Goal: Transaction & Acquisition: Obtain resource

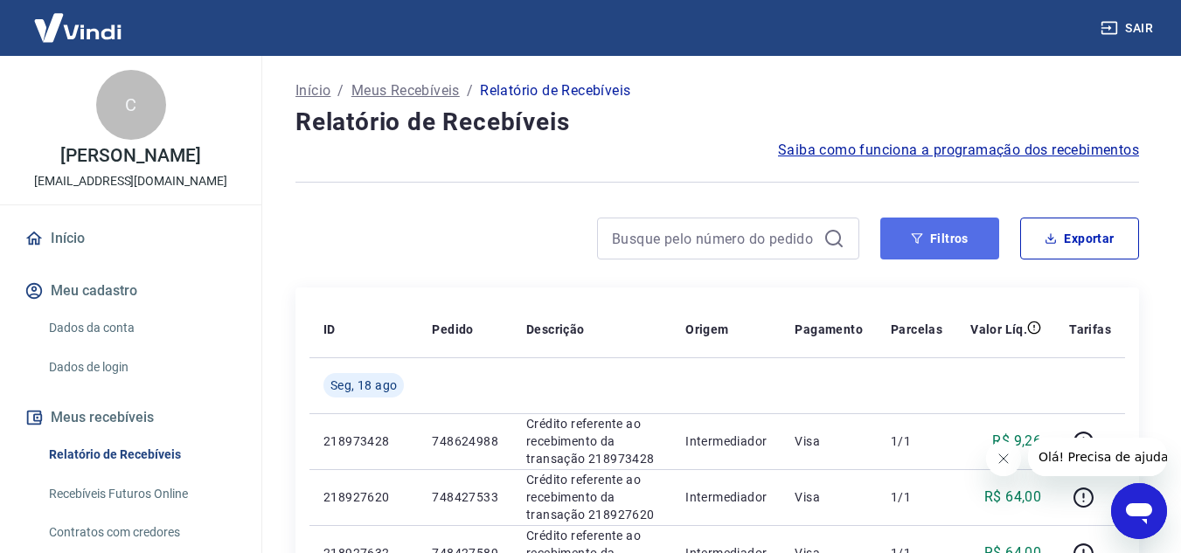
click at [968, 241] on button "Filtros" at bounding box center [939, 239] width 119 height 42
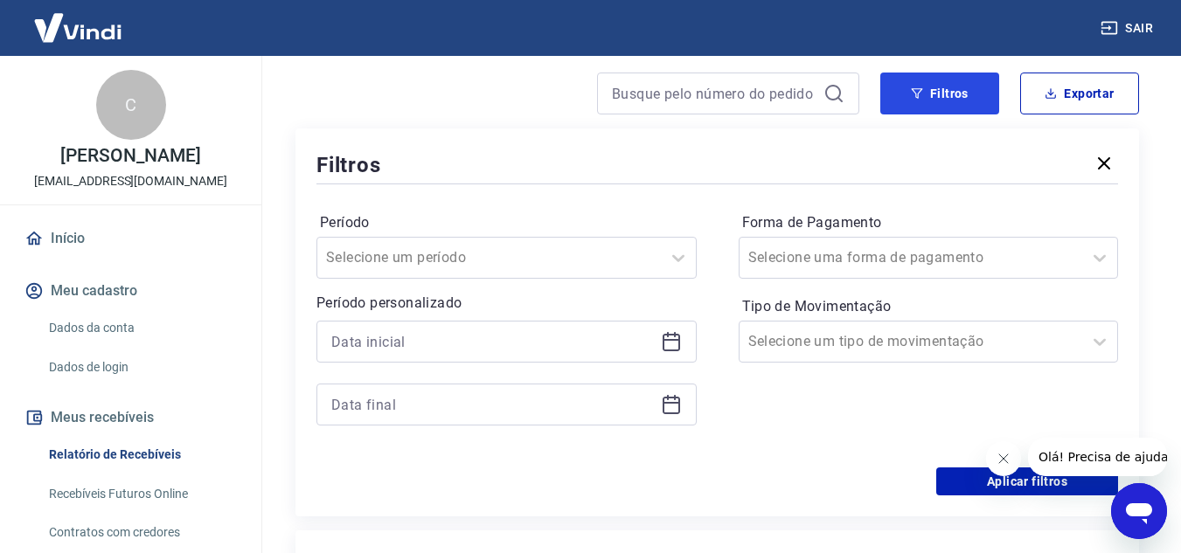
scroll to position [175, 0]
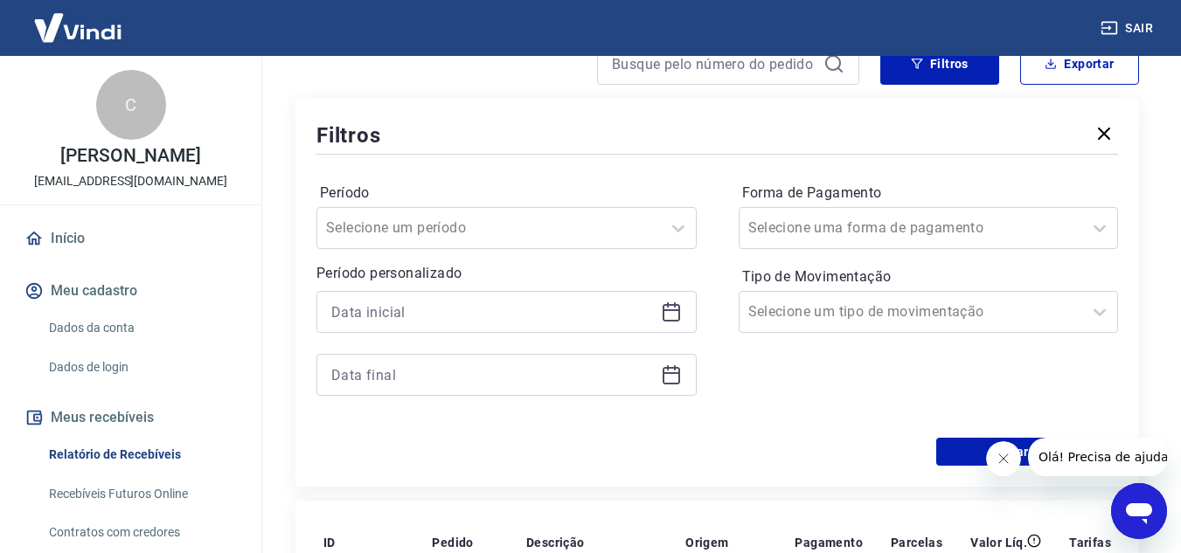
click at [671, 317] on icon at bounding box center [671, 312] width 21 height 21
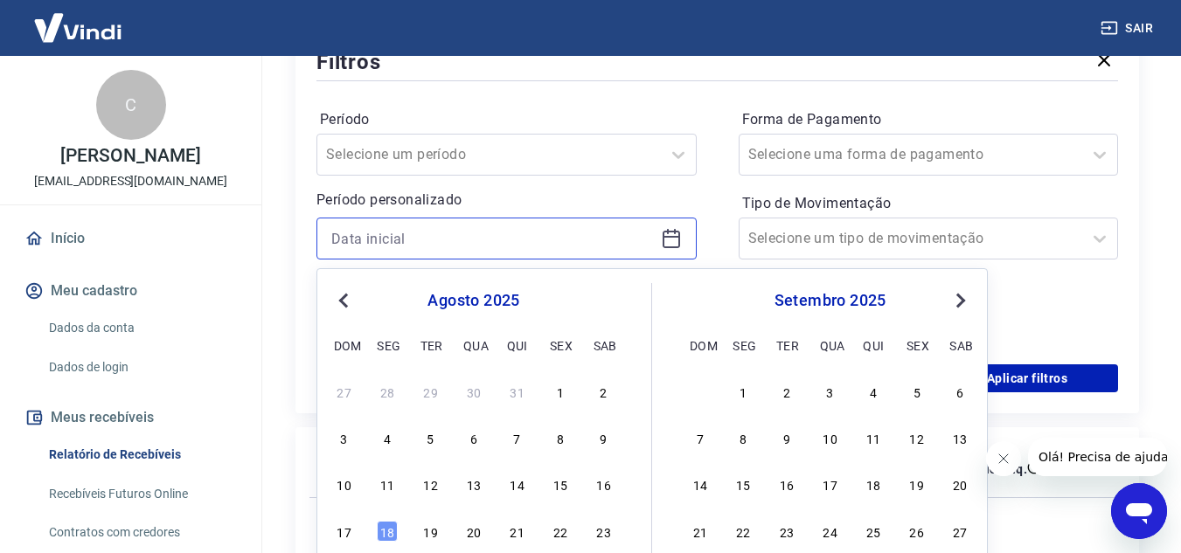
scroll to position [350, 0]
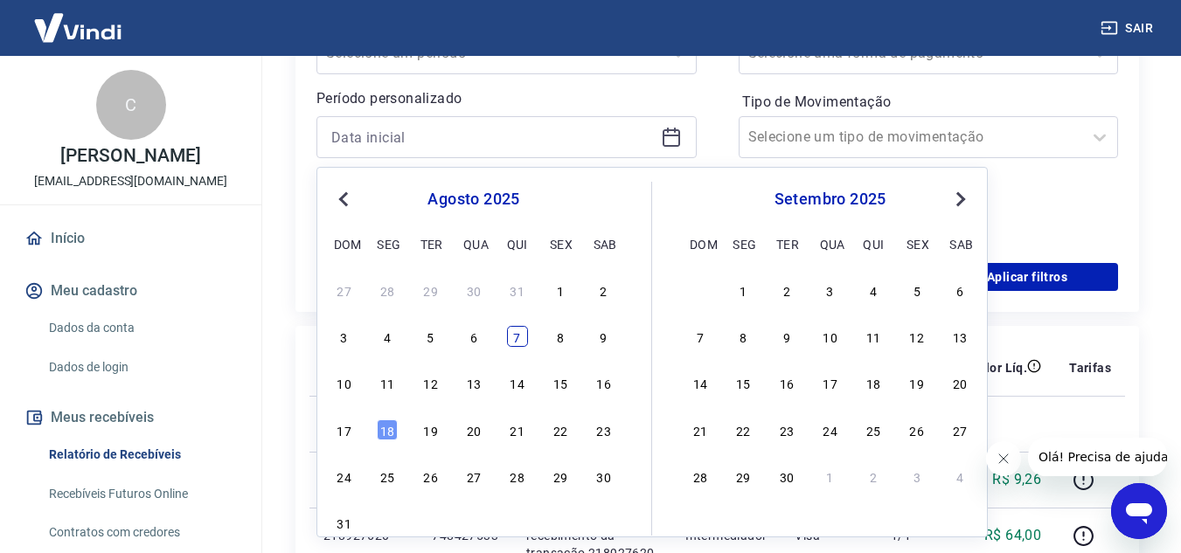
click at [512, 339] on div "7" at bounding box center [517, 336] width 21 height 21
type input "[DATE]"
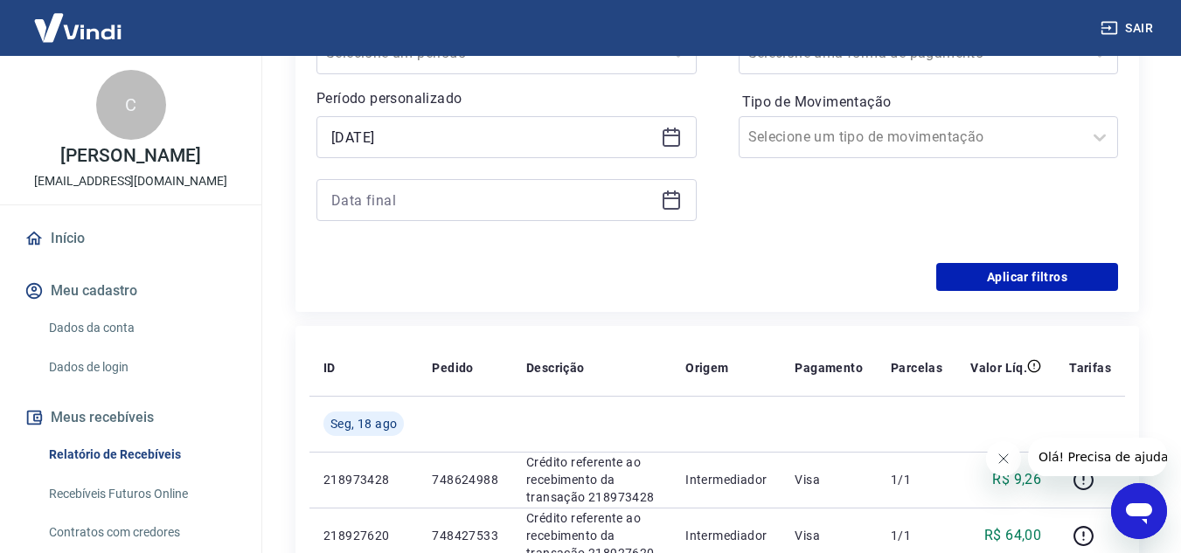
click at [671, 205] on icon at bounding box center [671, 200] width 21 height 21
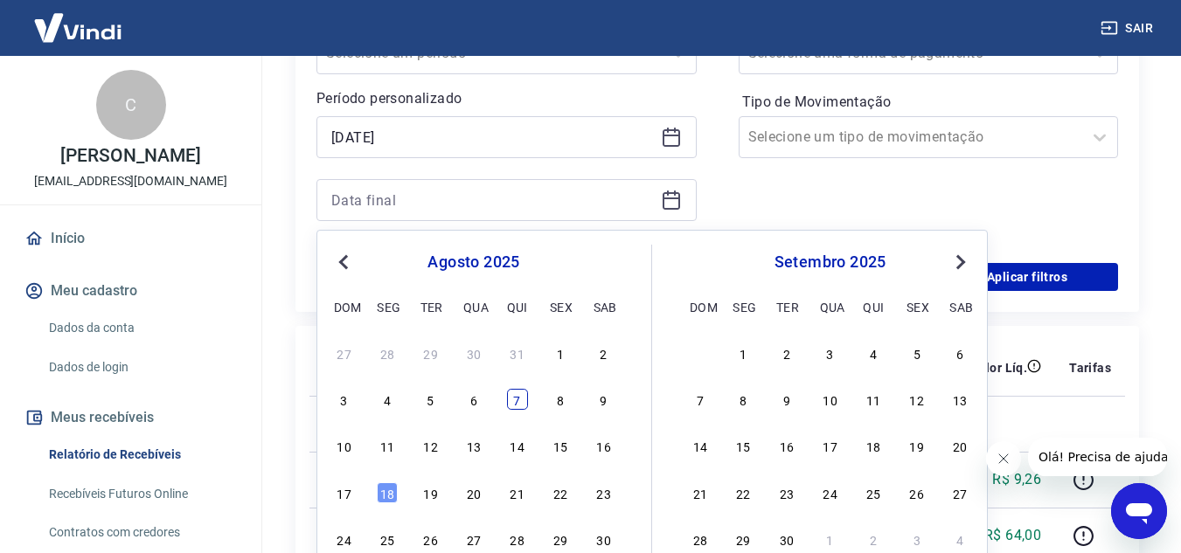
click at [522, 403] on div "7" at bounding box center [517, 399] width 21 height 21
type input "[DATE]"
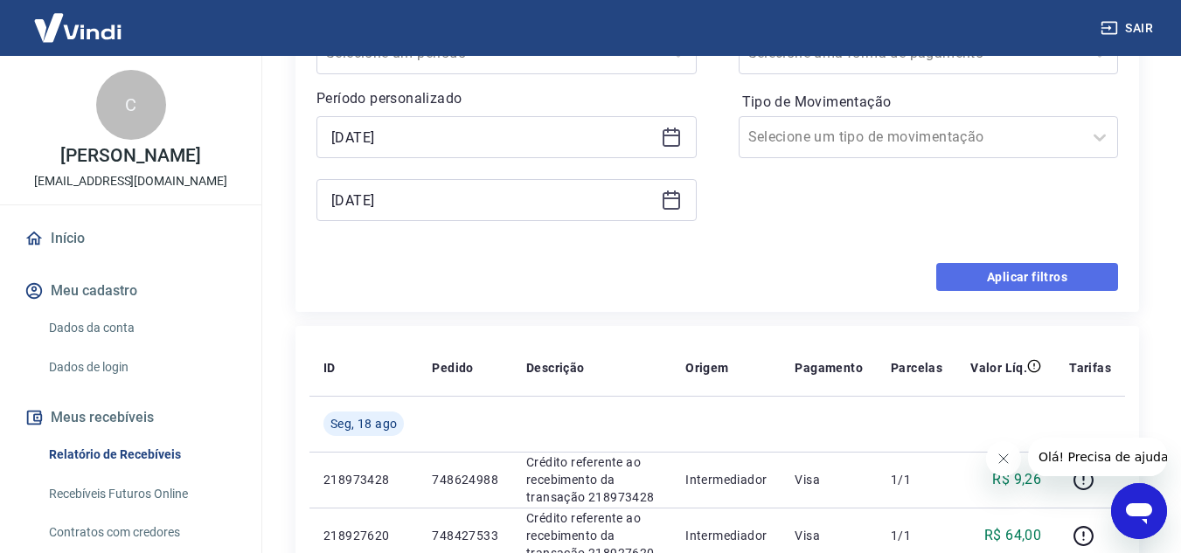
click at [971, 275] on button "Aplicar filtros" at bounding box center [1027, 277] width 182 height 28
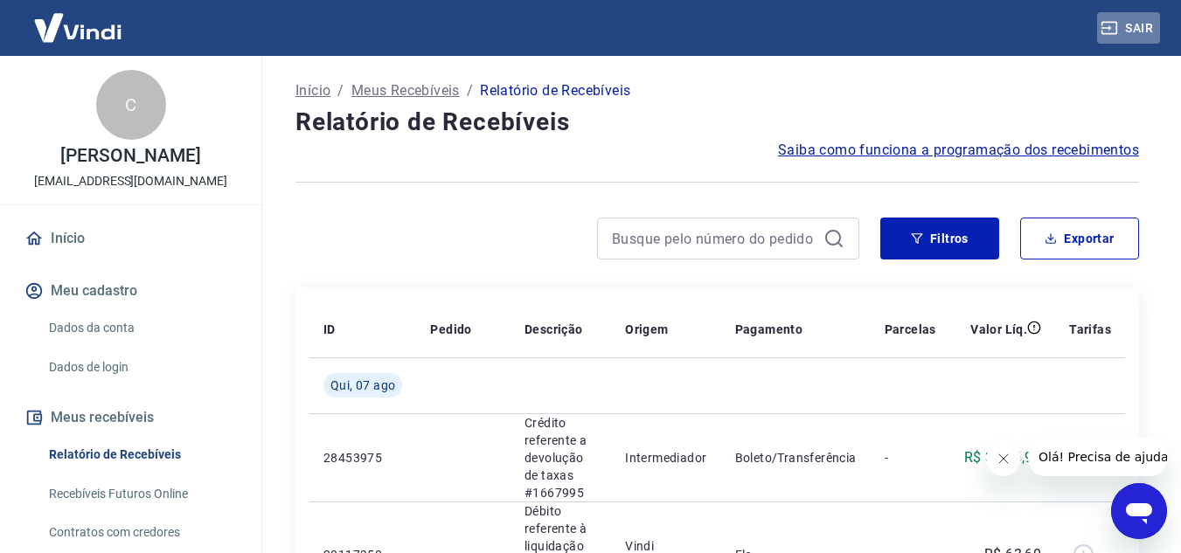
click at [1131, 28] on button "Sair" at bounding box center [1128, 28] width 63 height 32
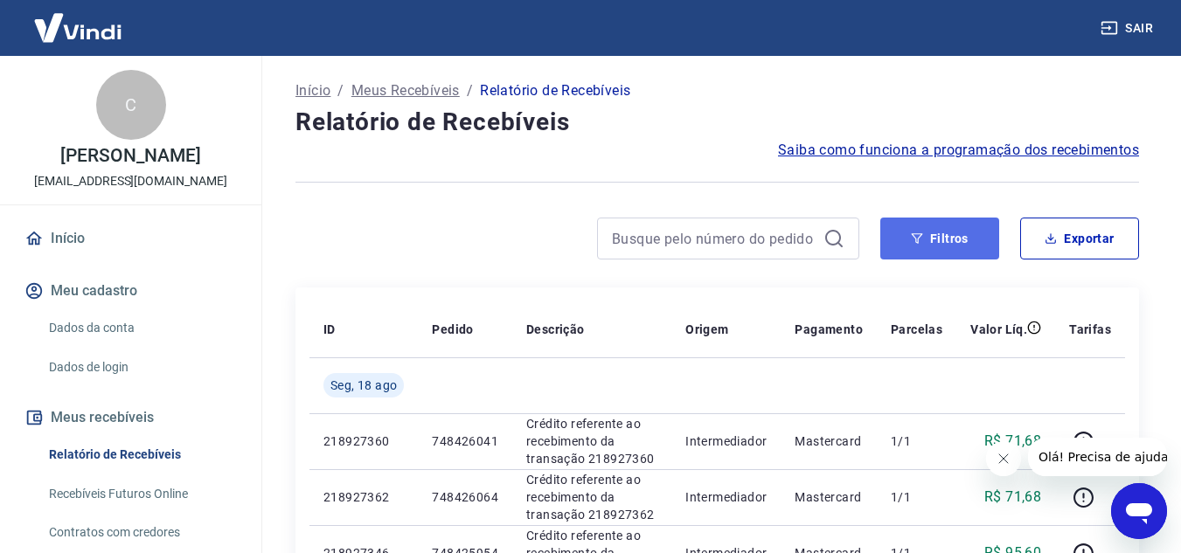
click at [933, 245] on button "Filtros" at bounding box center [939, 239] width 119 height 42
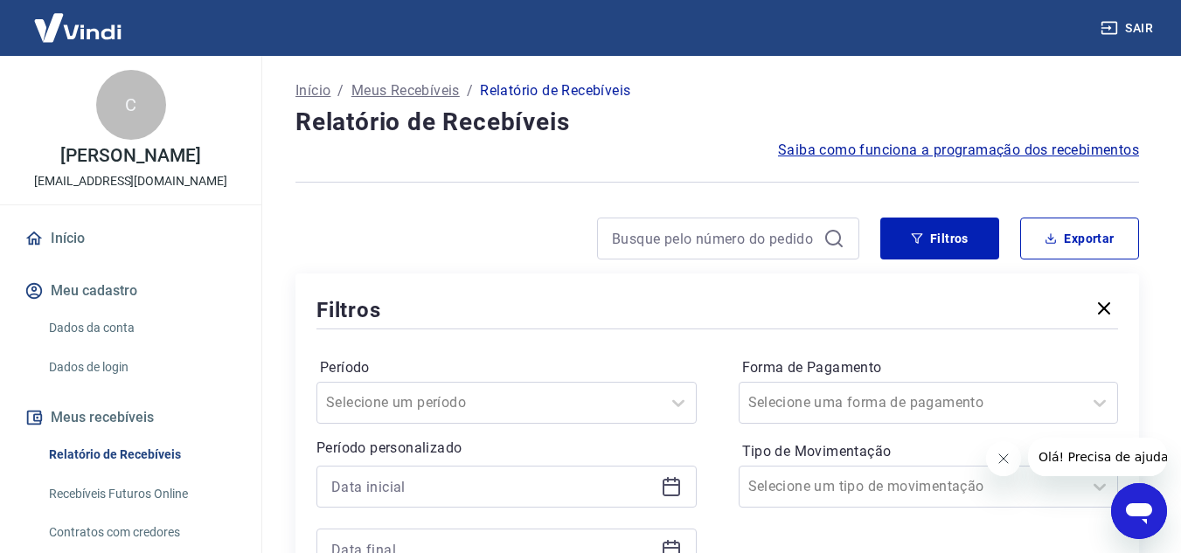
click at [674, 486] on icon at bounding box center [671, 485] width 17 height 2
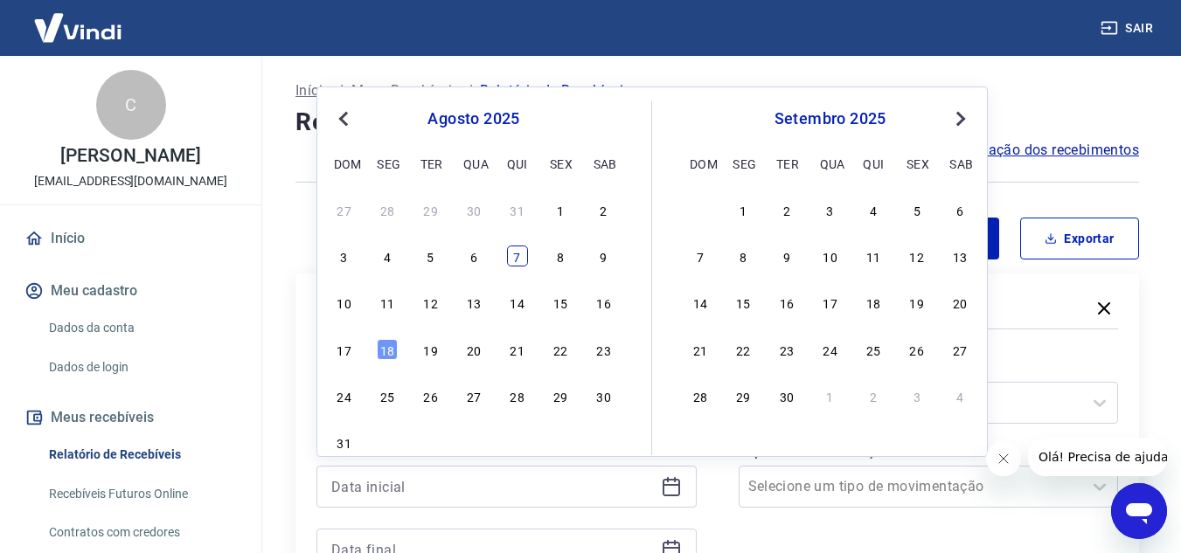
click at [517, 257] on div "7" at bounding box center [517, 256] width 21 height 21
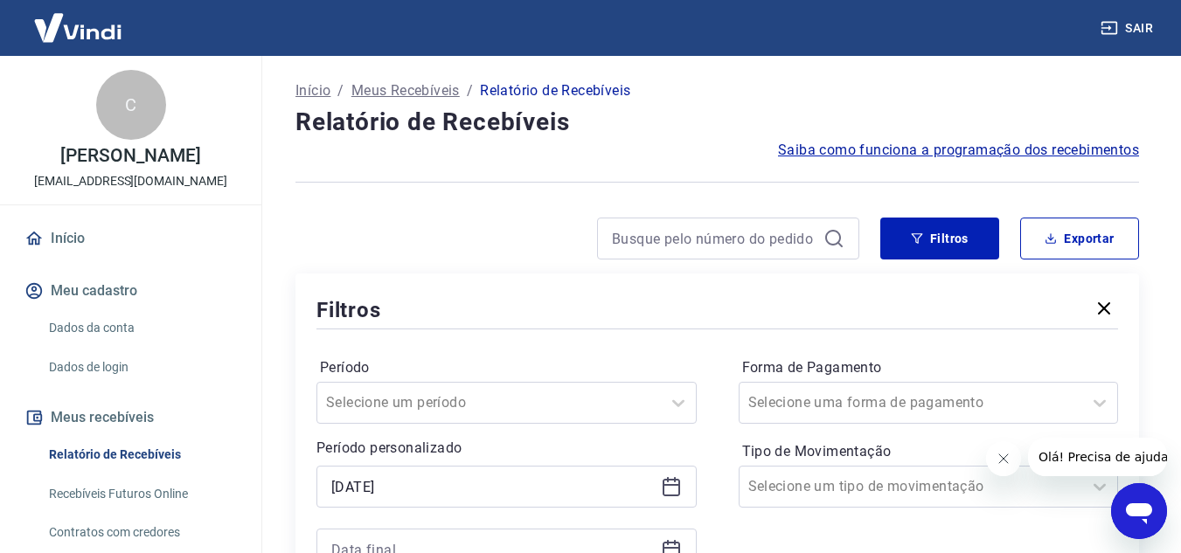
type input "[DATE]"
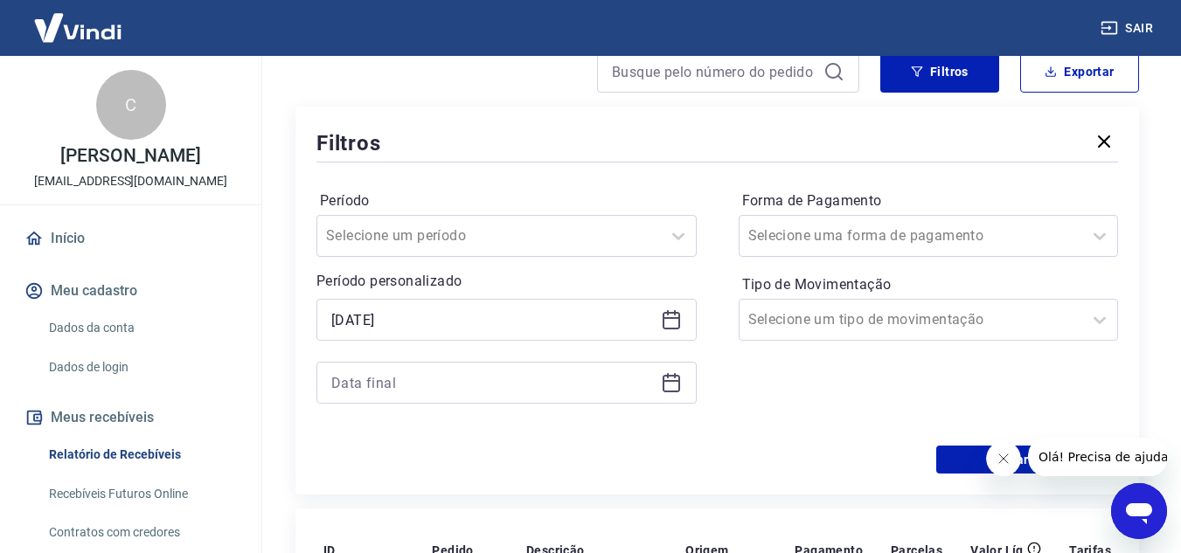
scroll to position [175, 0]
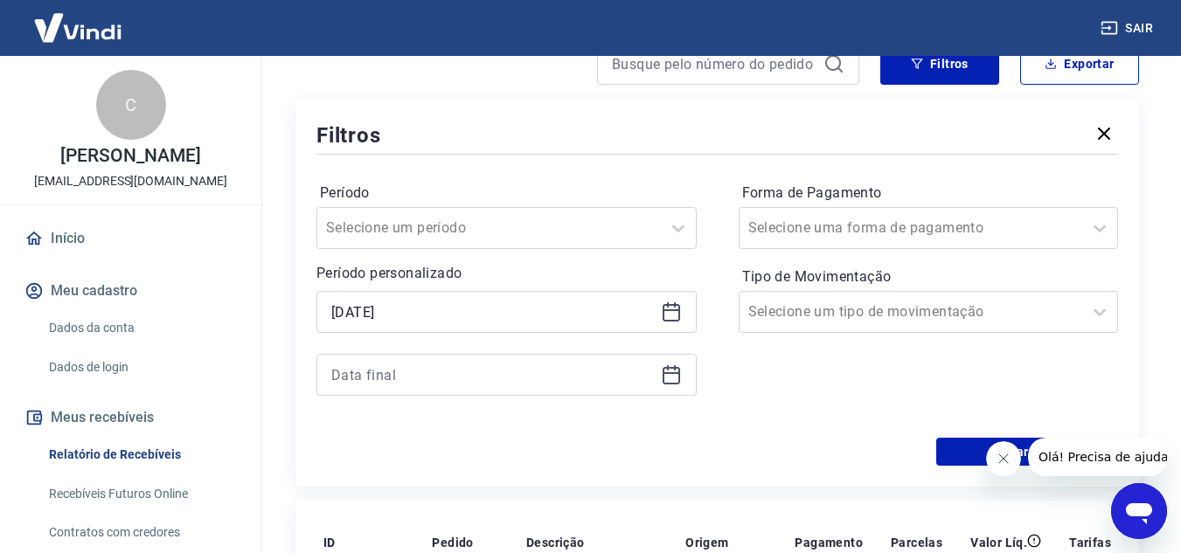
click at [677, 381] on icon at bounding box center [671, 375] width 21 height 21
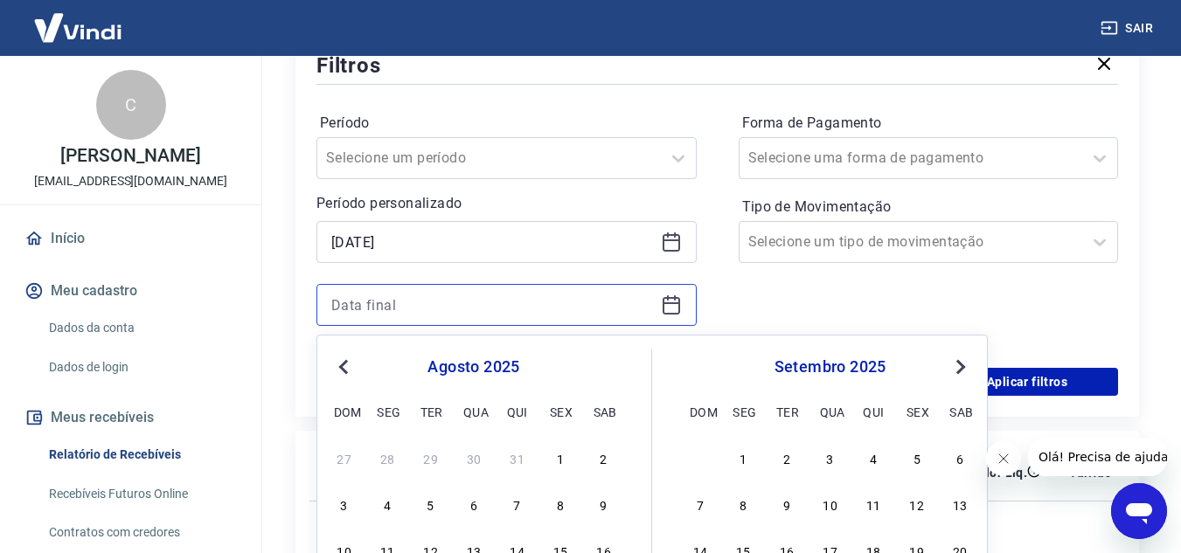
scroll to position [350, 0]
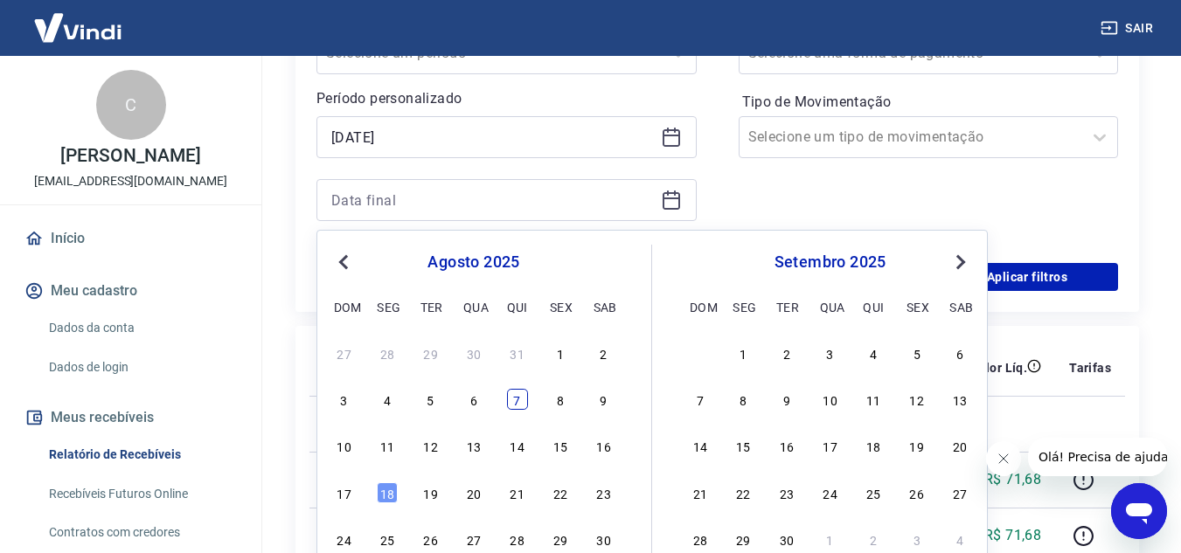
click at [514, 400] on div "7" at bounding box center [517, 399] width 21 height 21
type input "[DATE]"
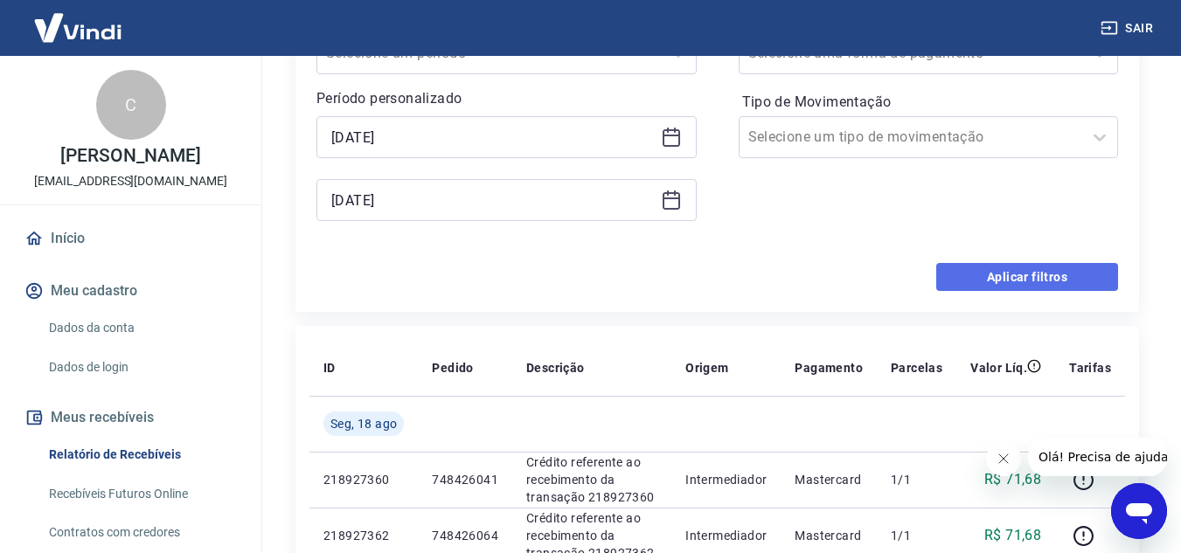
click at [1001, 276] on button "Aplicar filtros" at bounding box center [1027, 277] width 182 height 28
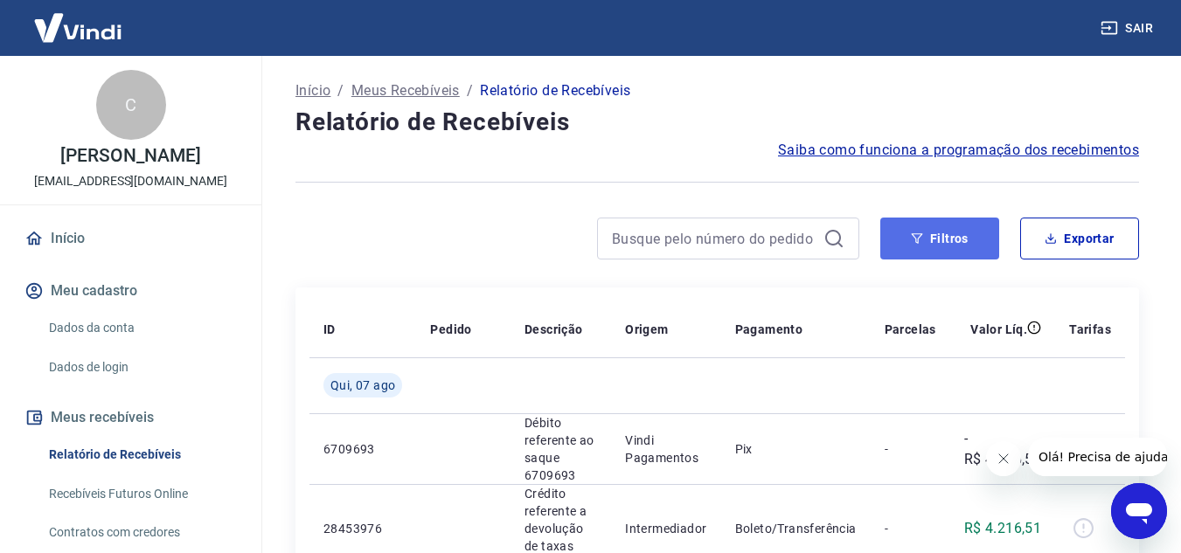
click at [922, 243] on icon "button" at bounding box center [917, 239] width 12 height 12
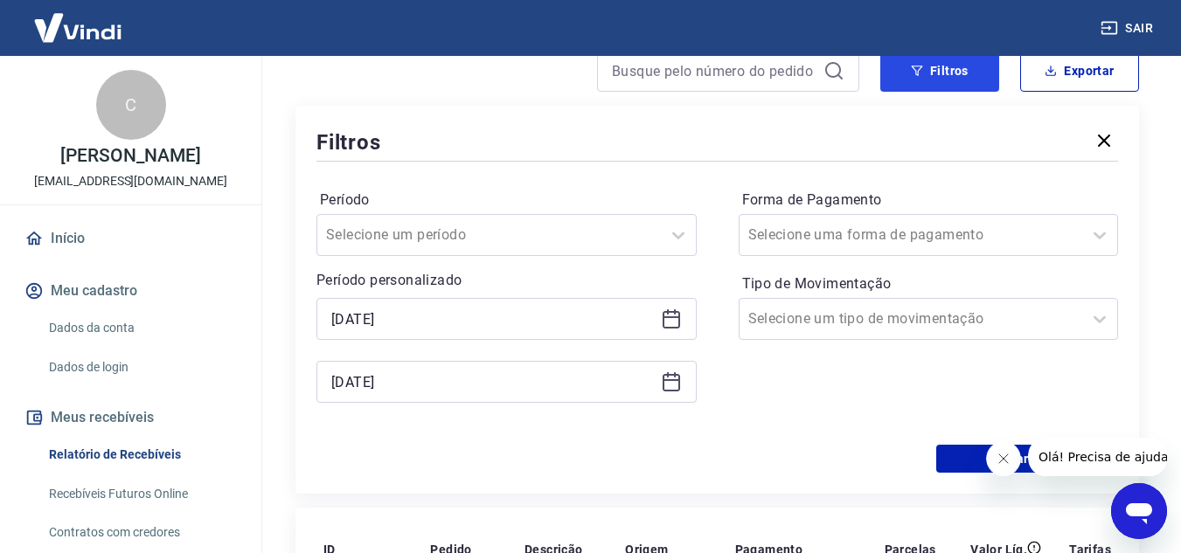
scroll to position [175, 0]
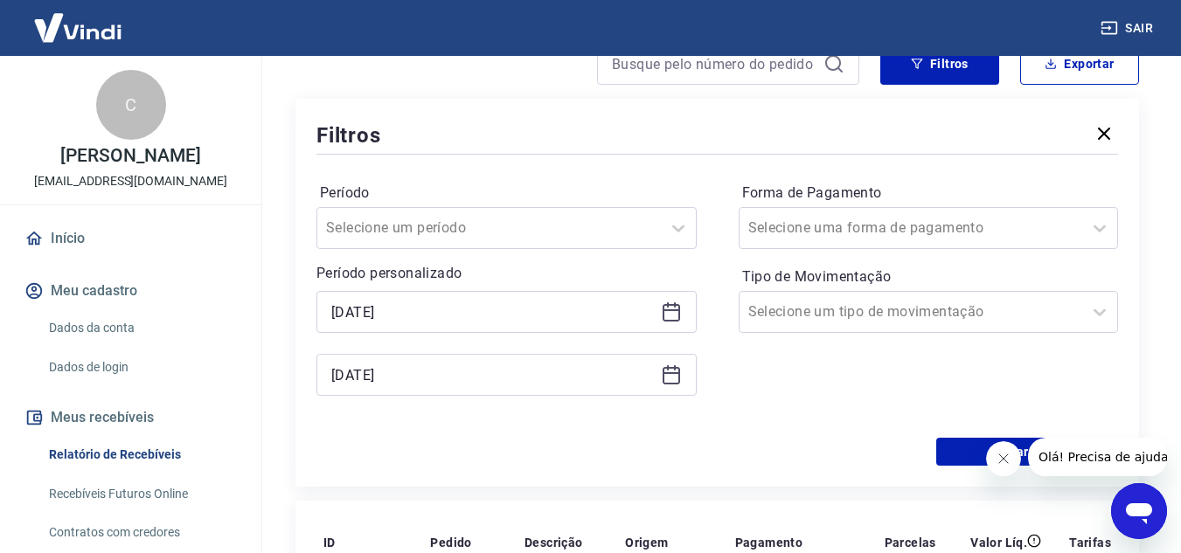
click at [675, 316] on icon at bounding box center [671, 312] width 21 height 21
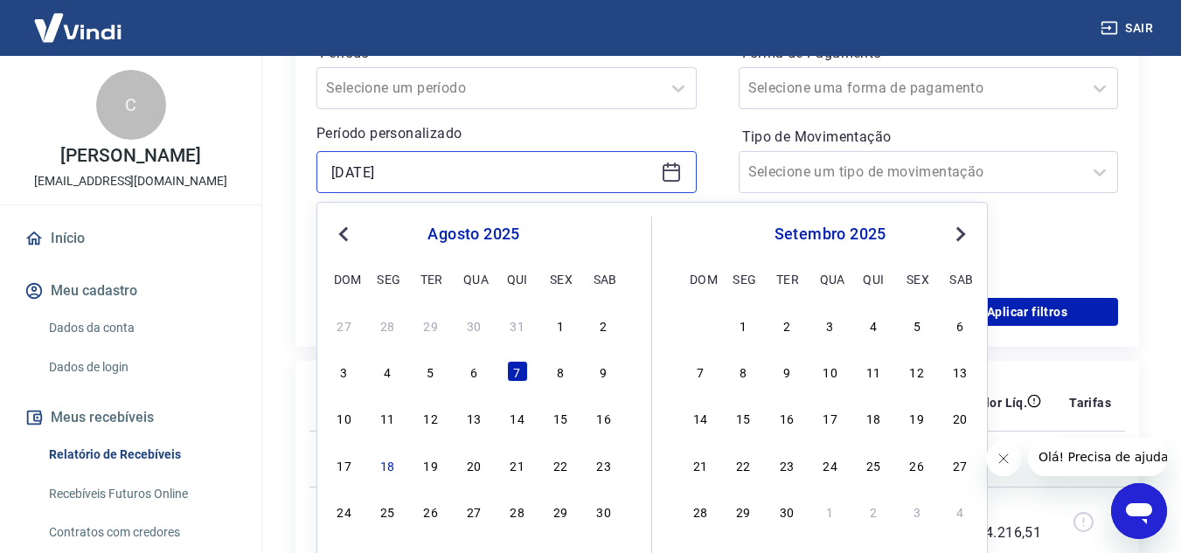
scroll to position [350, 0]
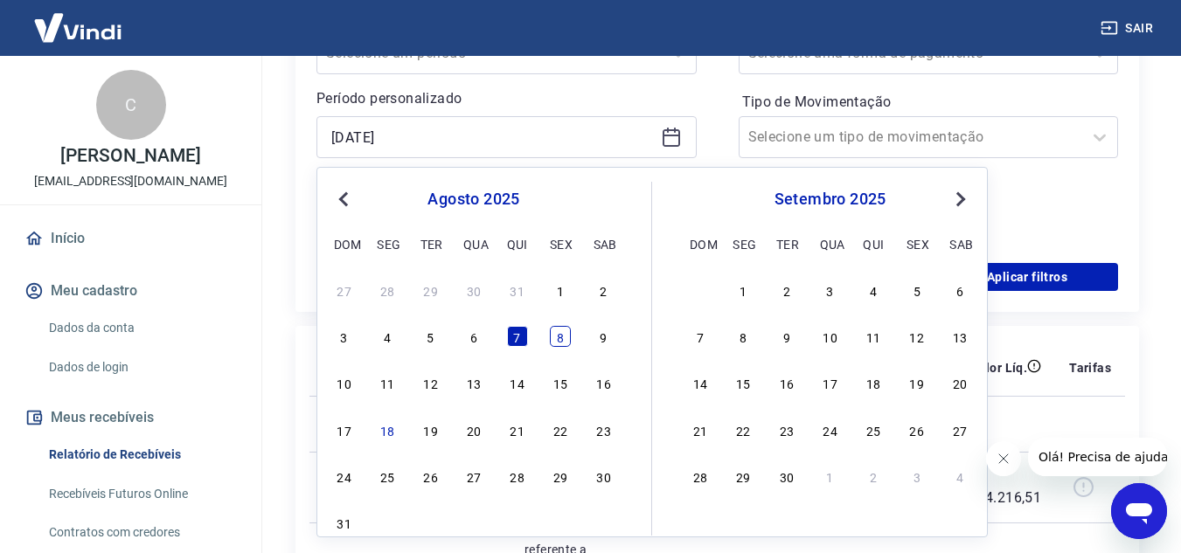
click at [562, 345] on div "8" at bounding box center [560, 336] width 21 height 21
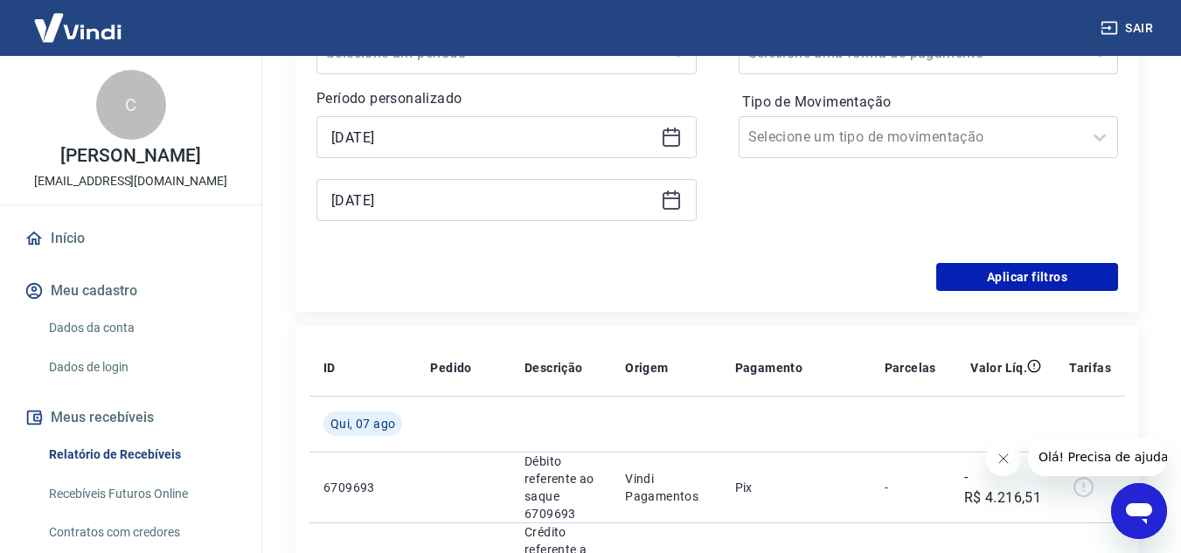
type input "08/08/2025"
click at [677, 205] on icon at bounding box center [671, 200] width 21 height 21
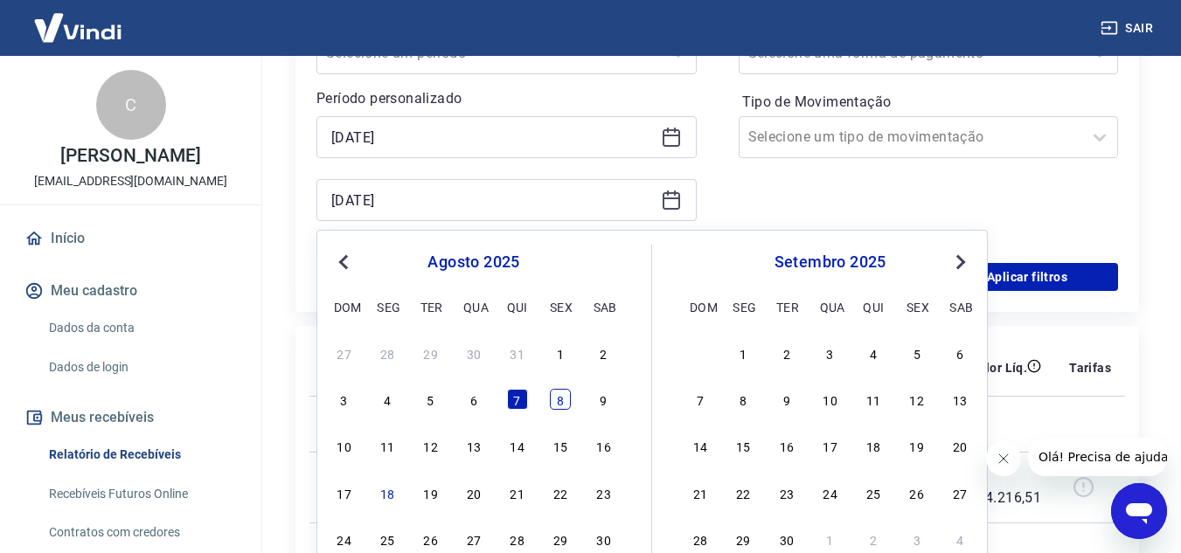
click at [558, 405] on div "8" at bounding box center [560, 399] width 21 height 21
type input "08/08/2025"
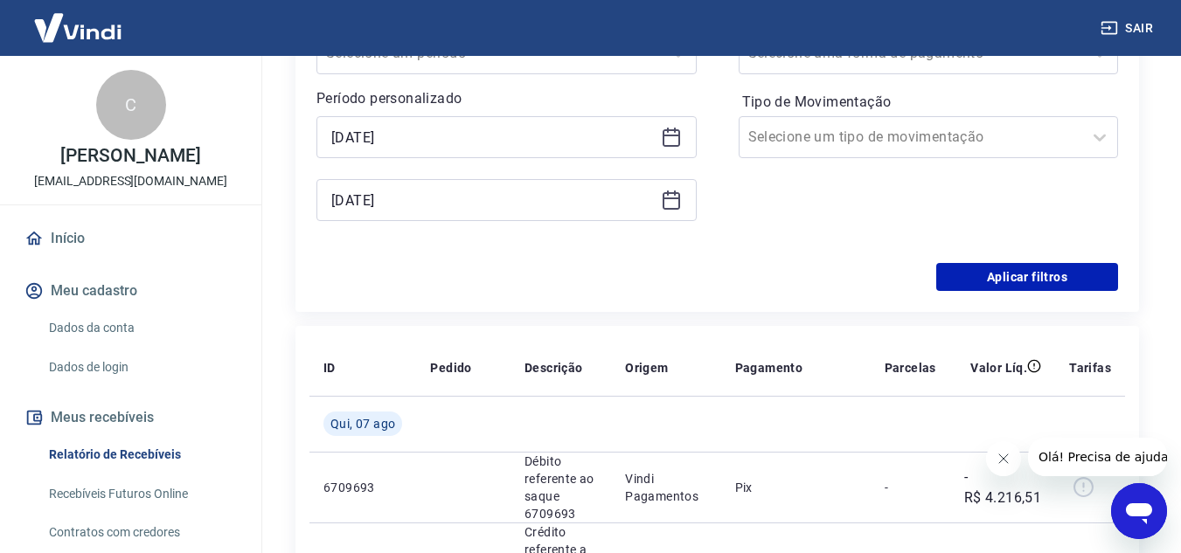
click at [723, 197] on div "Período Selecione um período Período personalizado Selected date: sexta-feira, …" at bounding box center [718, 123] width 802 height 280
click at [972, 278] on button "Aplicar filtros" at bounding box center [1027, 277] width 182 height 28
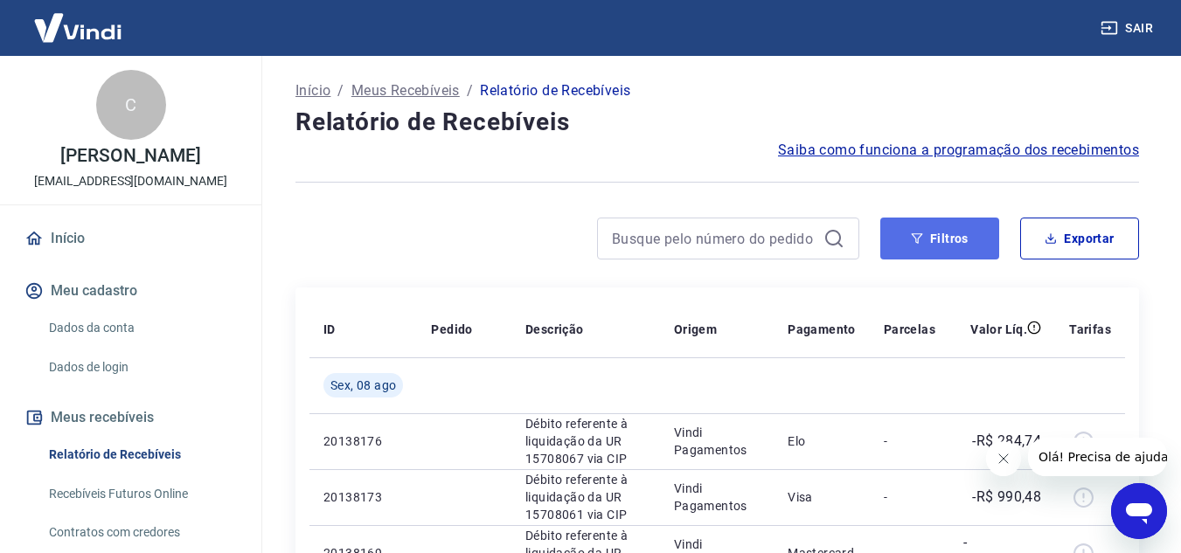
click at [919, 237] on icon "button" at bounding box center [917, 239] width 12 height 12
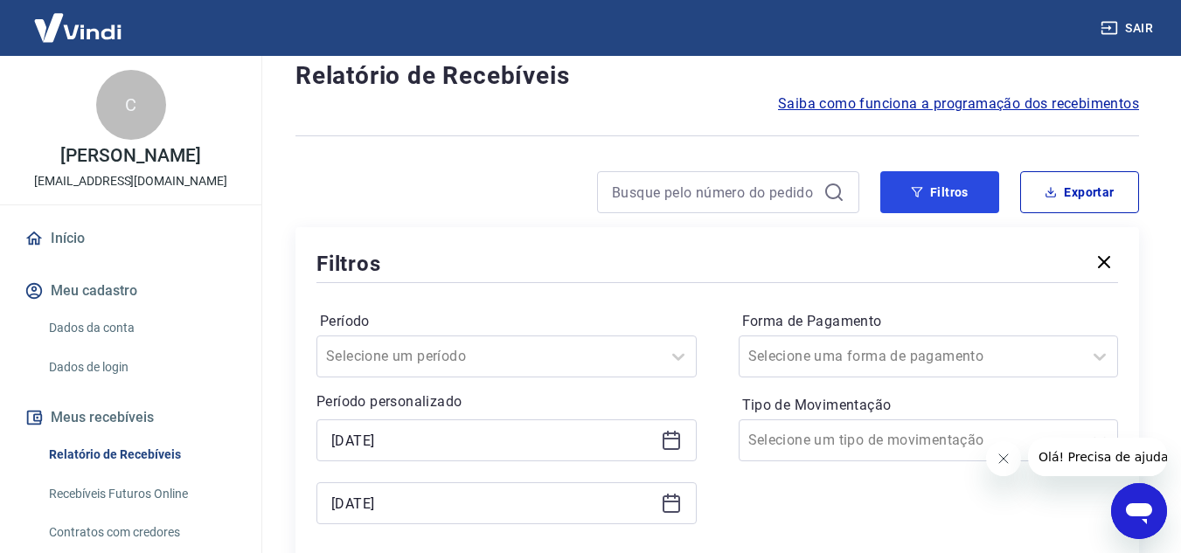
scroll to position [87, 0]
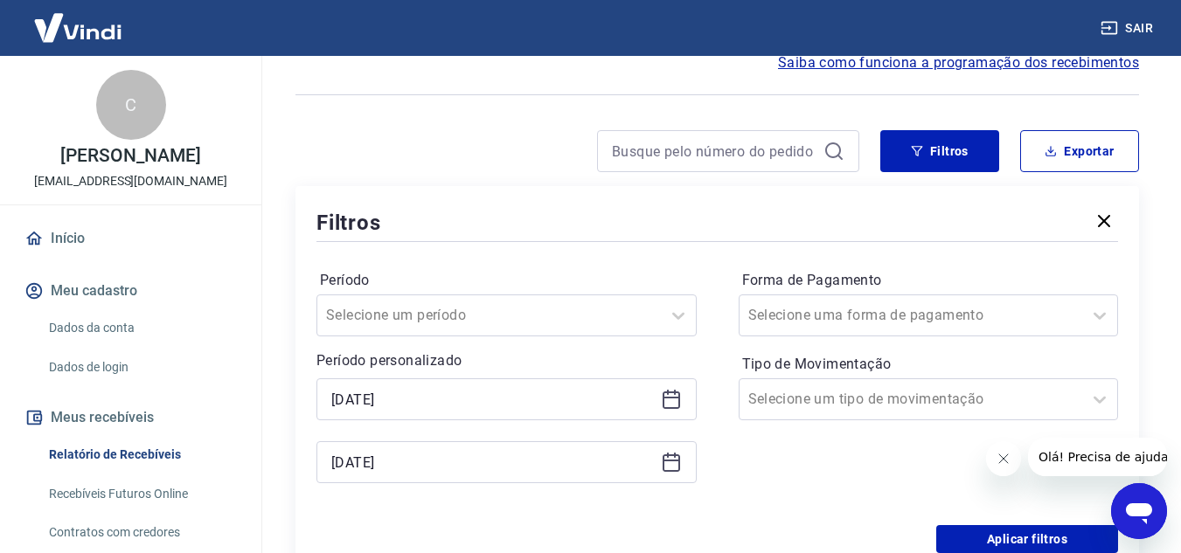
click at [659, 399] on div "08/08/2025" at bounding box center [507, 400] width 380 height 42
click at [669, 400] on icon at bounding box center [671, 399] width 21 height 21
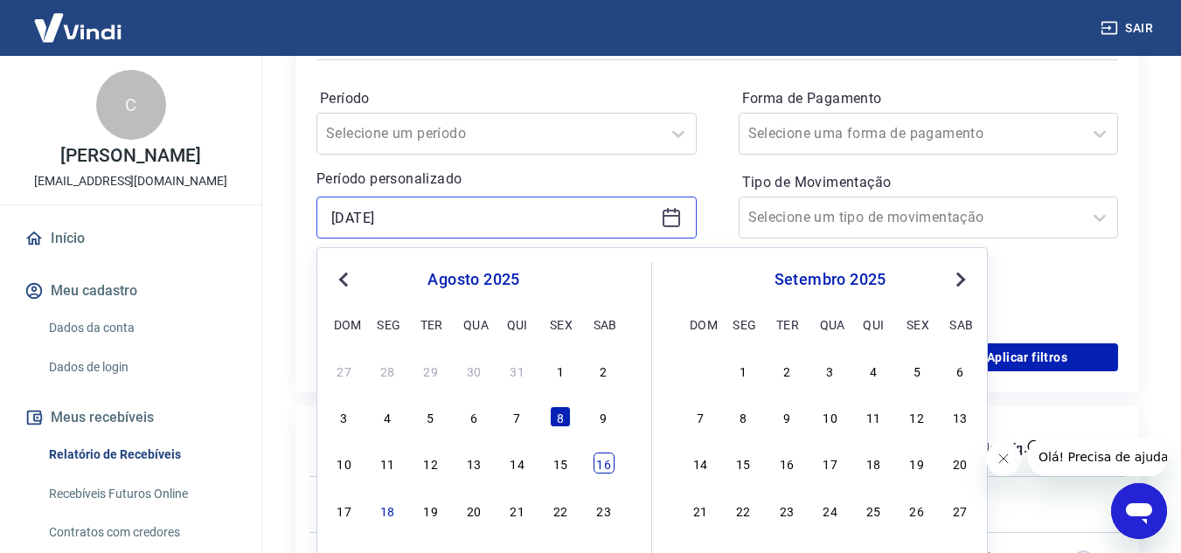
scroll to position [350, 0]
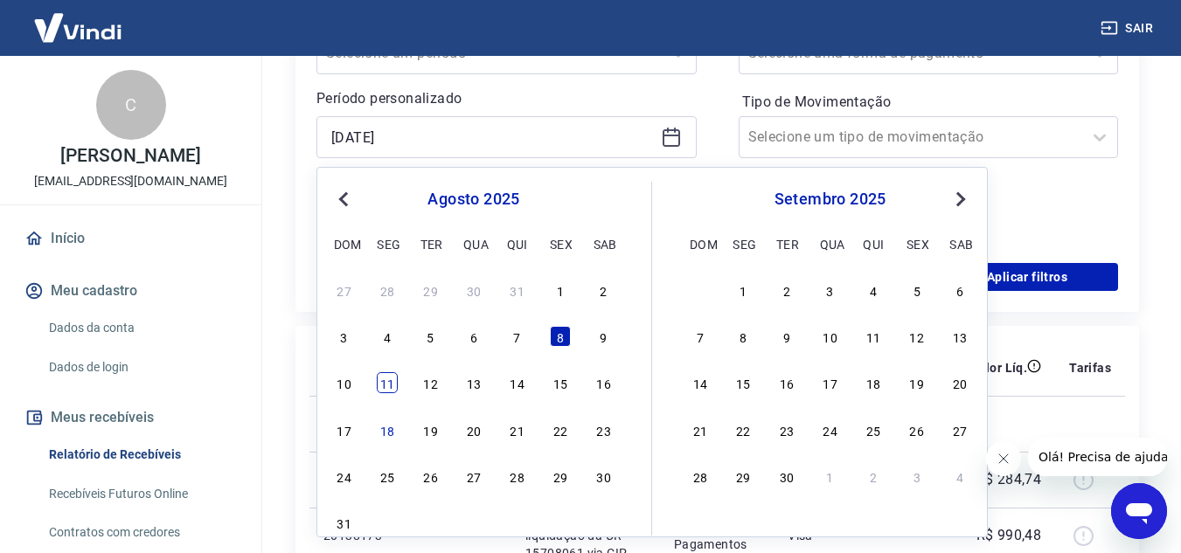
click at [387, 392] on div "11" at bounding box center [387, 382] width 21 height 21
type input "11/08/2025"
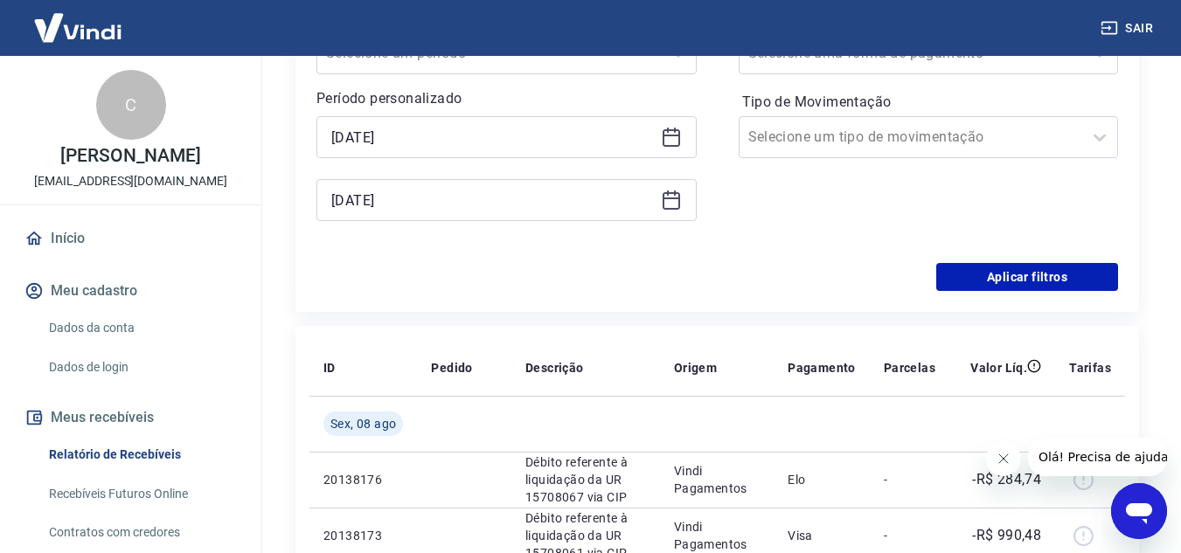
click at [669, 200] on icon at bounding box center [671, 200] width 21 height 21
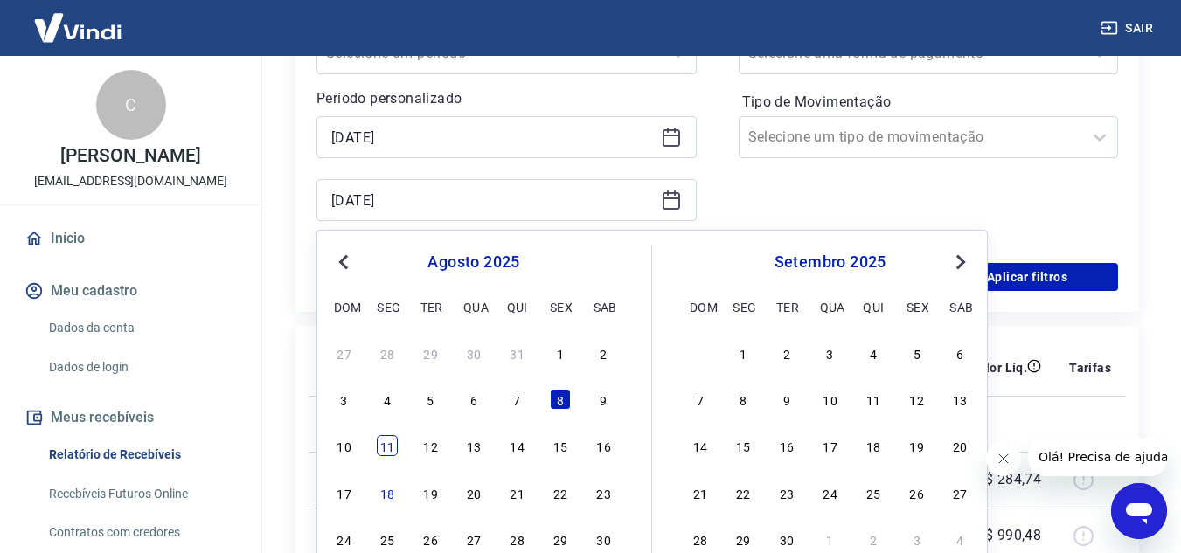
click at [391, 456] on div "11" at bounding box center [387, 445] width 21 height 21
type input "11/08/2025"
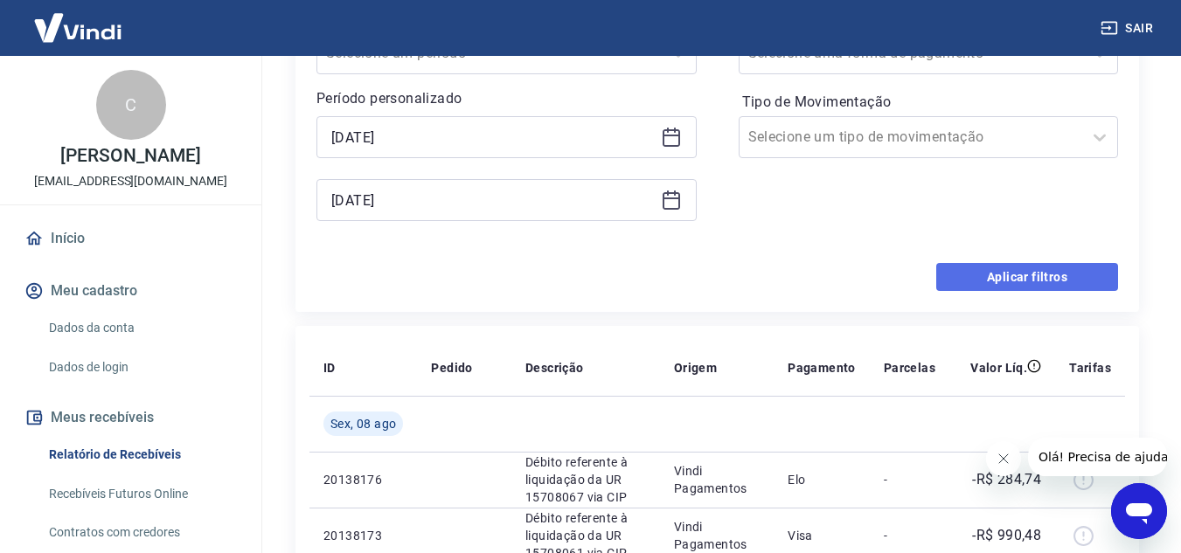
click at [990, 273] on button "Aplicar filtros" at bounding box center [1027, 277] width 182 height 28
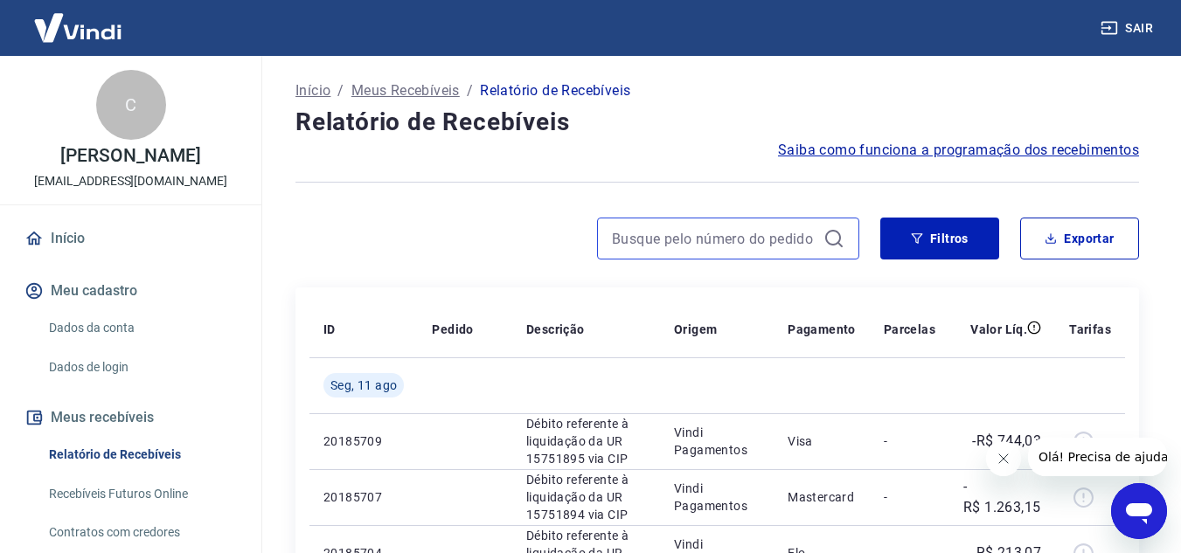
click at [772, 241] on input at bounding box center [714, 239] width 205 height 26
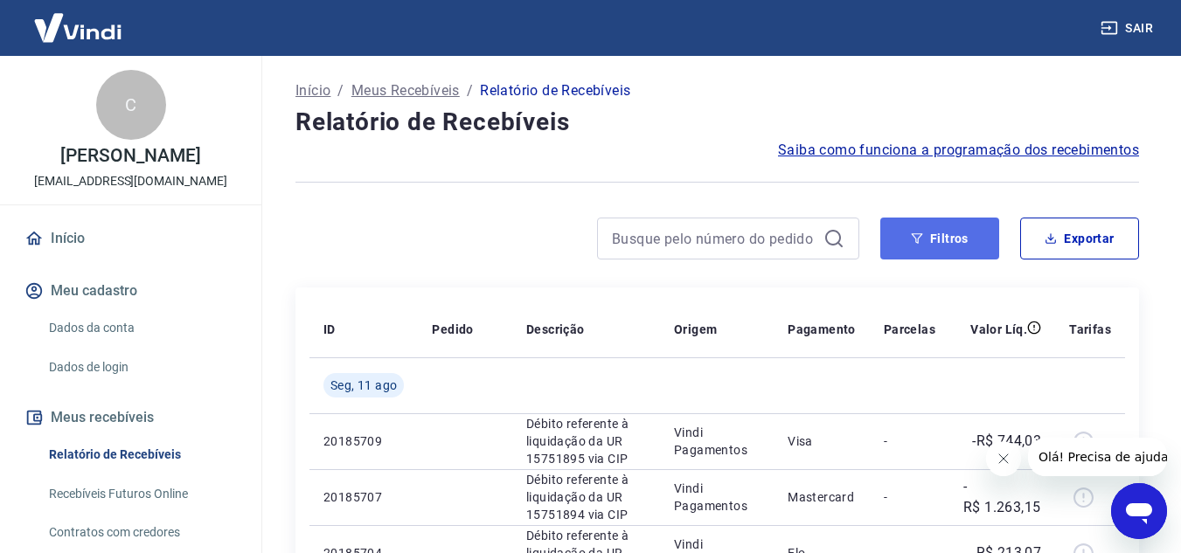
click at [897, 242] on button "Filtros" at bounding box center [939, 239] width 119 height 42
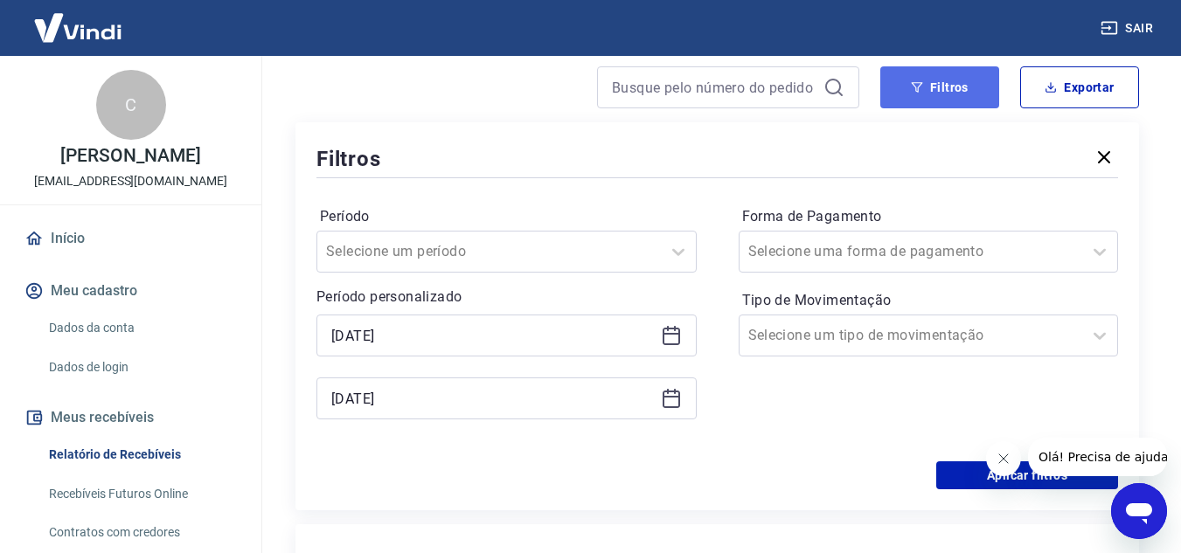
scroll to position [175, 0]
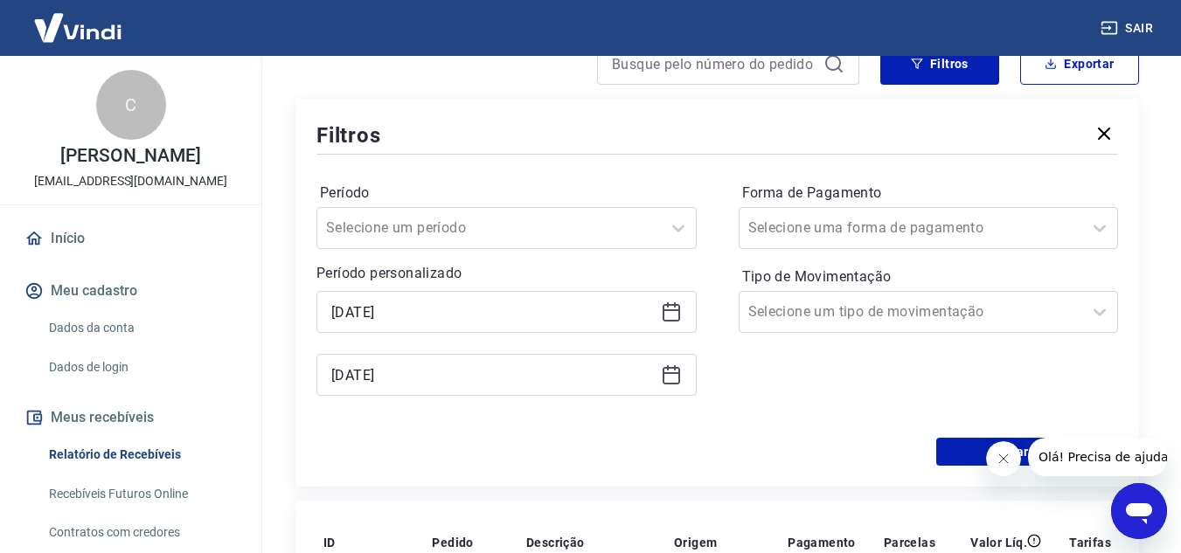
click at [679, 308] on icon at bounding box center [671, 312] width 17 height 17
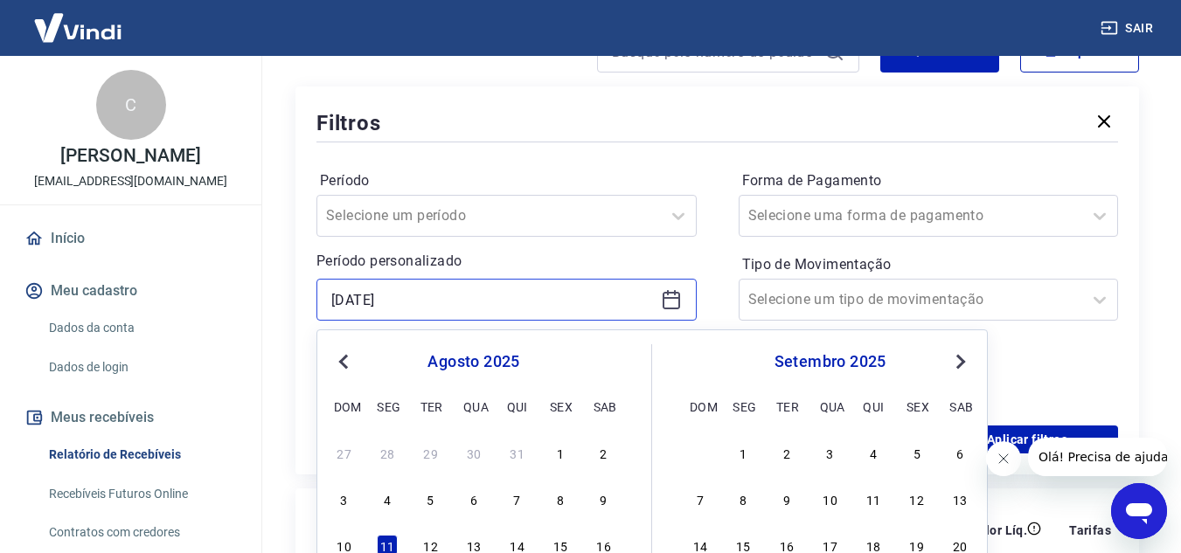
scroll to position [262, 0]
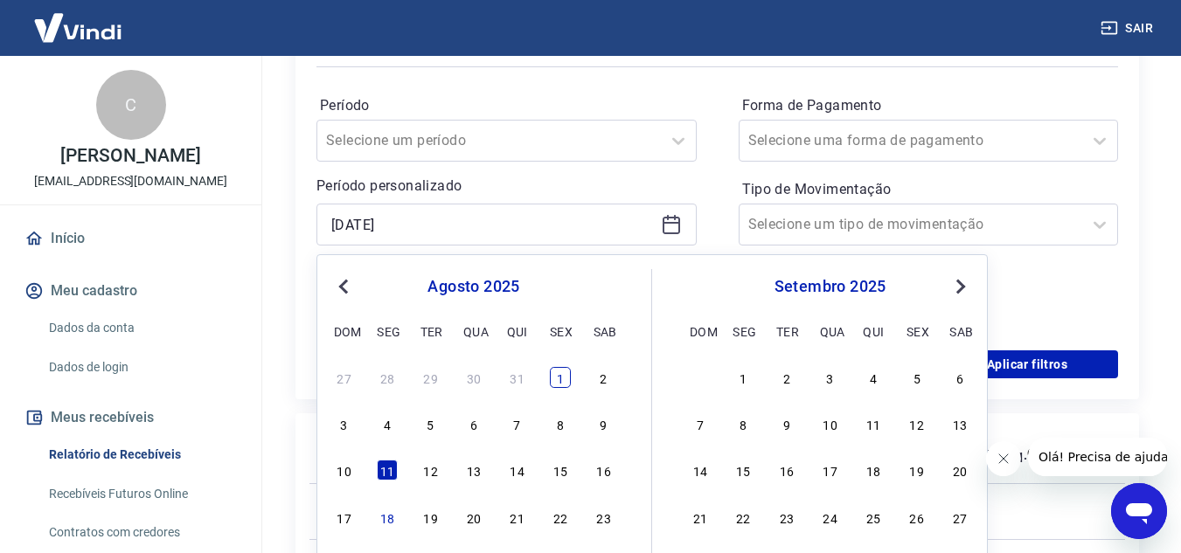
click at [558, 374] on div "1" at bounding box center [560, 377] width 21 height 21
type input "01/08/2025"
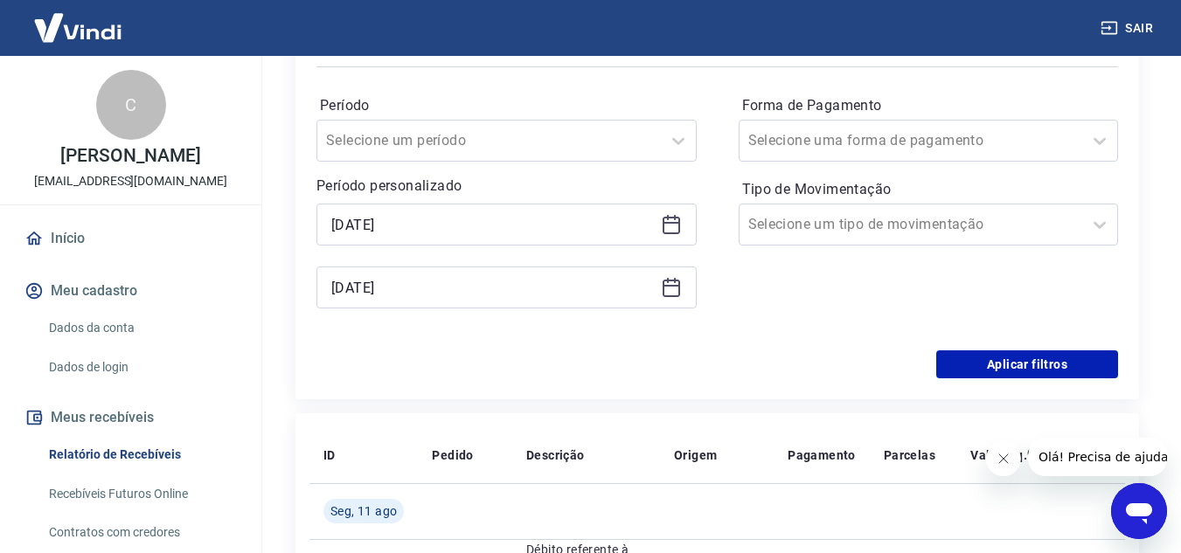
click at [679, 296] on icon at bounding box center [671, 288] width 17 height 17
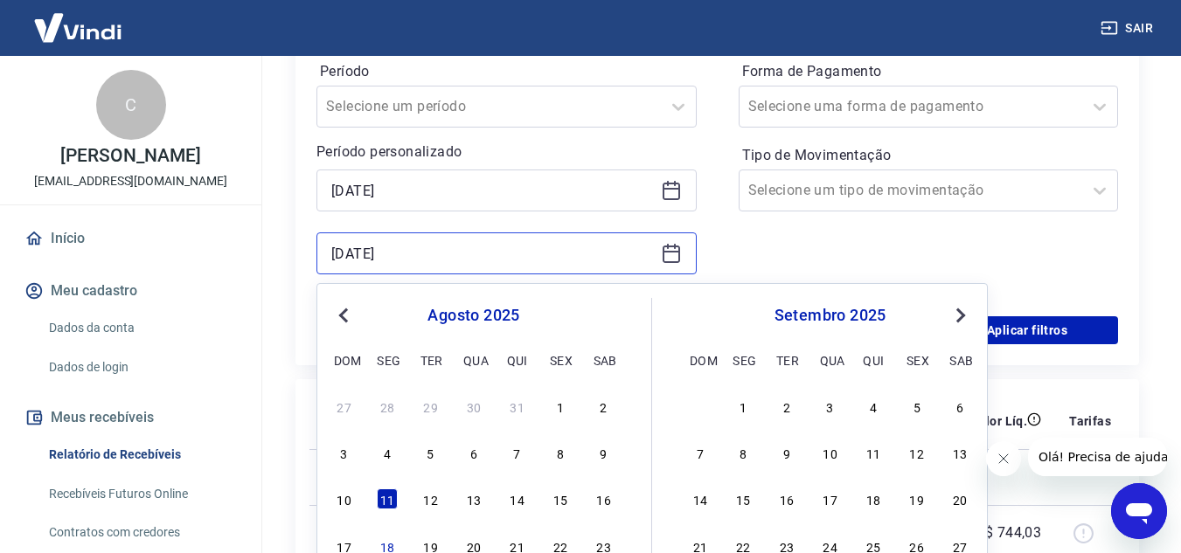
scroll to position [350, 0]
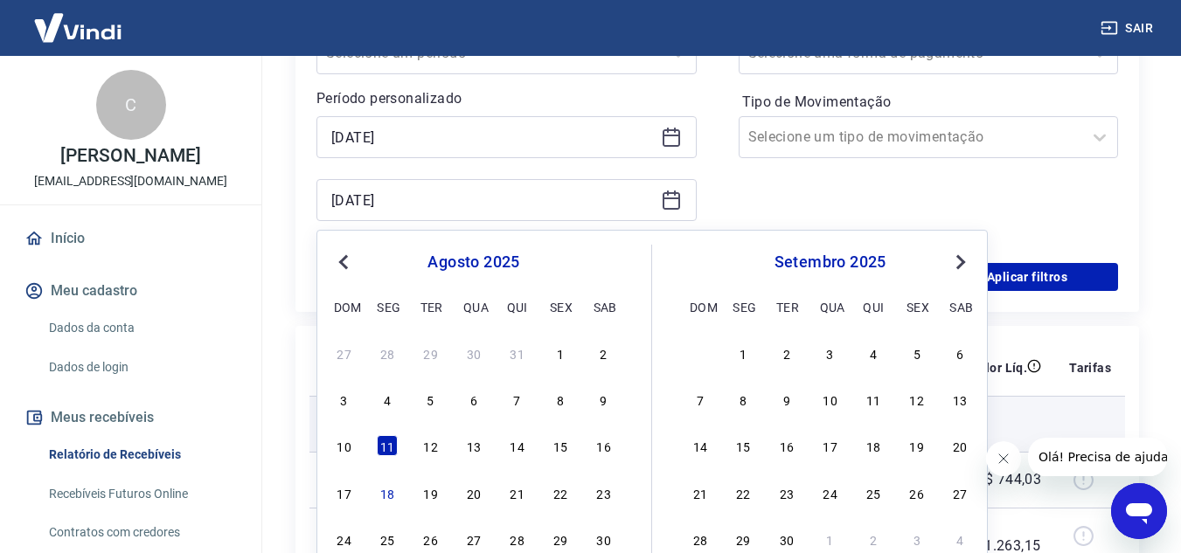
click at [389, 497] on div "18" at bounding box center [387, 493] width 21 height 21
type input "18/08/2025"
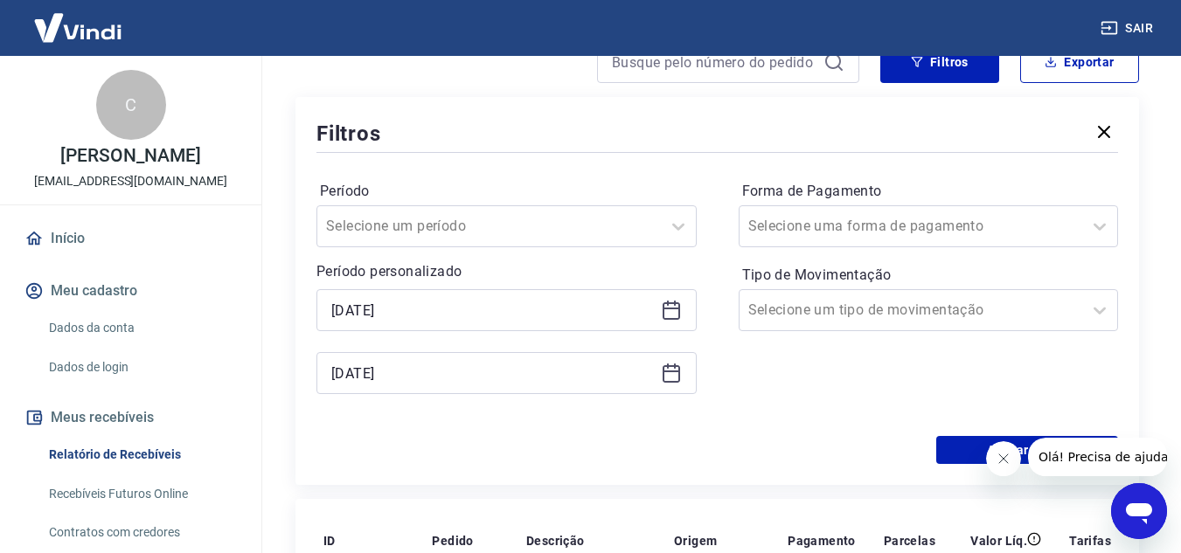
scroll to position [175, 0]
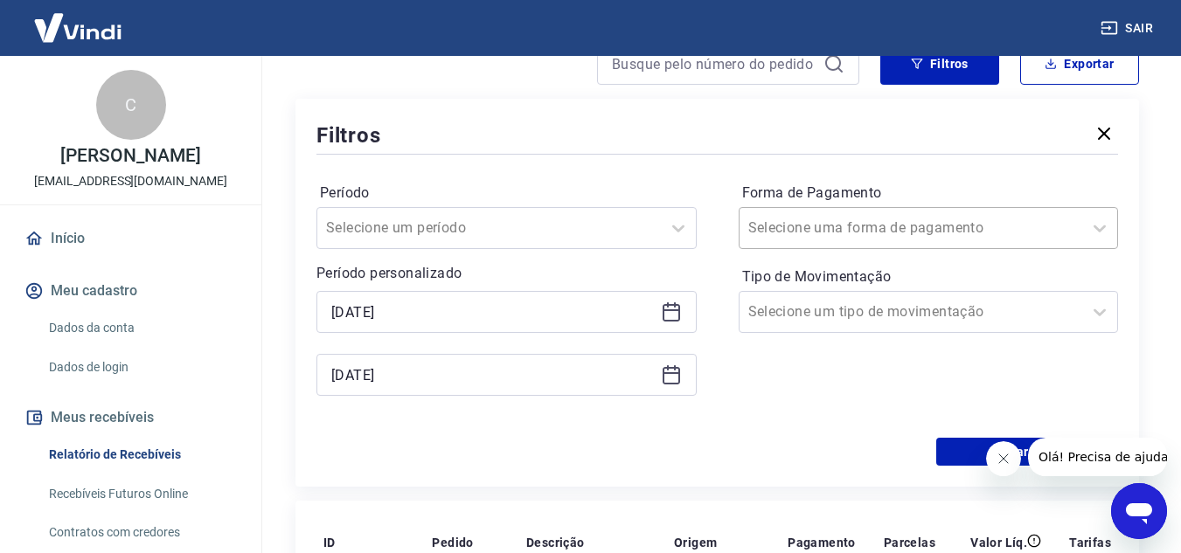
click at [1005, 234] on div at bounding box center [911, 228] width 326 height 24
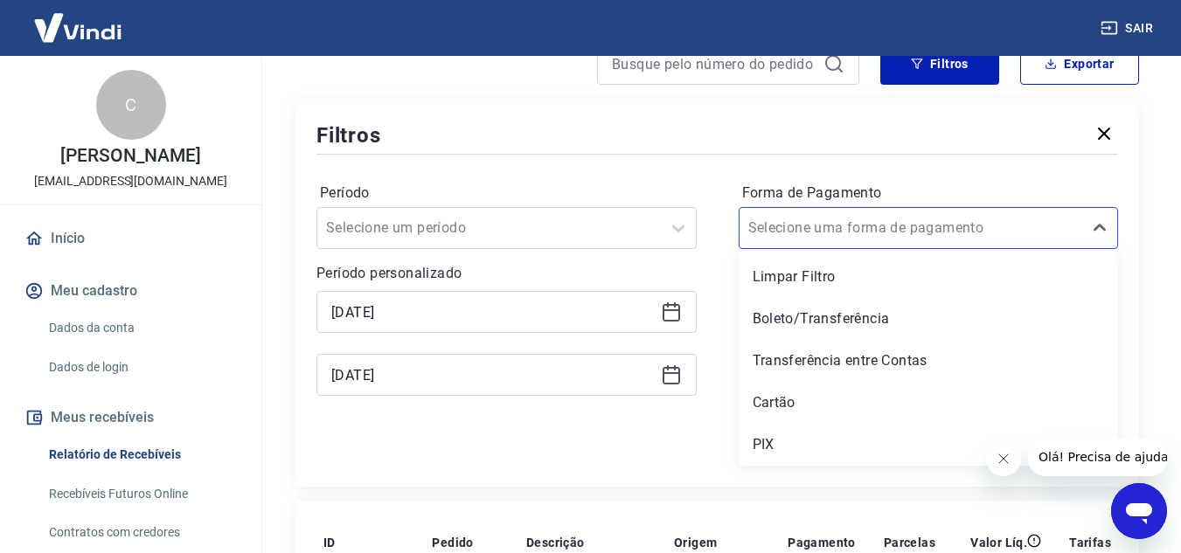
click at [844, 400] on div "Cartão" at bounding box center [929, 403] width 380 height 35
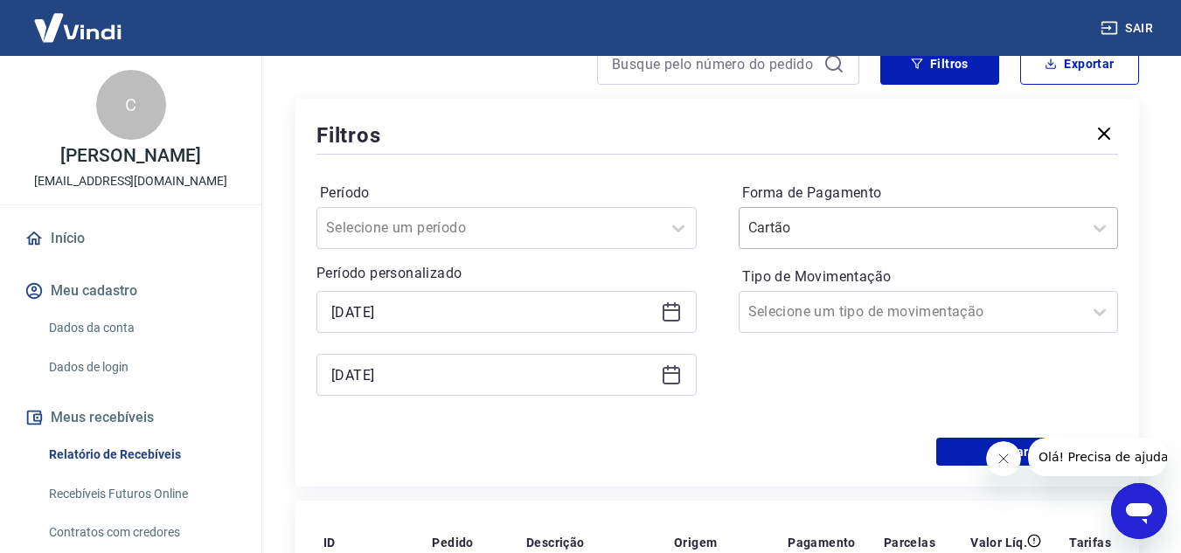
click at [1026, 240] on div at bounding box center [911, 228] width 326 height 24
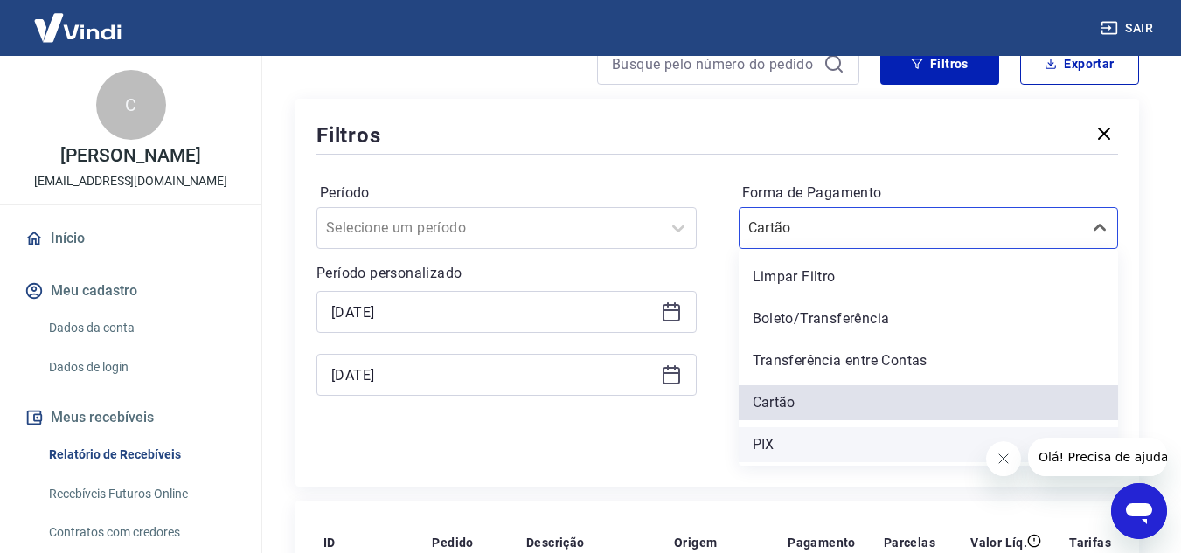
click at [824, 442] on div "PIX" at bounding box center [929, 445] width 380 height 35
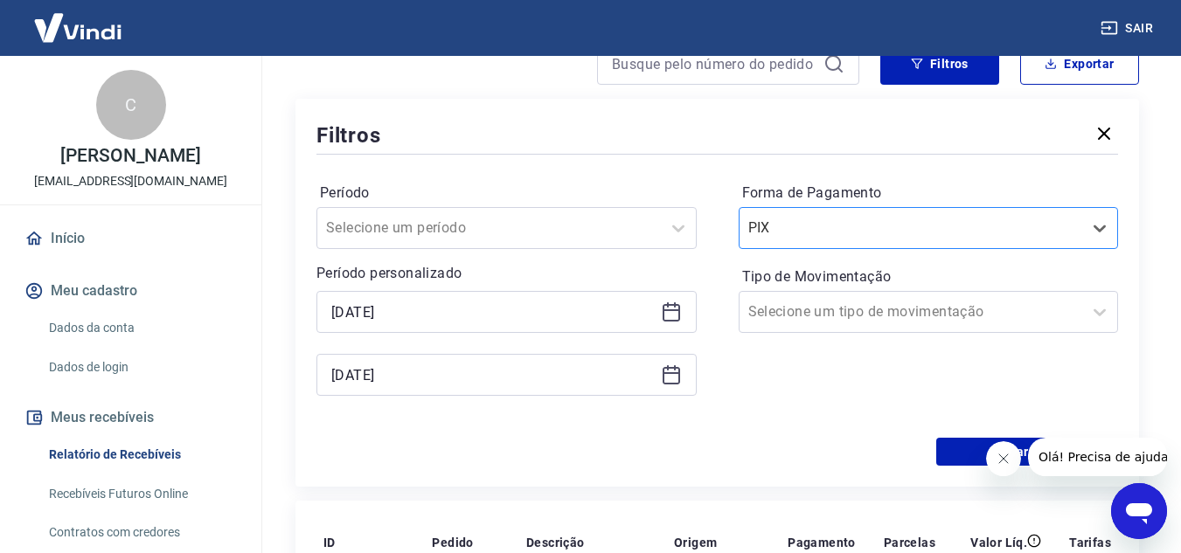
click at [949, 236] on div at bounding box center [911, 228] width 326 height 24
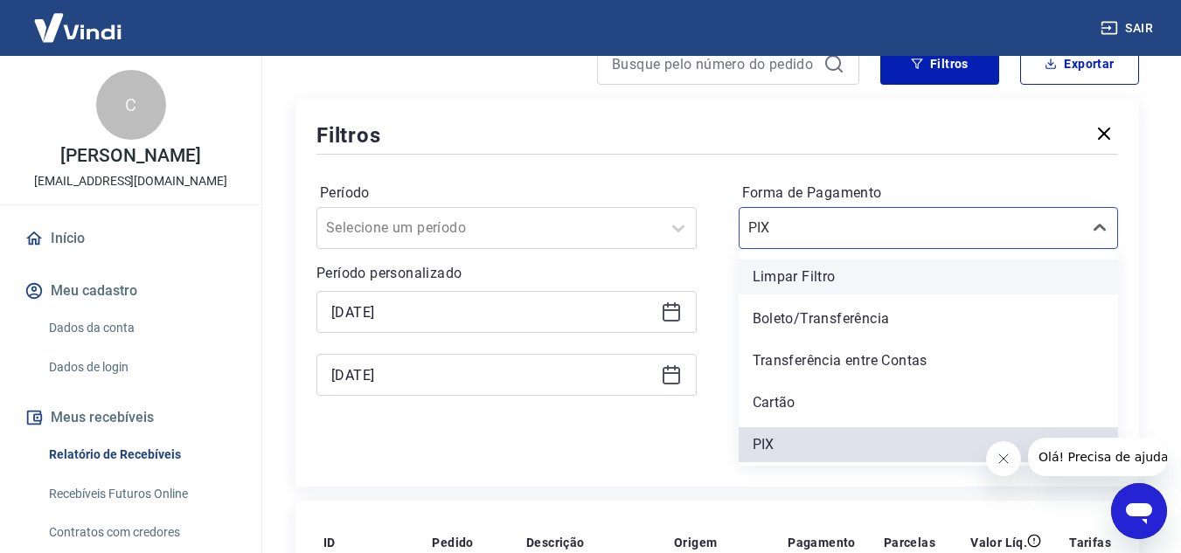
click at [865, 277] on div "Limpar Filtro" at bounding box center [929, 277] width 380 height 35
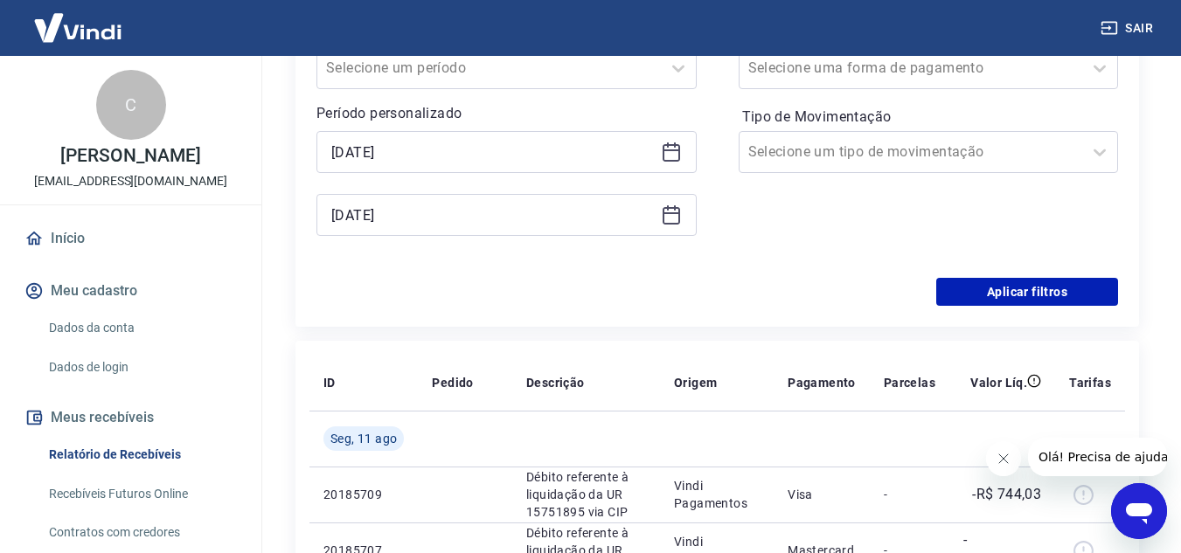
scroll to position [350, 0]
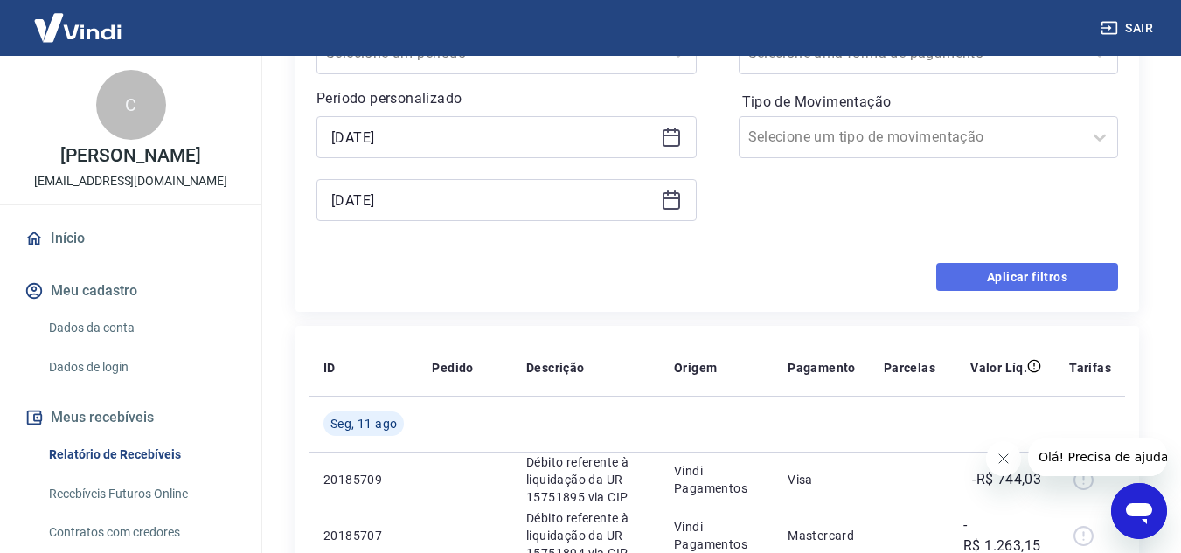
click at [971, 281] on button "Aplicar filtros" at bounding box center [1027, 277] width 182 height 28
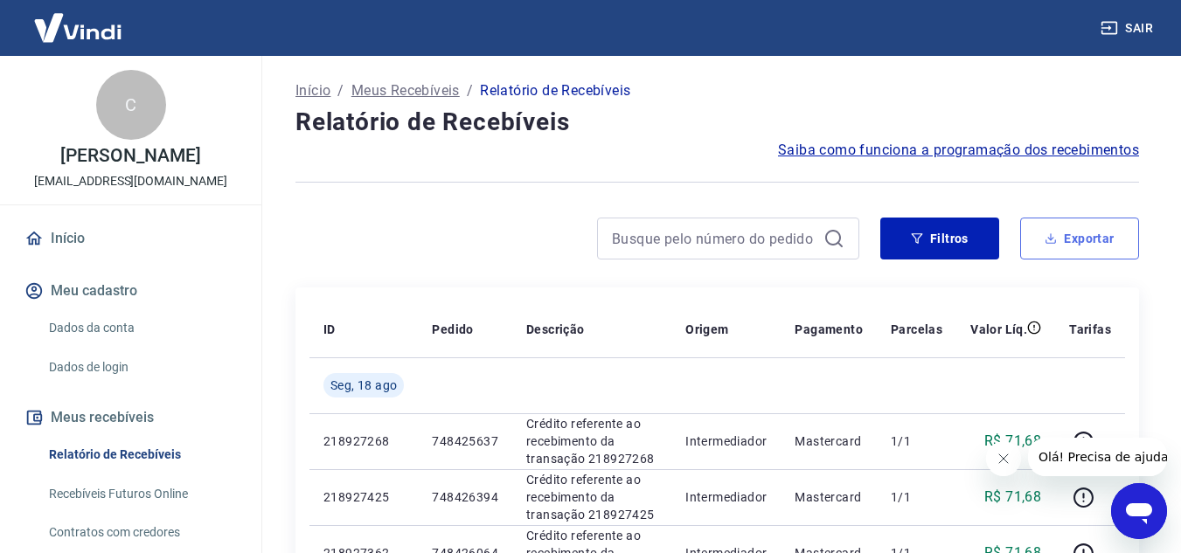
click at [1103, 242] on button "Exportar" at bounding box center [1079, 239] width 119 height 42
type input "01/08/2025"
type input "18/08/2025"
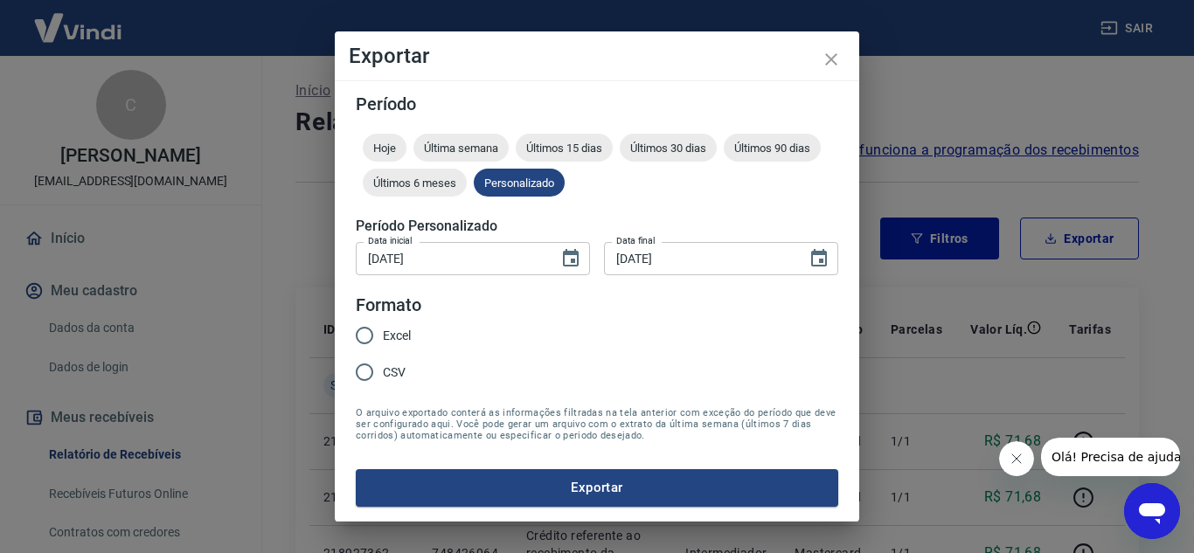
click at [393, 339] on span "Excel" at bounding box center [397, 336] width 28 height 18
click at [383, 339] on input "Excel" at bounding box center [364, 335] width 37 height 37
radio input "true"
click at [545, 481] on button "Exportar" at bounding box center [597, 488] width 483 height 37
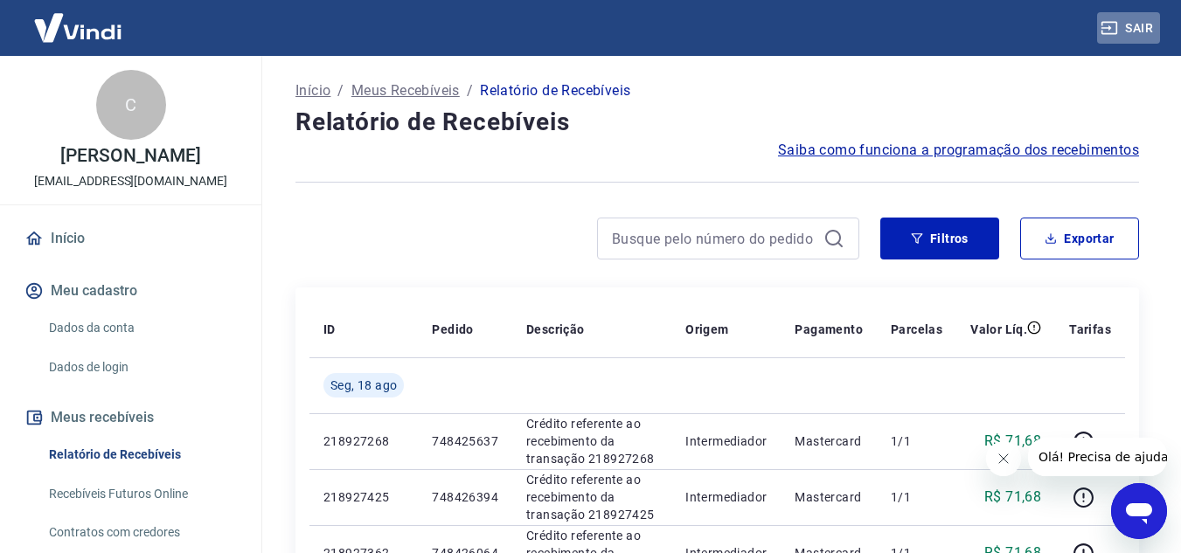
click at [1140, 24] on button "Sair" at bounding box center [1128, 28] width 63 height 32
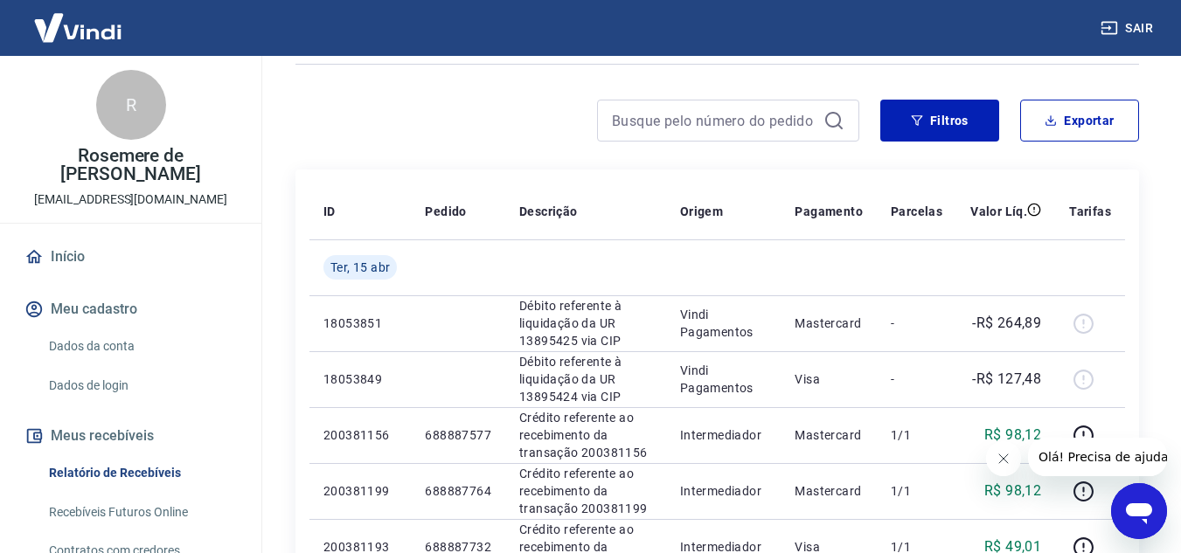
scroll to position [87, 0]
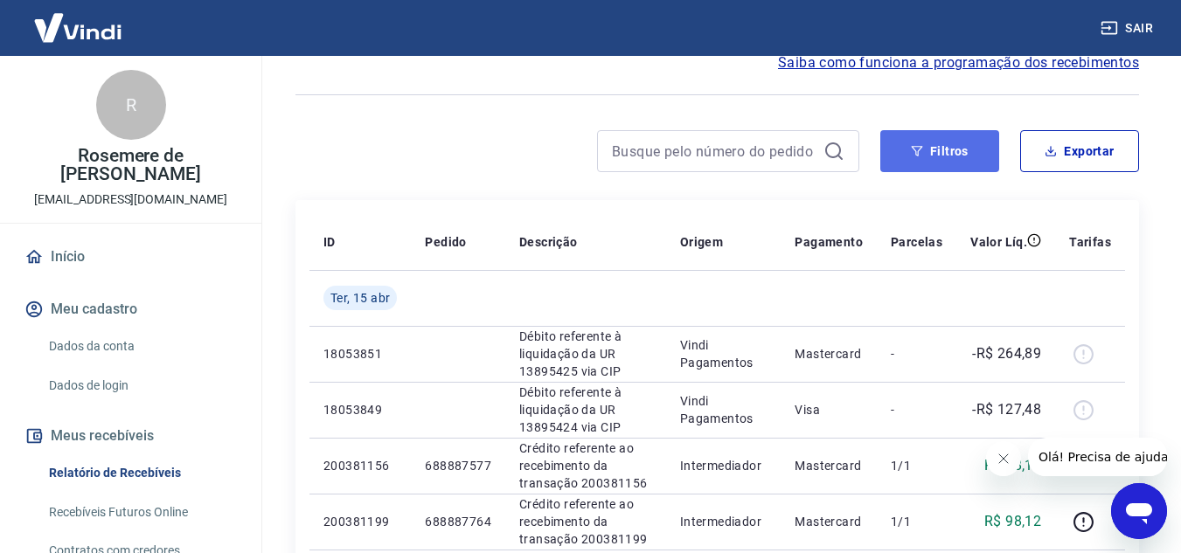
click at [922, 158] on button "Filtros" at bounding box center [939, 151] width 119 height 42
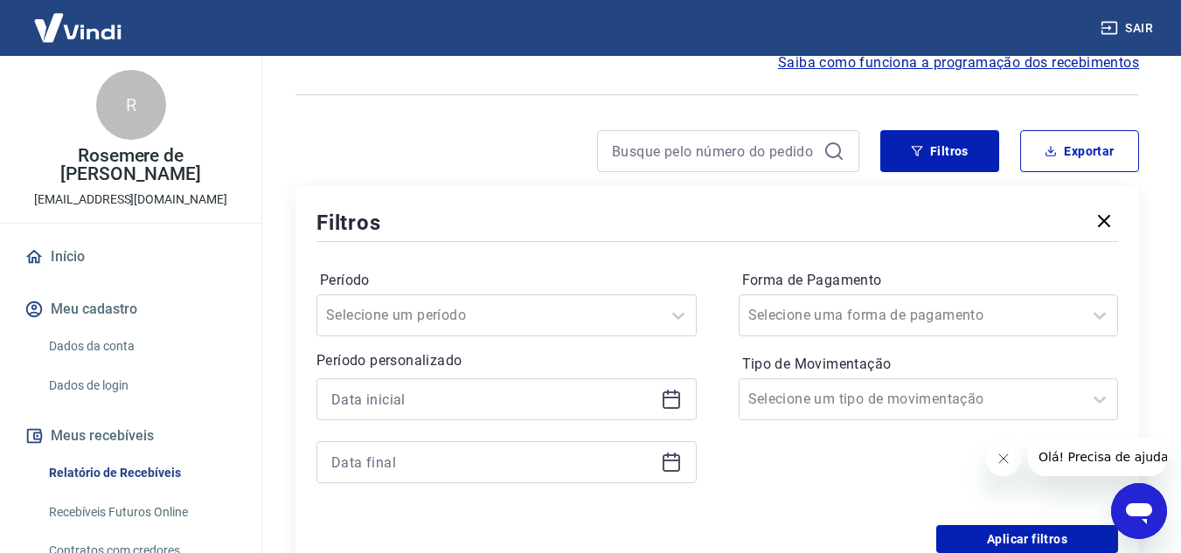
click at [674, 400] on icon at bounding box center [671, 399] width 21 height 21
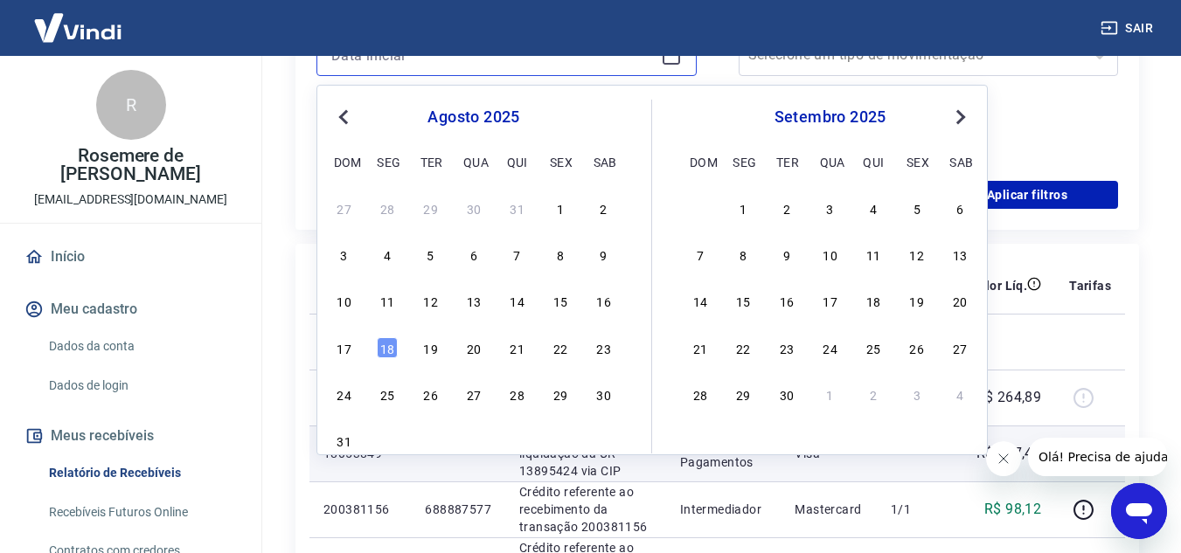
scroll to position [437, 0]
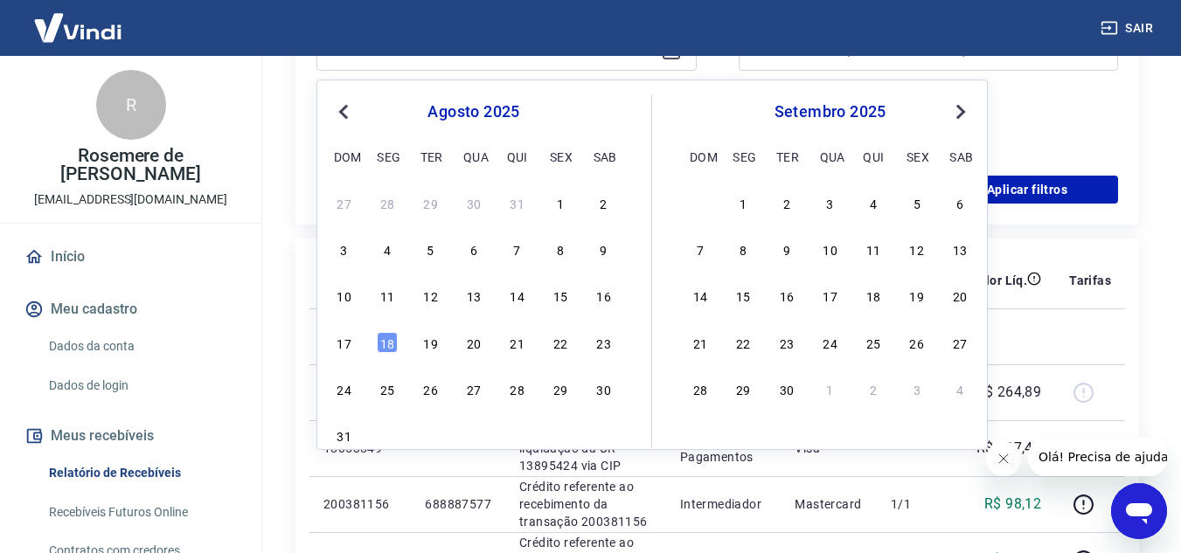
click at [522, 263] on div "27 28 29 30 31 1 2 3 4 5 6 7 8 9 10 11 12 13 14 15 16 17 18 19 20 21 22 23 24 2…" at bounding box center [473, 319] width 285 height 259
click at [522, 252] on div "7" at bounding box center [517, 249] width 21 height 21
type input "[DATE]"
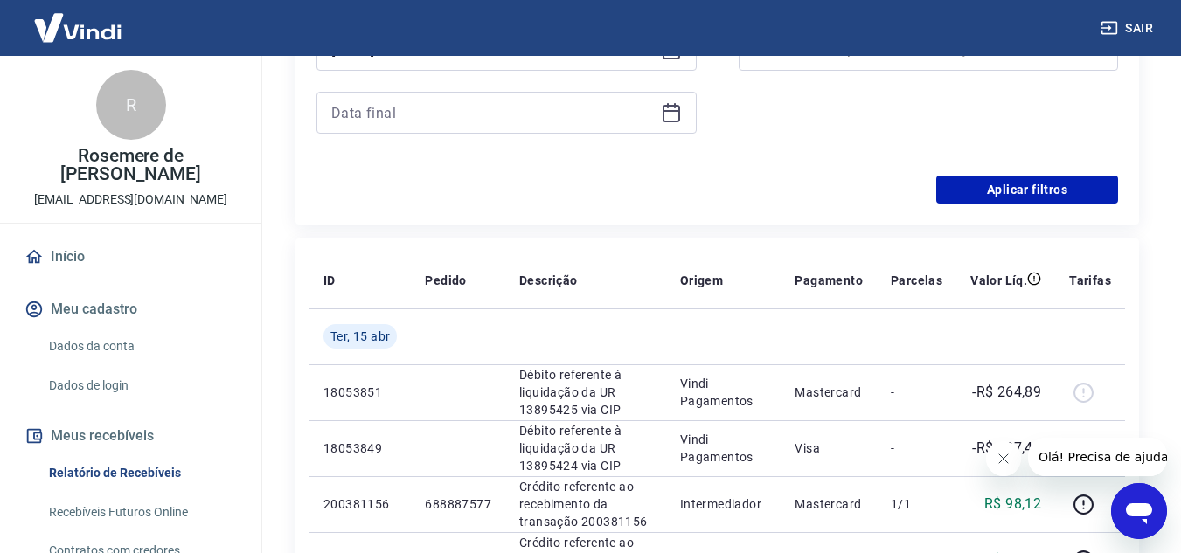
click at [677, 111] on icon at bounding box center [671, 111] width 17 height 2
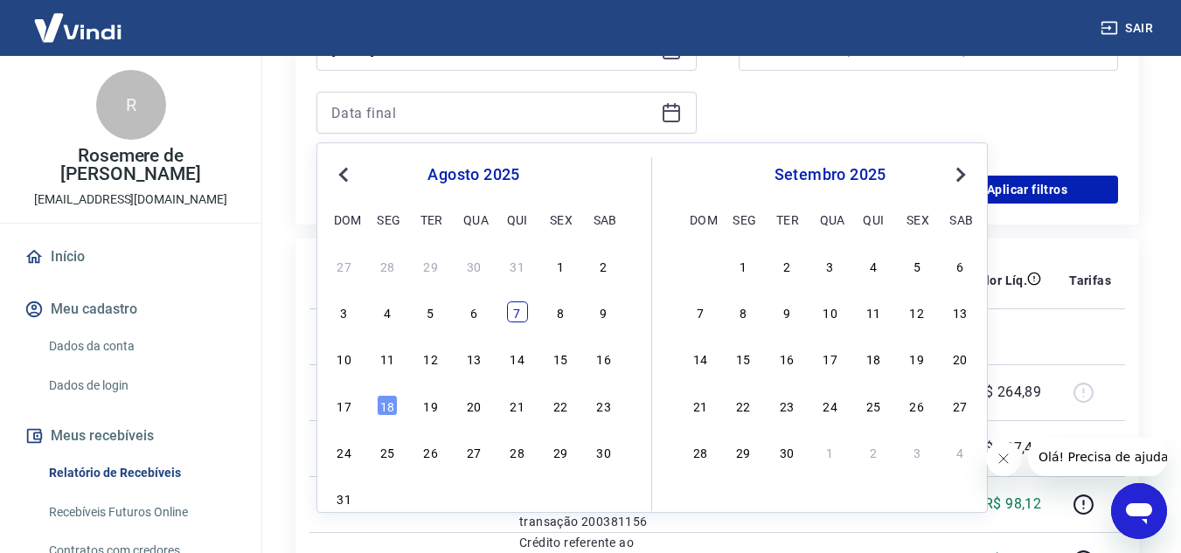
click at [519, 317] on div "7" at bounding box center [517, 312] width 21 height 21
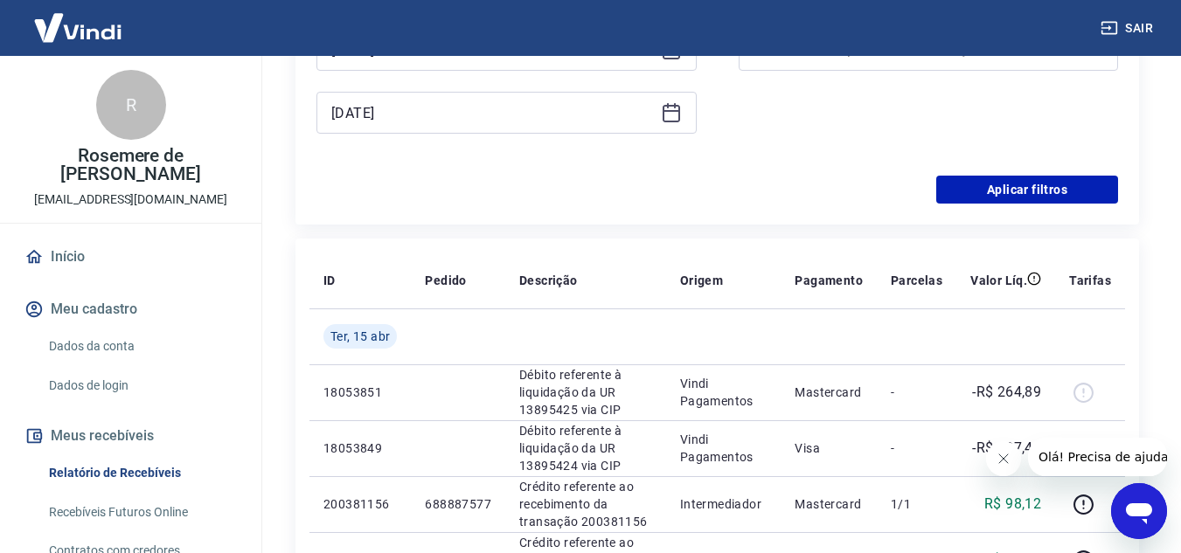
type input "[DATE]"
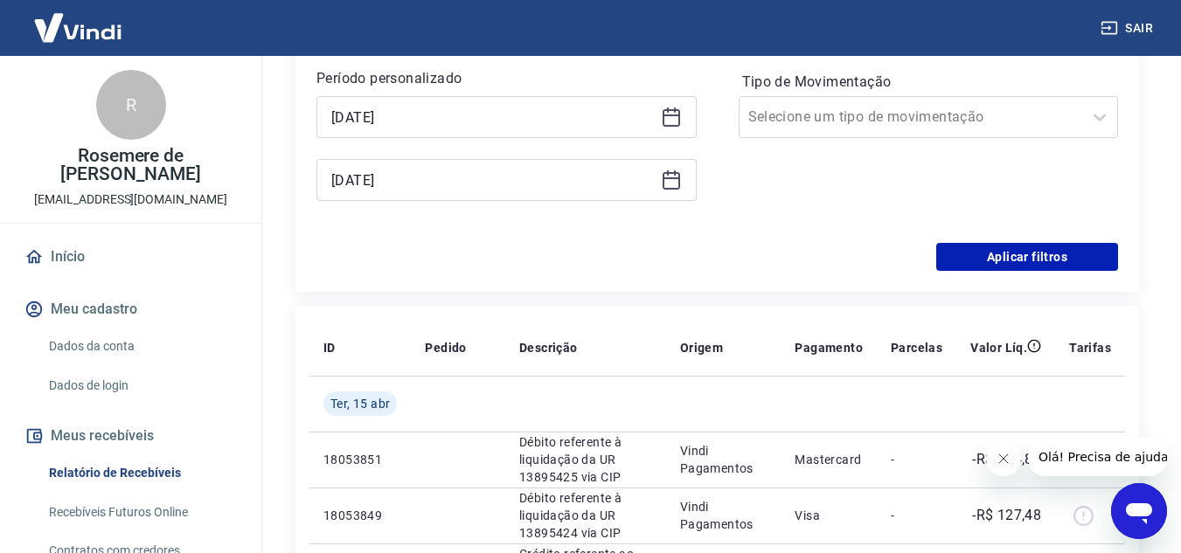
scroll to position [262, 0]
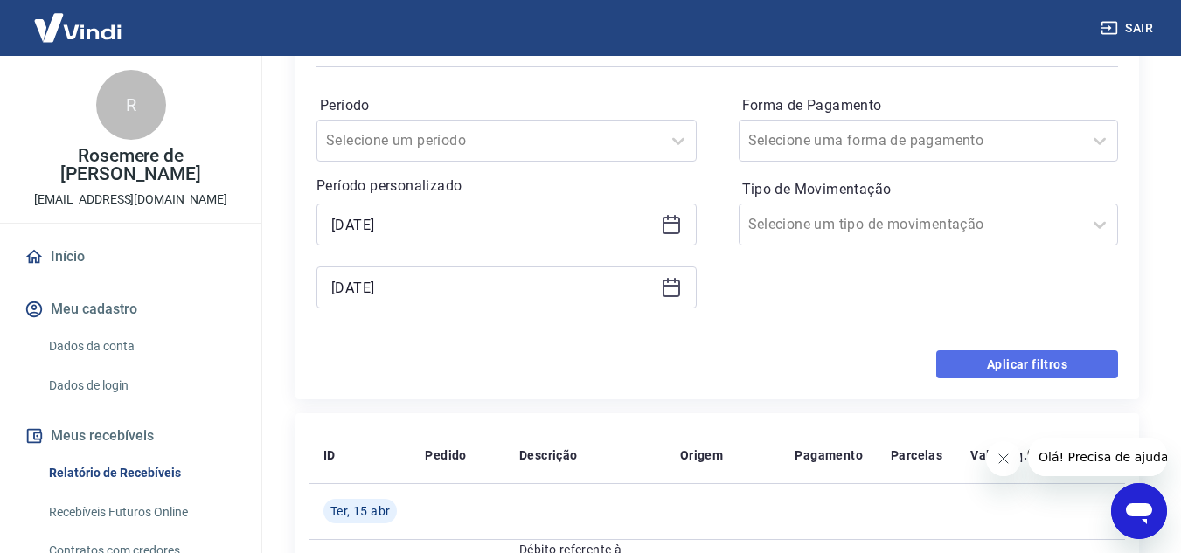
click at [1015, 361] on button "Aplicar filtros" at bounding box center [1027, 365] width 182 height 28
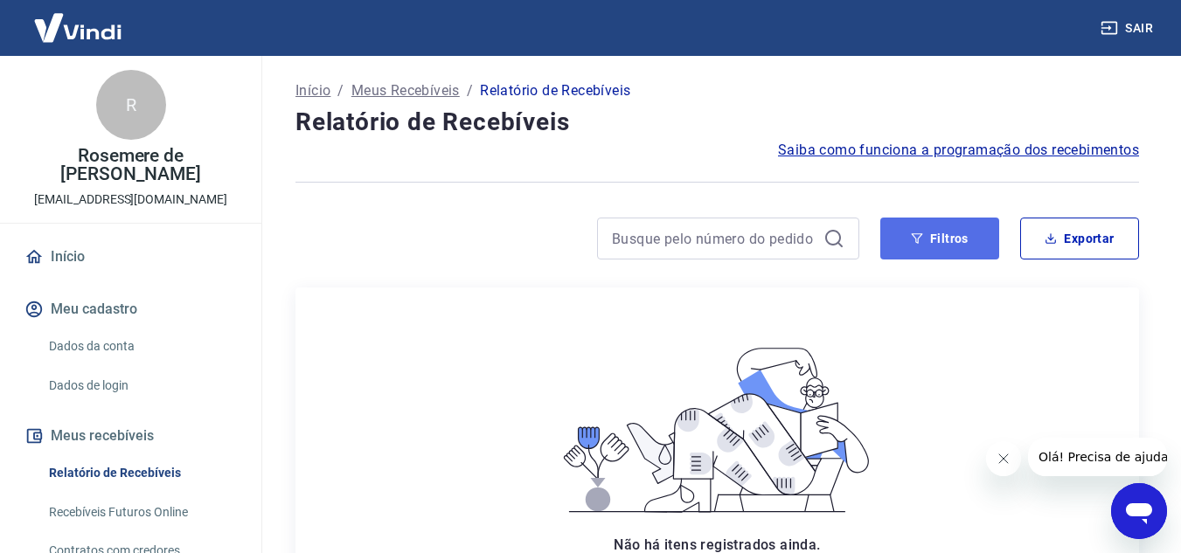
click at [974, 237] on button "Filtros" at bounding box center [939, 239] width 119 height 42
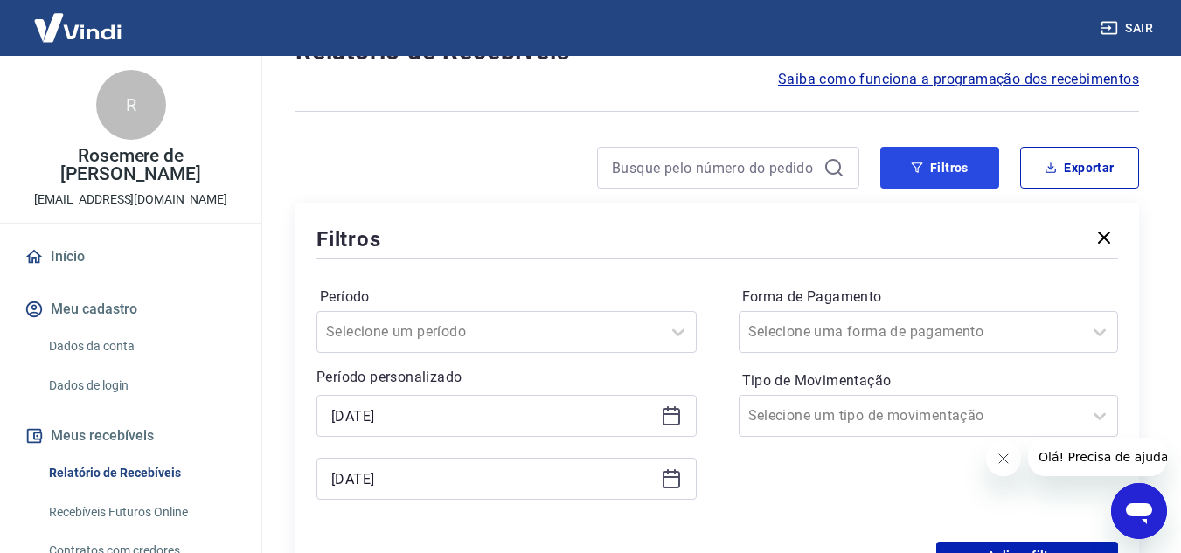
scroll to position [87, 0]
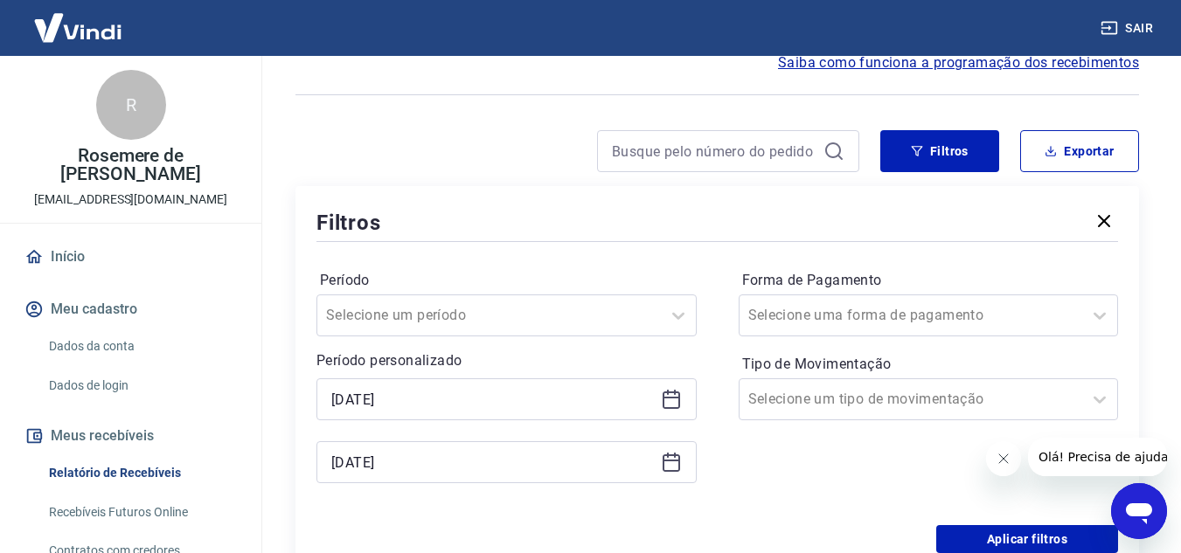
click at [671, 405] on icon at bounding box center [671, 399] width 21 height 21
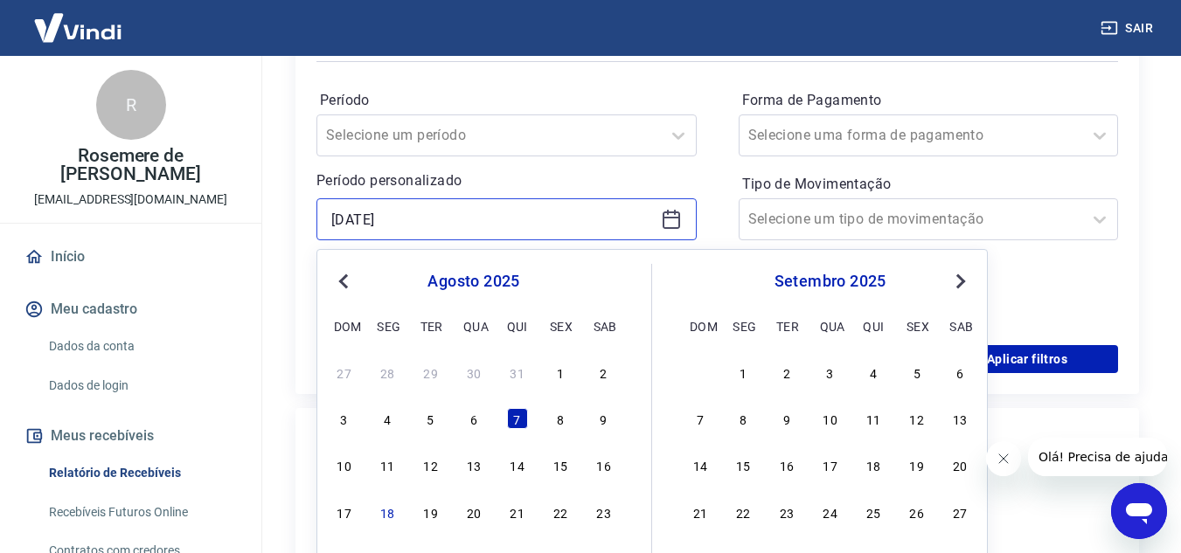
scroll to position [350, 0]
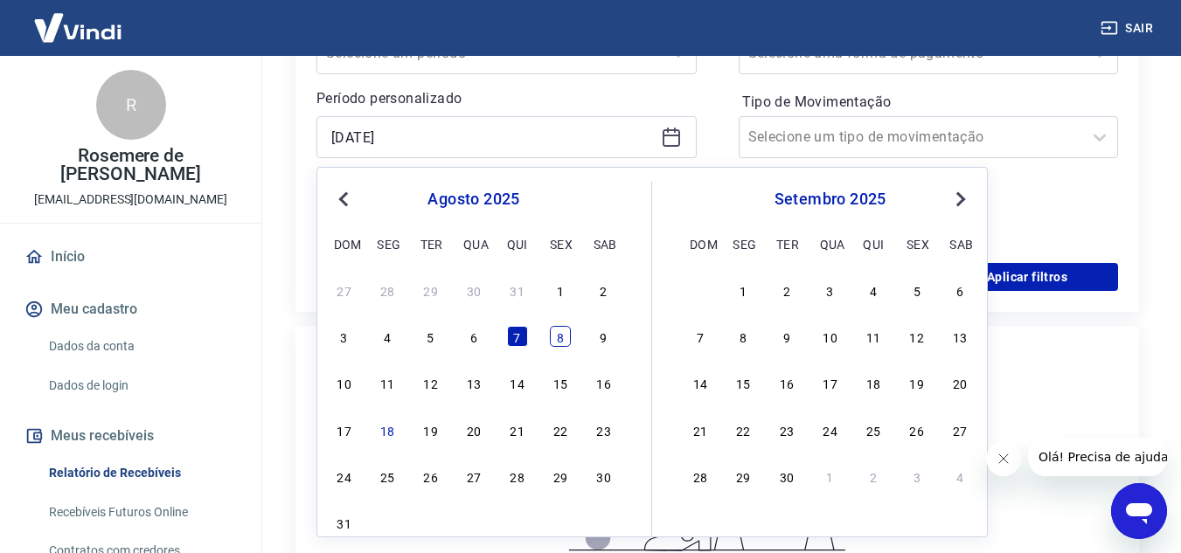
click at [559, 334] on div "8" at bounding box center [560, 336] width 21 height 21
type input "08/08/2025"
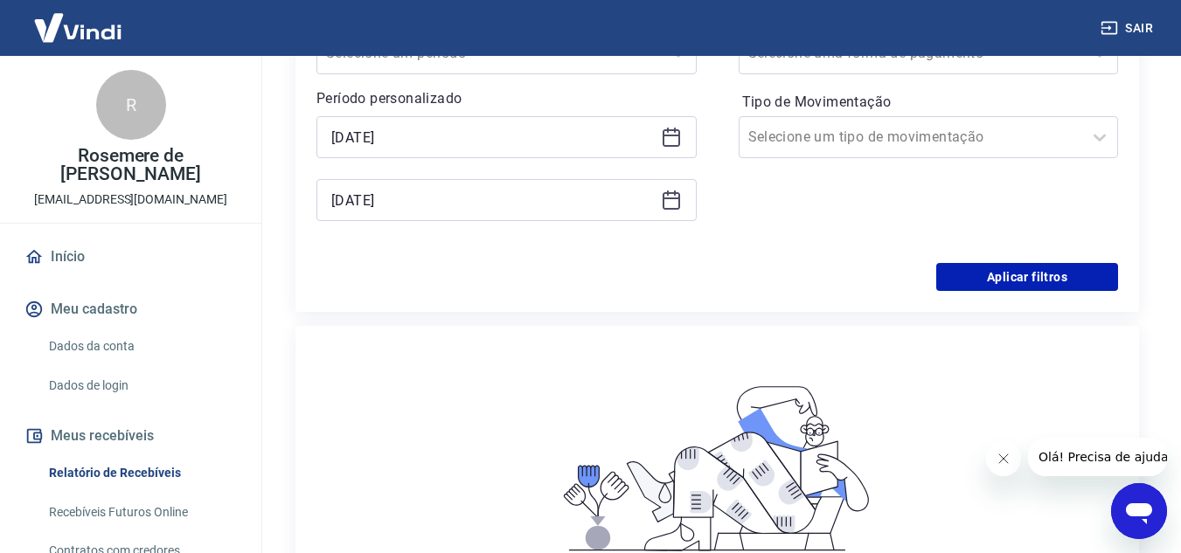
click at [672, 196] on icon at bounding box center [671, 200] width 21 height 21
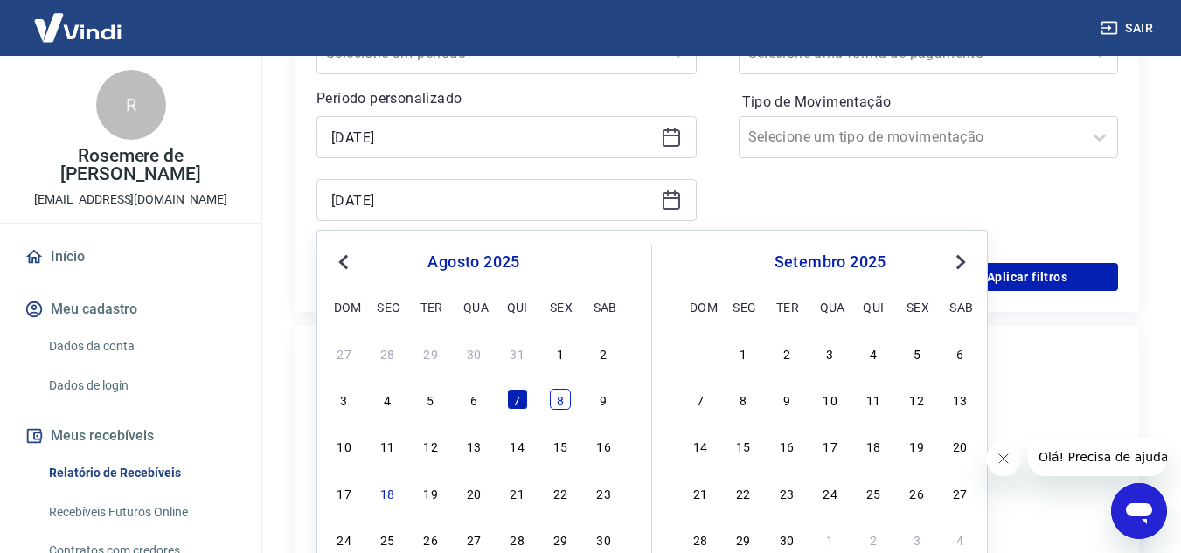
click at [560, 401] on div "8" at bounding box center [560, 399] width 21 height 21
type input "08/08/2025"
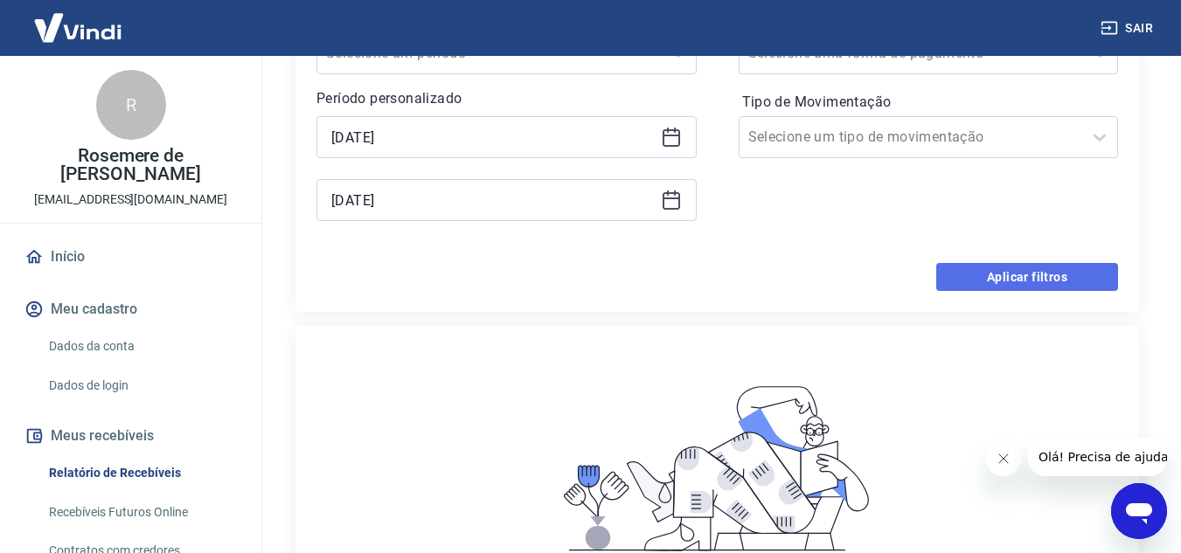
click at [982, 272] on button "Aplicar filtros" at bounding box center [1027, 277] width 182 height 28
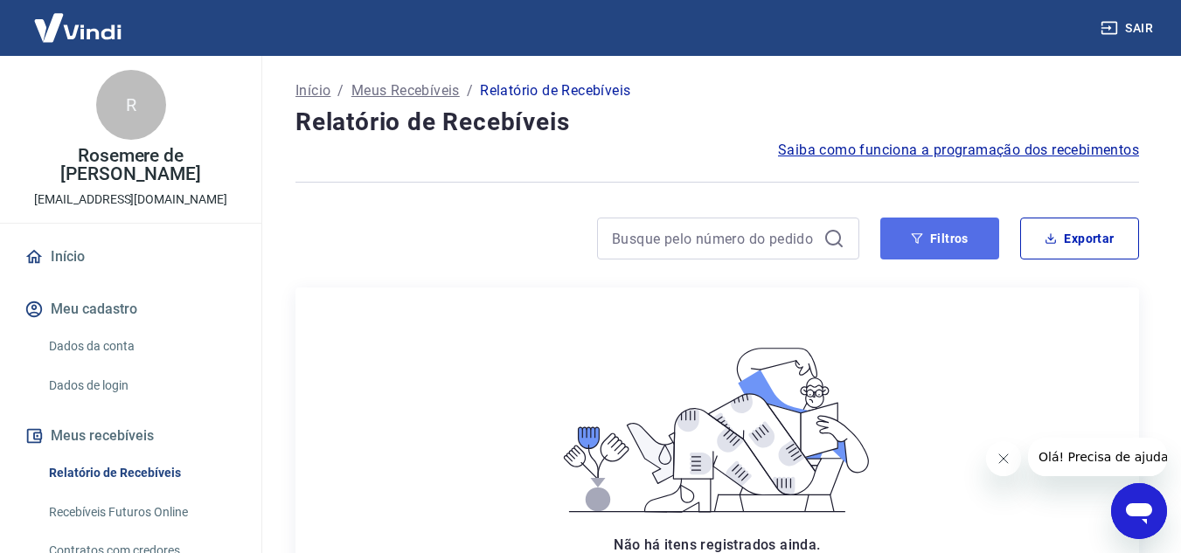
click at [917, 239] on icon "button" at bounding box center [917, 238] width 11 height 10
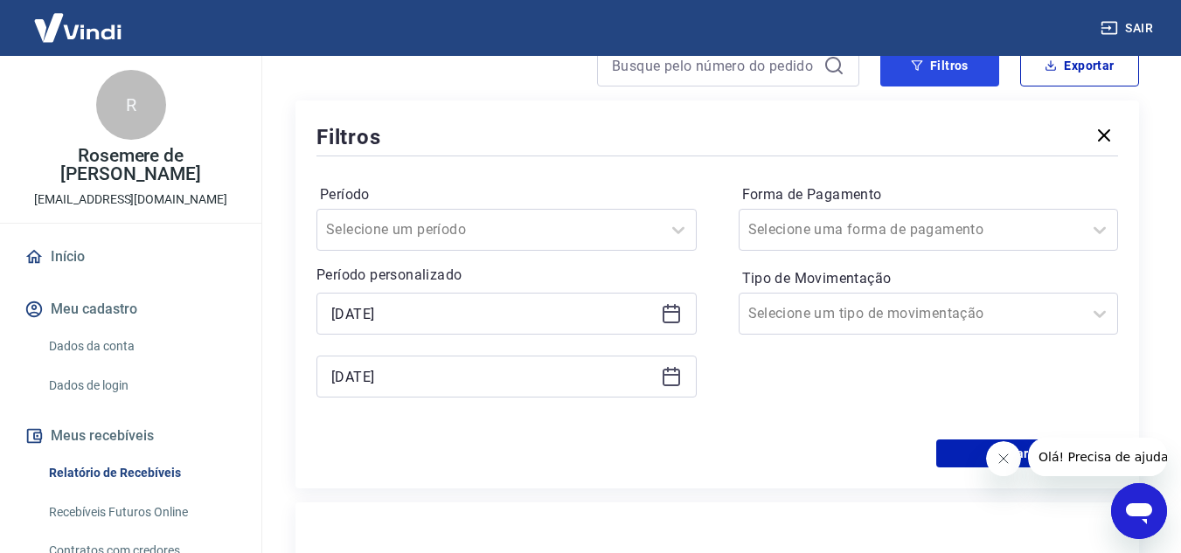
scroll to position [175, 0]
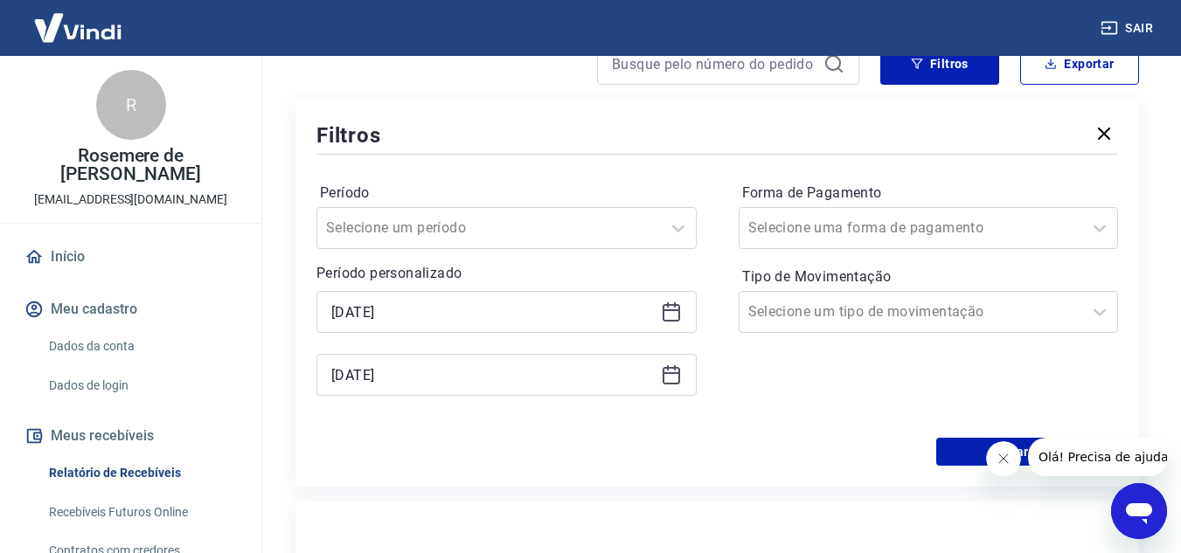
click at [678, 313] on icon at bounding box center [671, 312] width 21 height 21
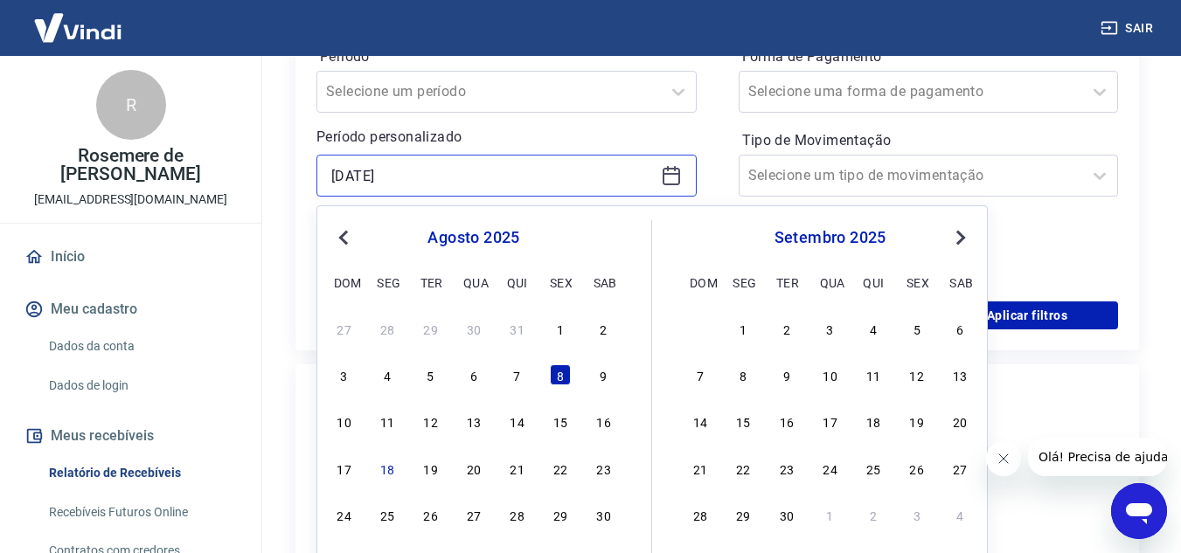
scroll to position [350, 0]
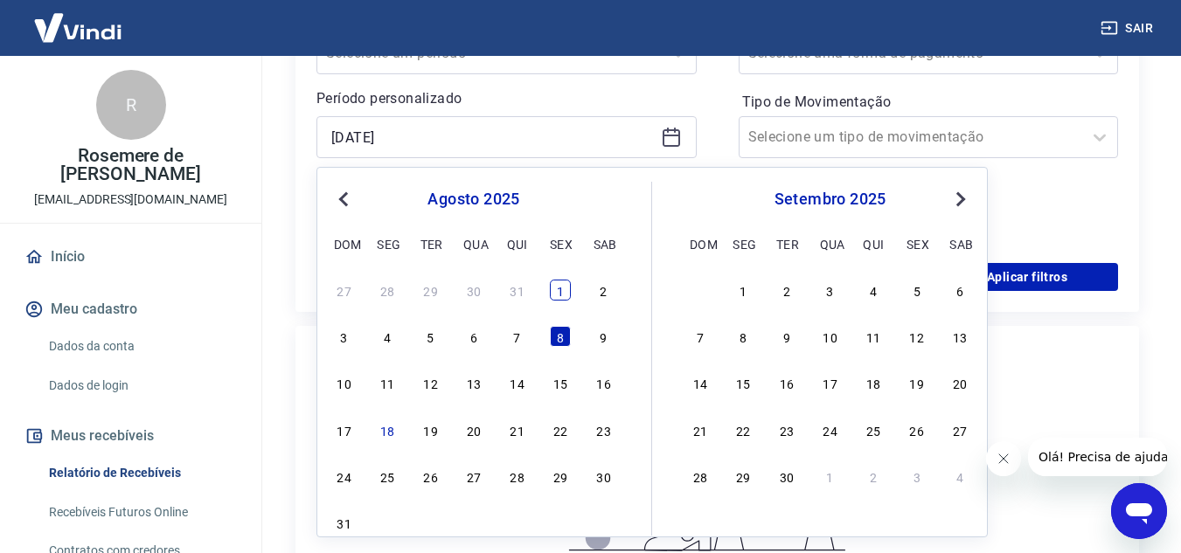
click at [565, 290] on div "1" at bounding box center [560, 290] width 21 height 21
type input "01/08/2025"
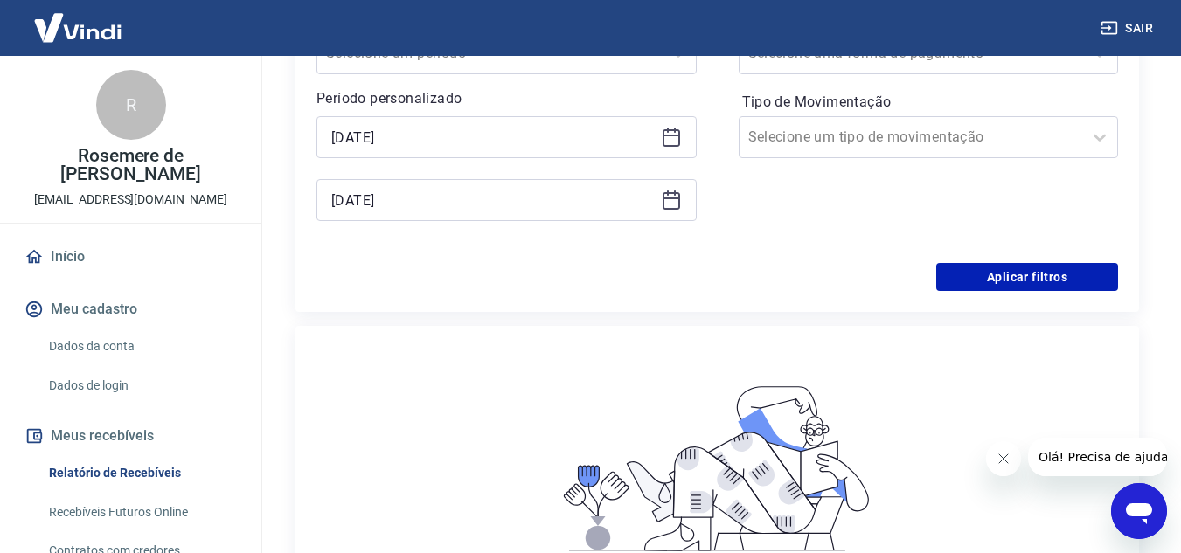
click at [663, 200] on icon at bounding box center [671, 200] width 17 height 17
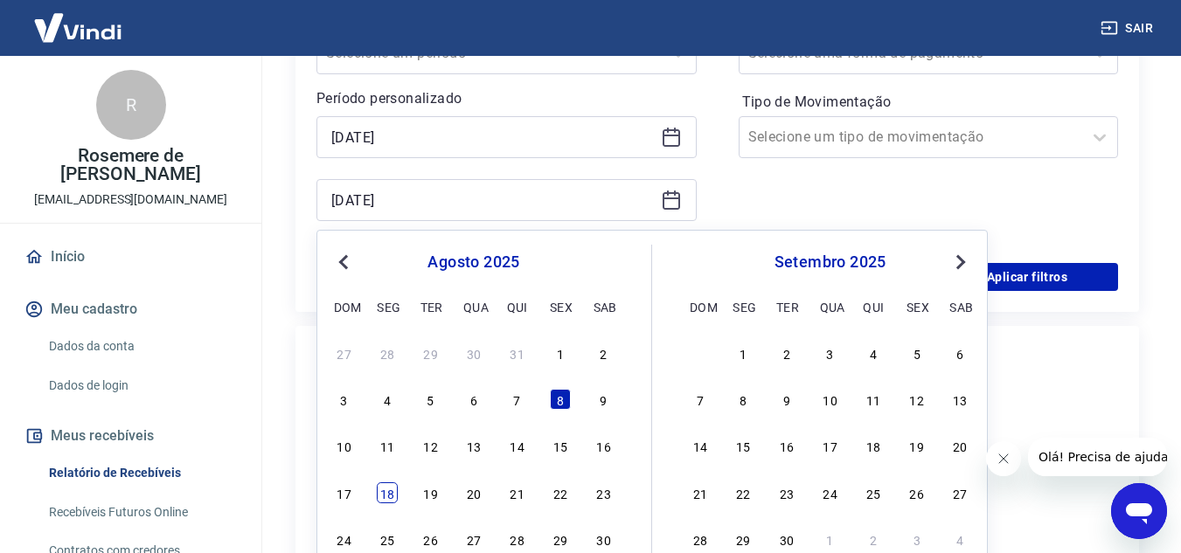
click at [390, 497] on div "18" at bounding box center [387, 493] width 21 height 21
type input "18/08/2025"
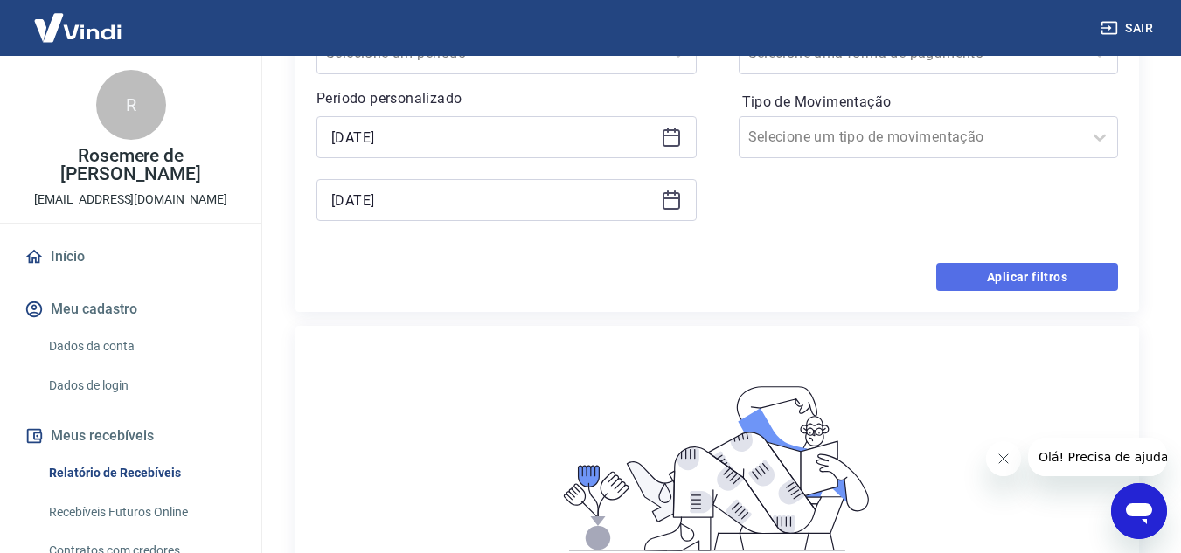
click at [1059, 285] on button "Aplicar filtros" at bounding box center [1027, 277] width 182 height 28
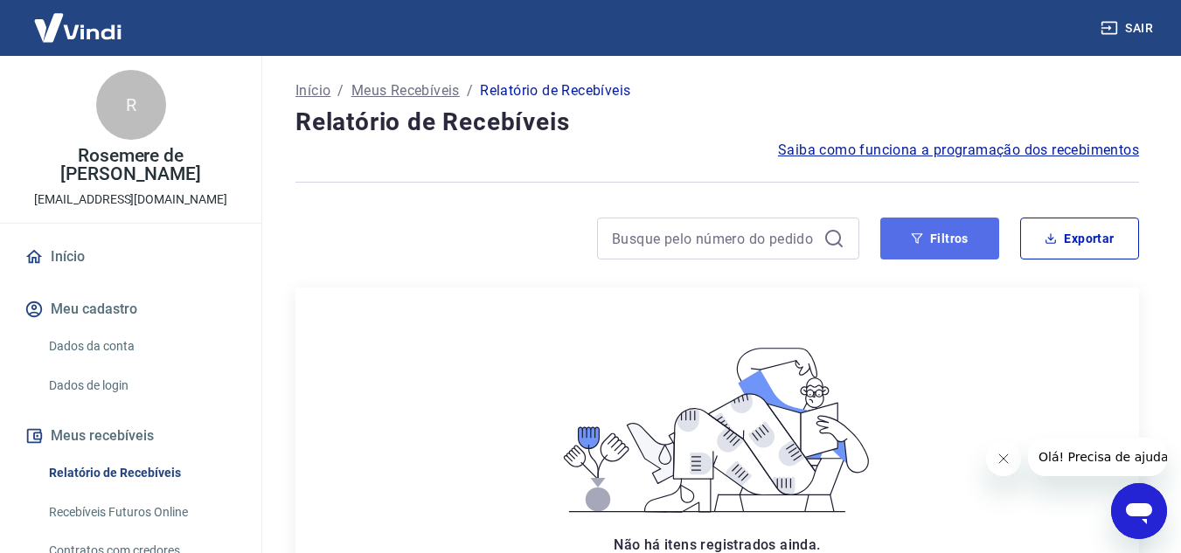
click at [948, 255] on button "Filtros" at bounding box center [939, 239] width 119 height 42
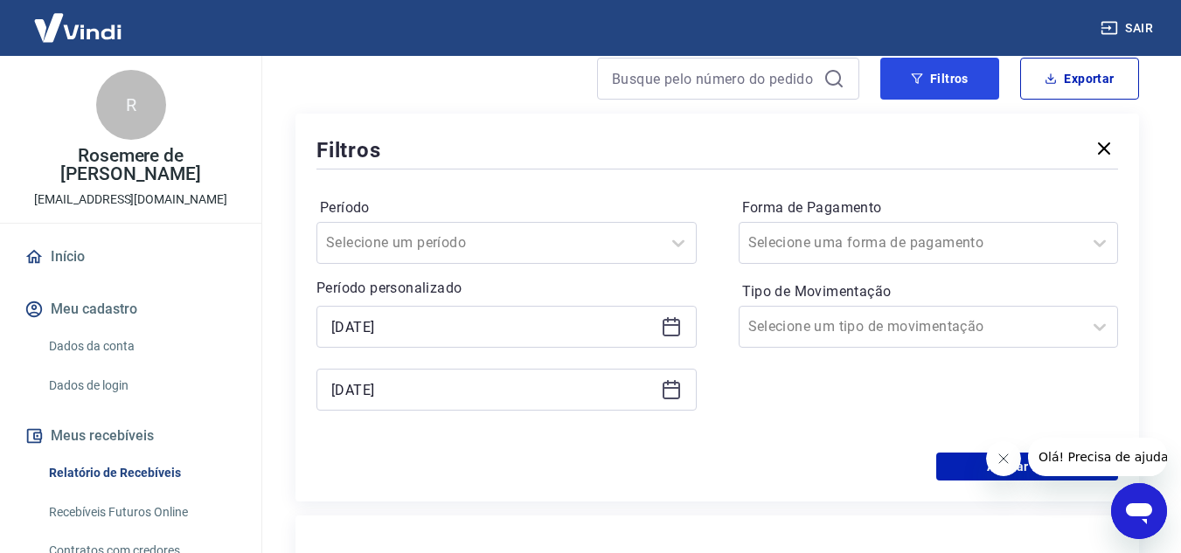
scroll to position [175, 0]
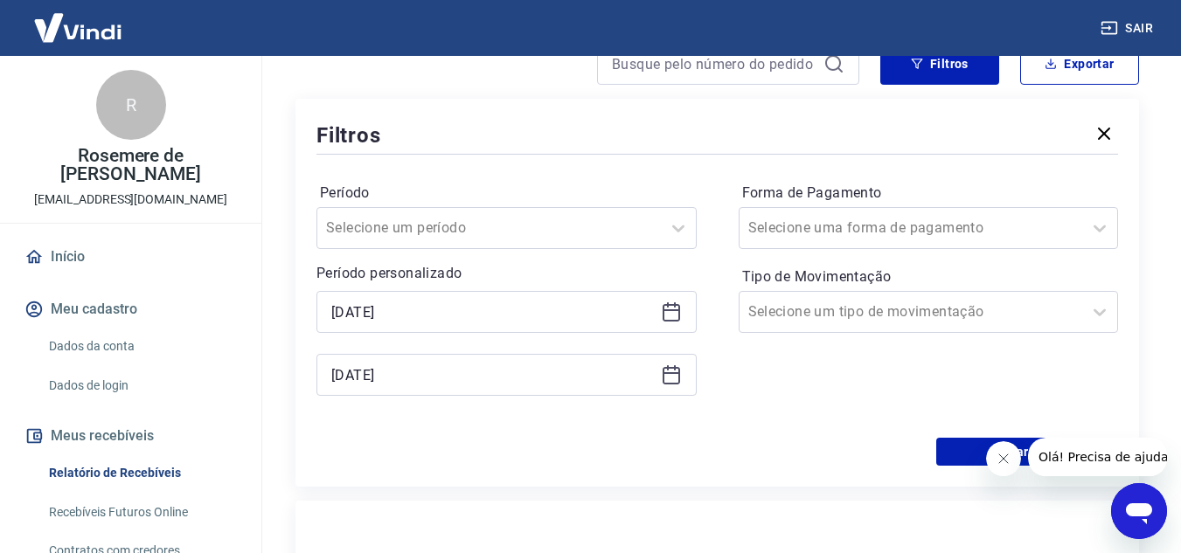
click at [675, 319] on icon at bounding box center [671, 312] width 21 height 21
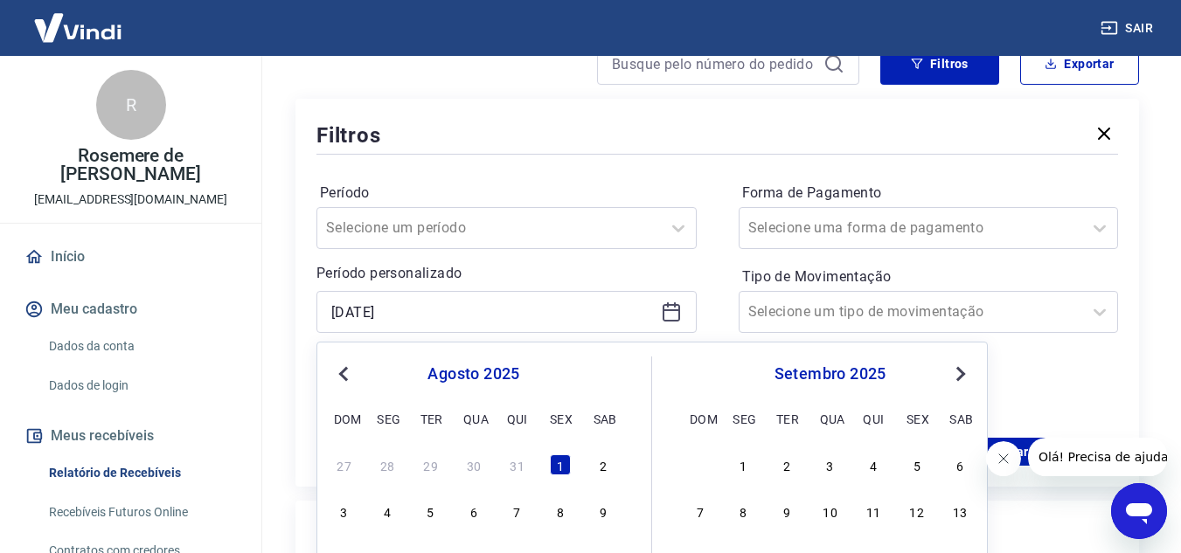
click at [340, 370] on button "Previous Month" at bounding box center [343, 374] width 21 height 21
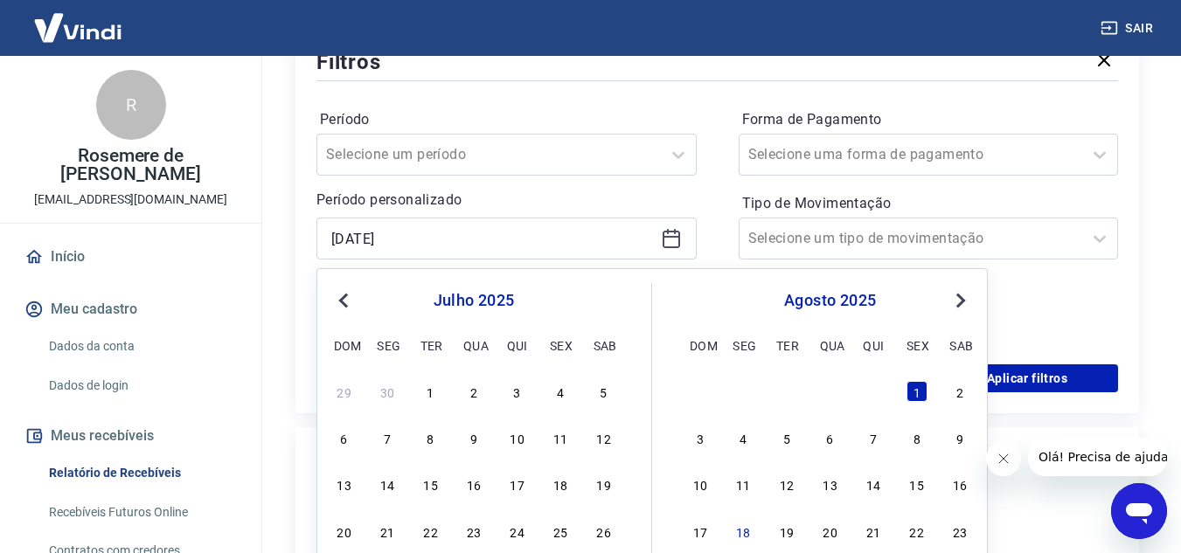
scroll to position [350, 0]
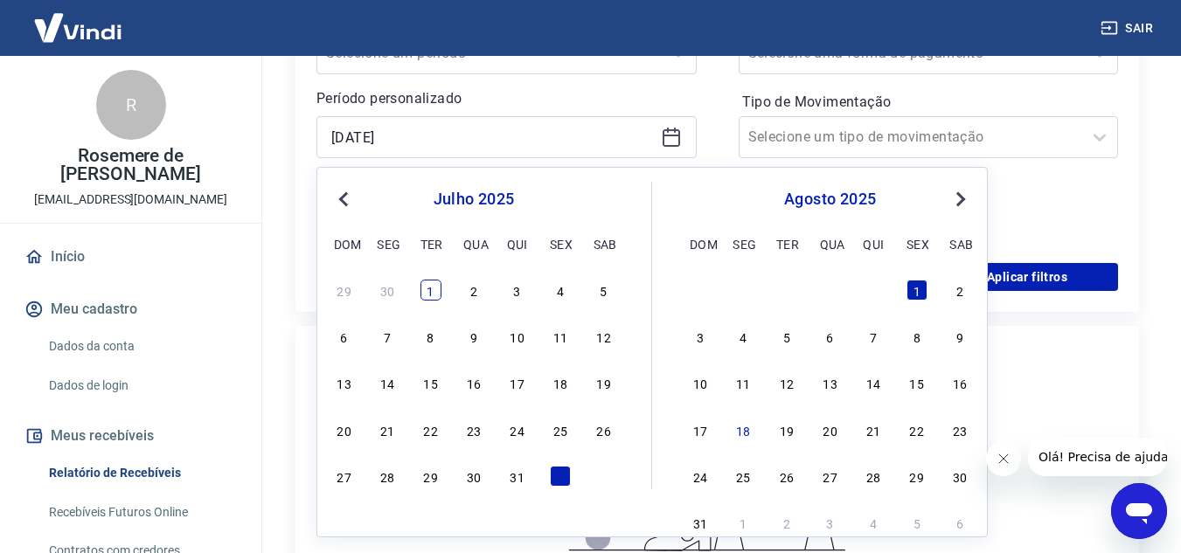
click at [430, 290] on div "1" at bounding box center [431, 290] width 21 height 21
type input "01/07/2025"
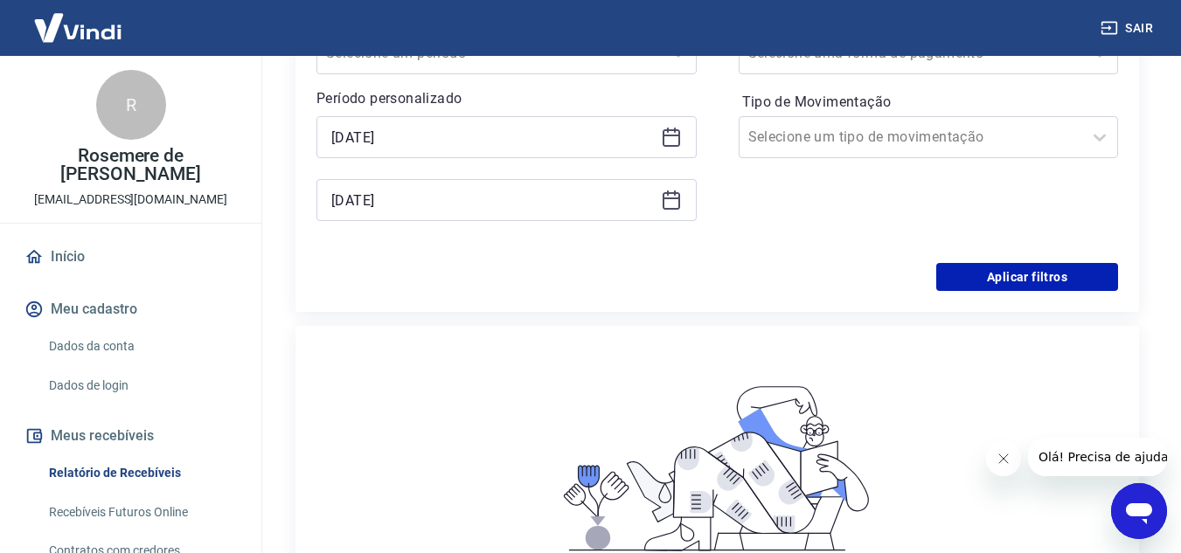
click at [671, 201] on icon at bounding box center [671, 200] width 21 height 21
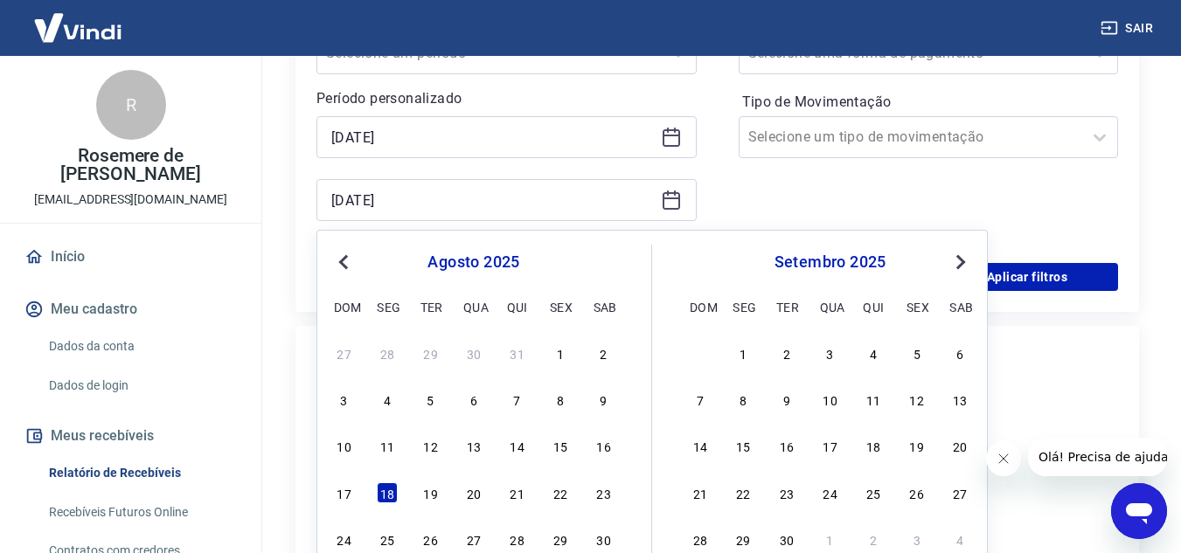
click at [350, 269] on button "Previous Month" at bounding box center [343, 262] width 21 height 21
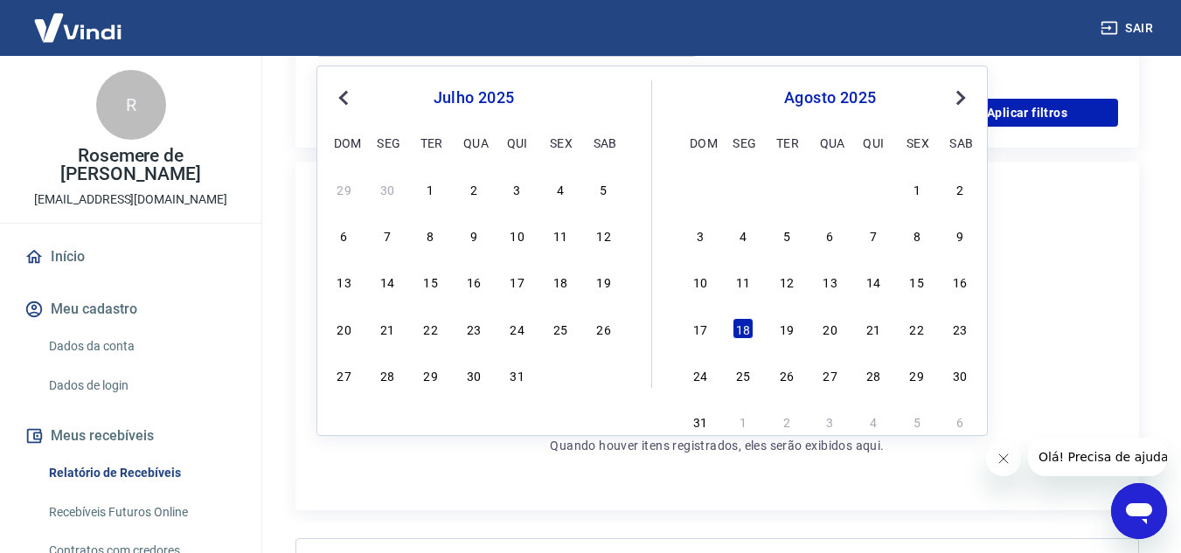
scroll to position [525, 0]
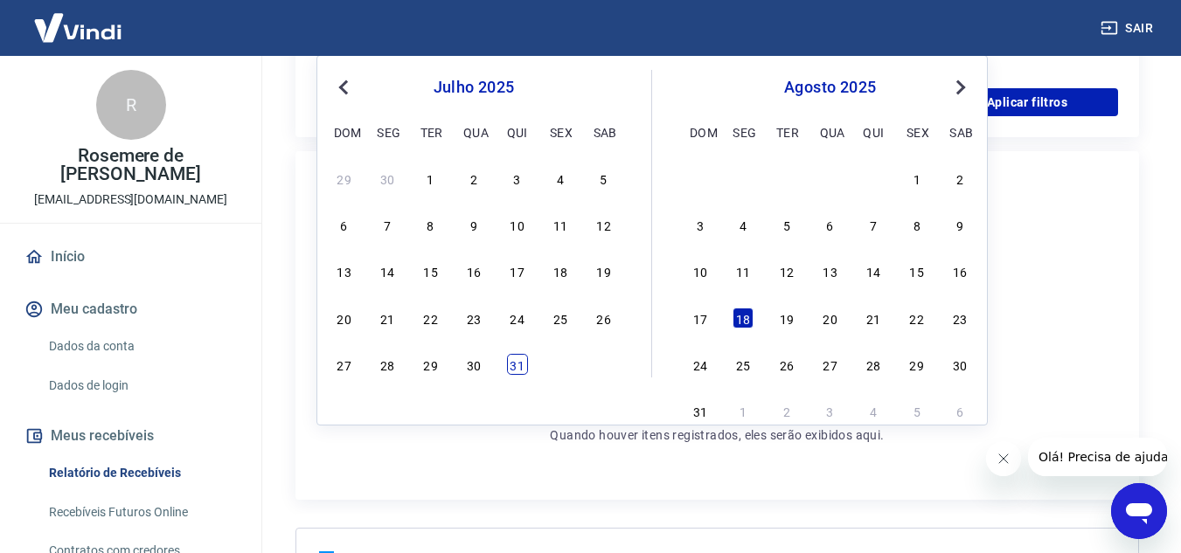
click at [519, 371] on div "31" at bounding box center [517, 364] width 21 height 21
type input "31/07/2025"
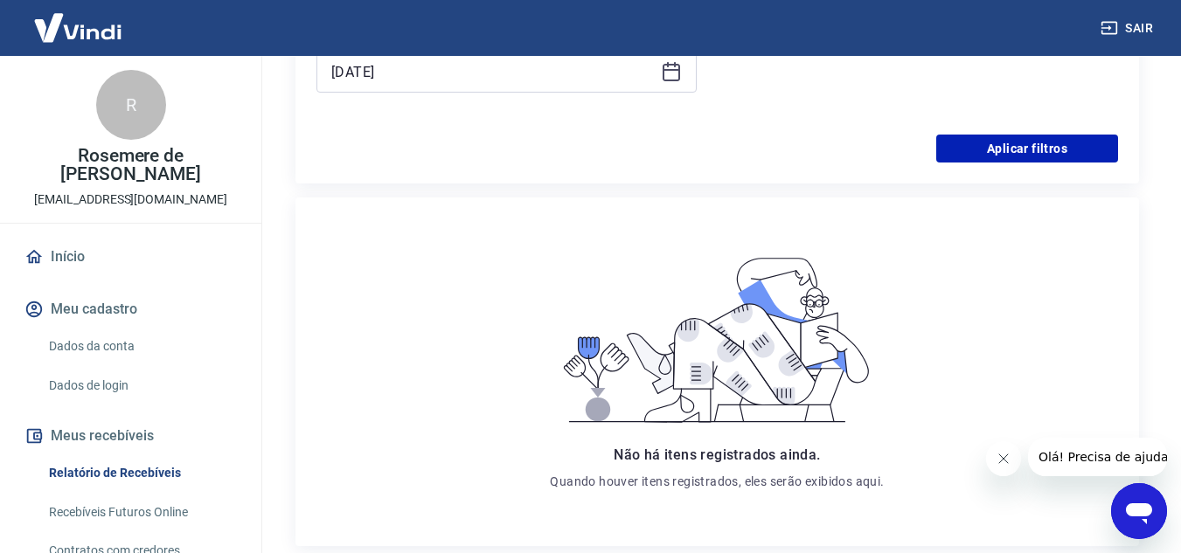
scroll to position [437, 0]
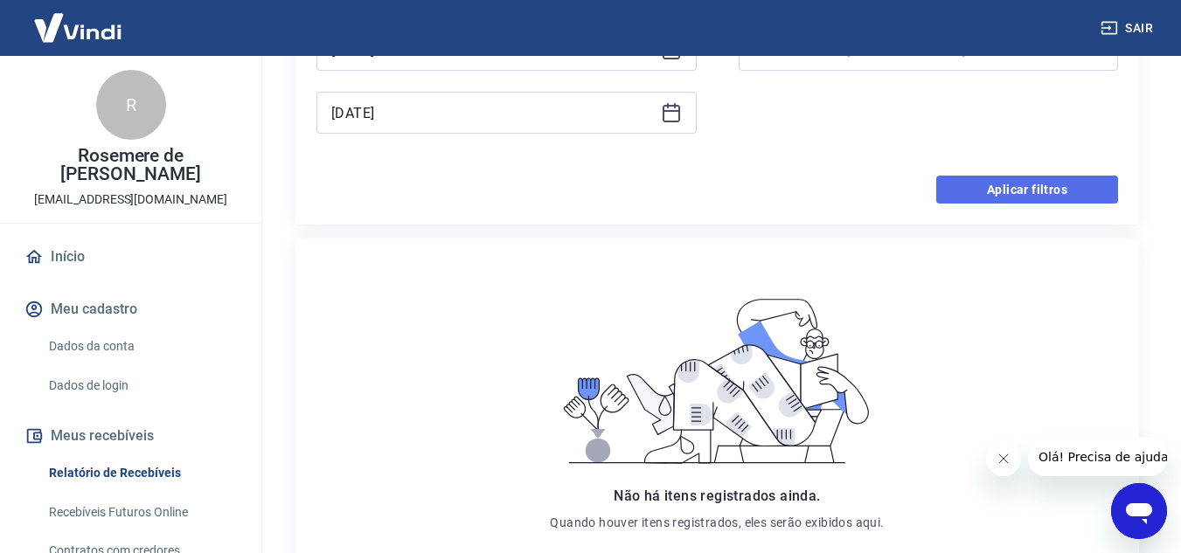
click at [984, 193] on button "Aplicar filtros" at bounding box center [1027, 190] width 182 height 28
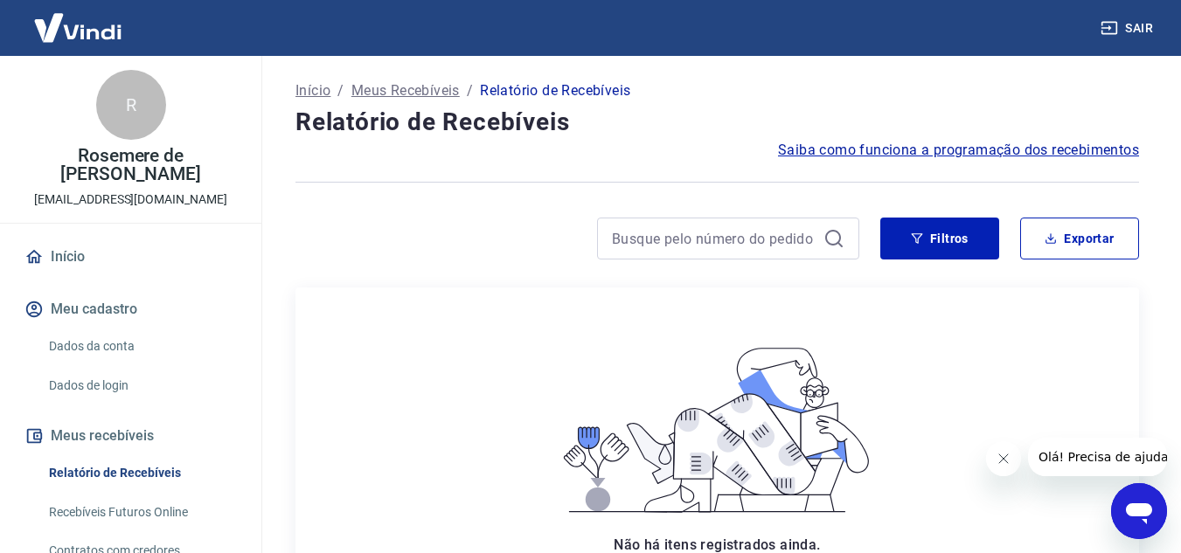
click at [1127, 23] on button "Sair" at bounding box center [1128, 28] width 63 height 32
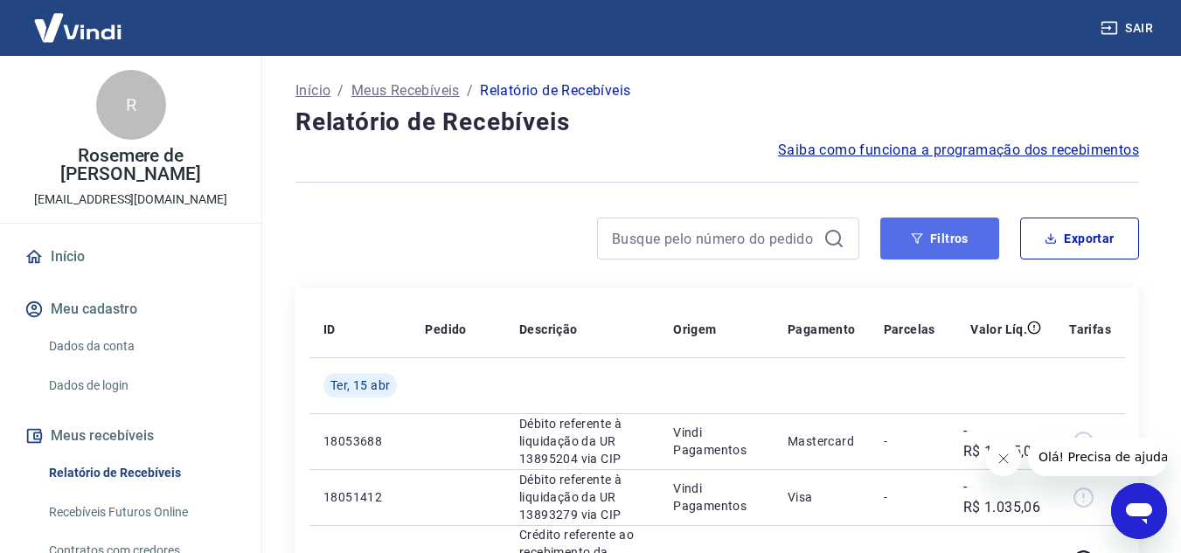
click at [926, 243] on button "Filtros" at bounding box center [939, 239] width 119 height 42
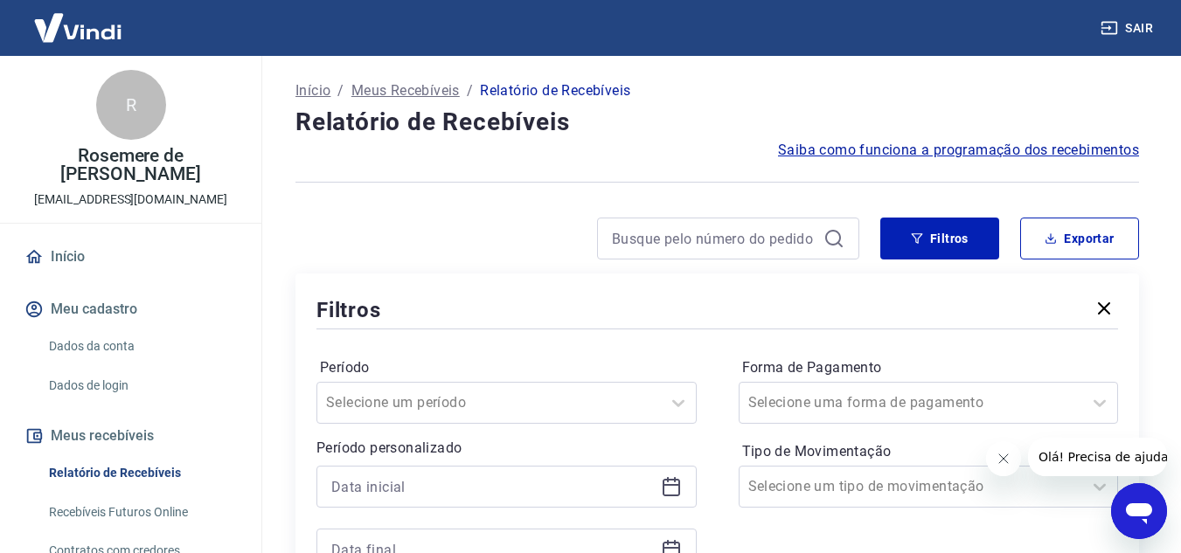
click at [670, 484] on icon at bounding box center [671, 485] width 17 height 2
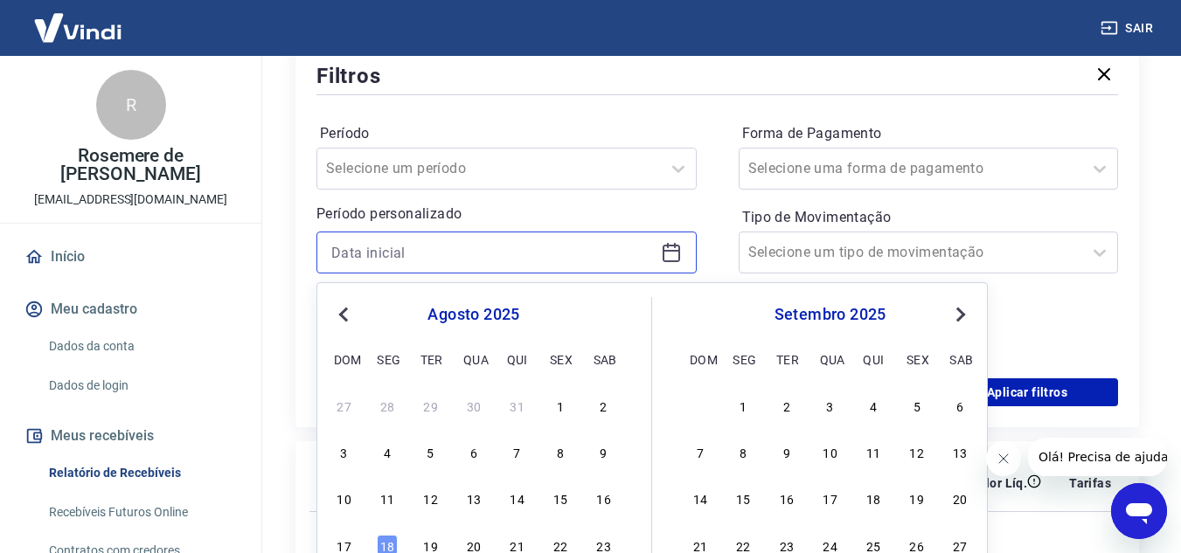
scroll to position [262, 0]
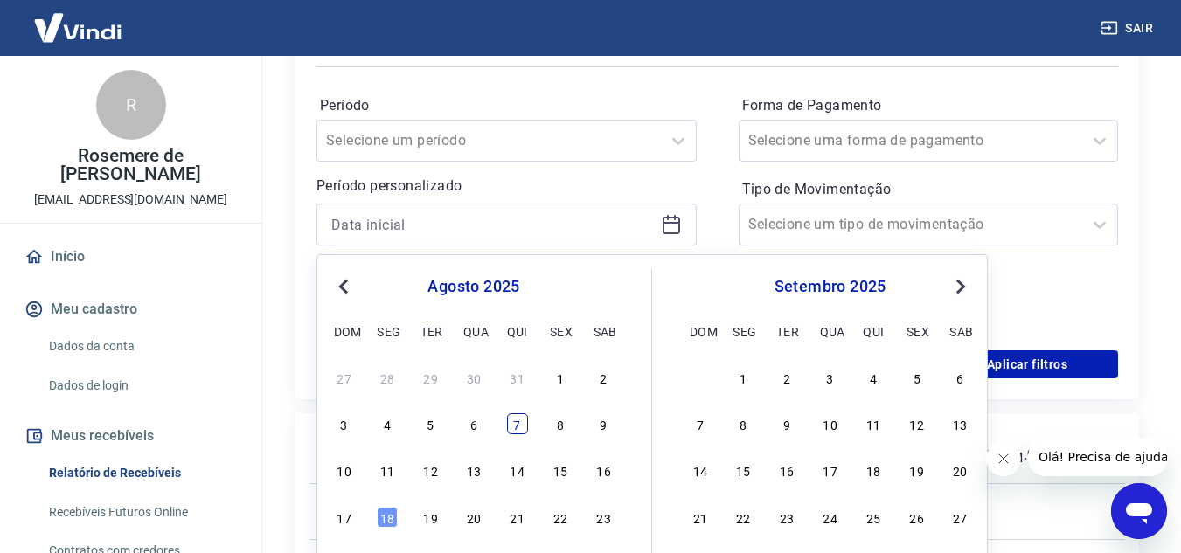
click at [522, 431] on div "7" at bounding box center [517, 424] width 21 height 21
type input "[DATE]"
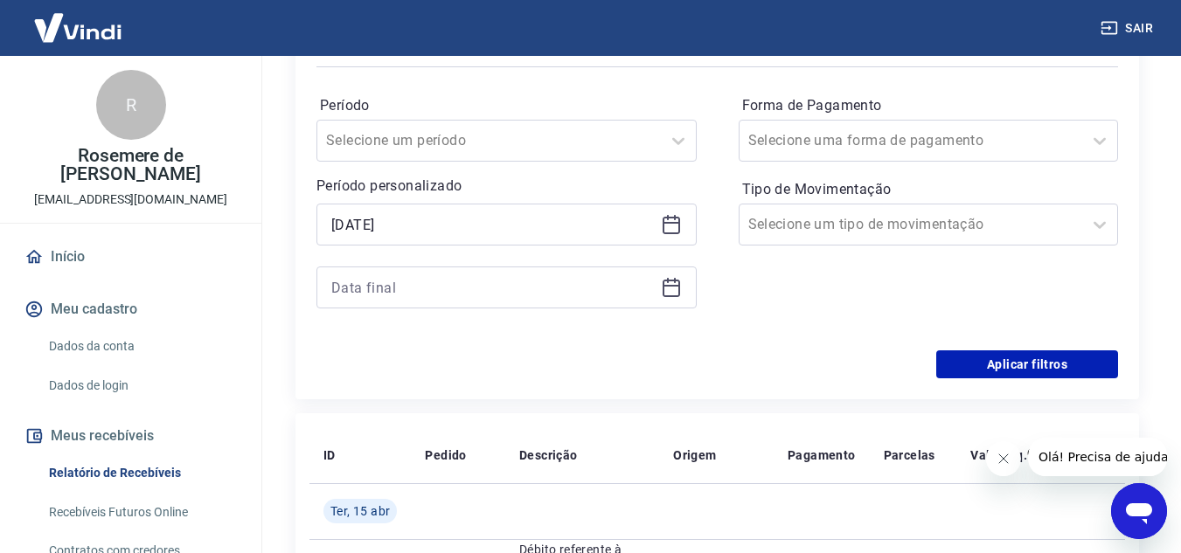
click at [682, 297] on div at bounding box center [507, 288] width 380 height 42
click at [674, 296] on icon at bounding box center [671, 288] width 17 height 17
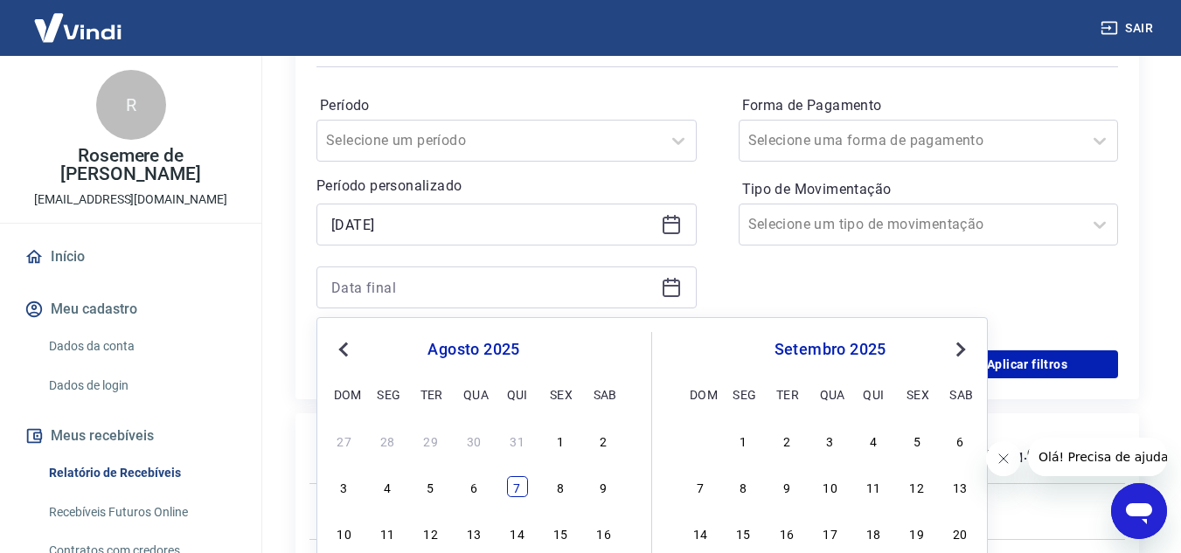
click at [524, 494] on div "7" at bounding box center [517, 487] width 21 height 21
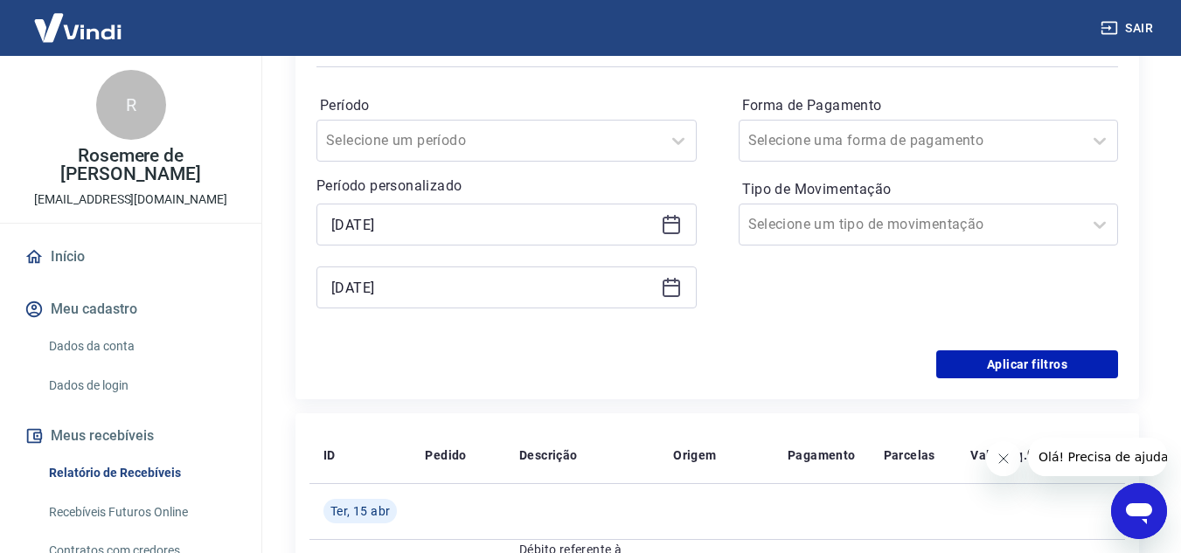
type input "[DATE]"
click at [990, 371] on button "Aplicar filtros" at bounding box center [1027, 365] width 182 height 28
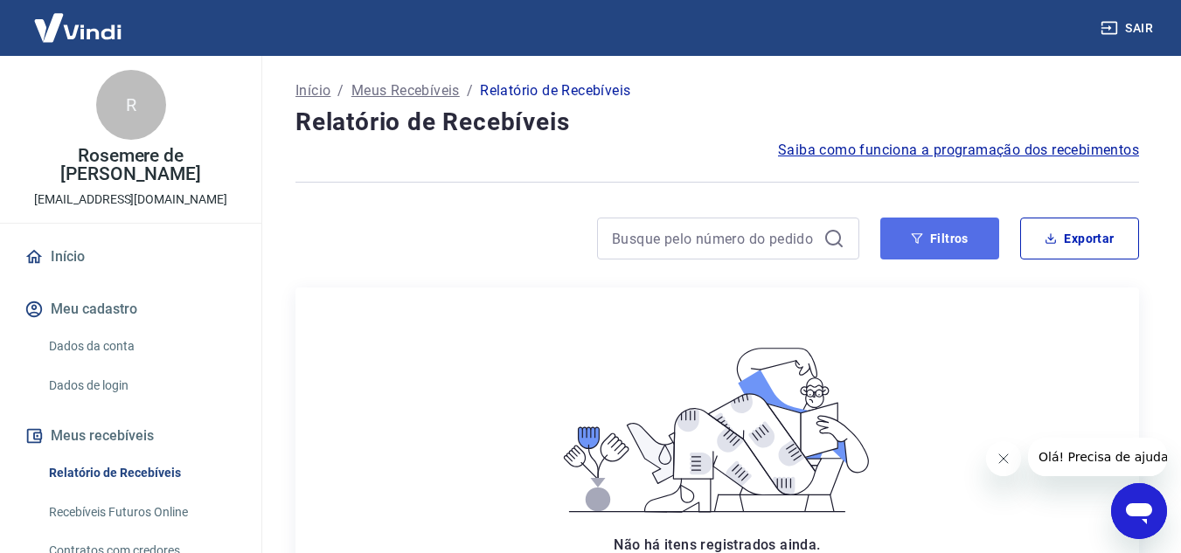
click at [929, 242] on button "Filtros" at bounding box center [939, 239] width 119 height 42
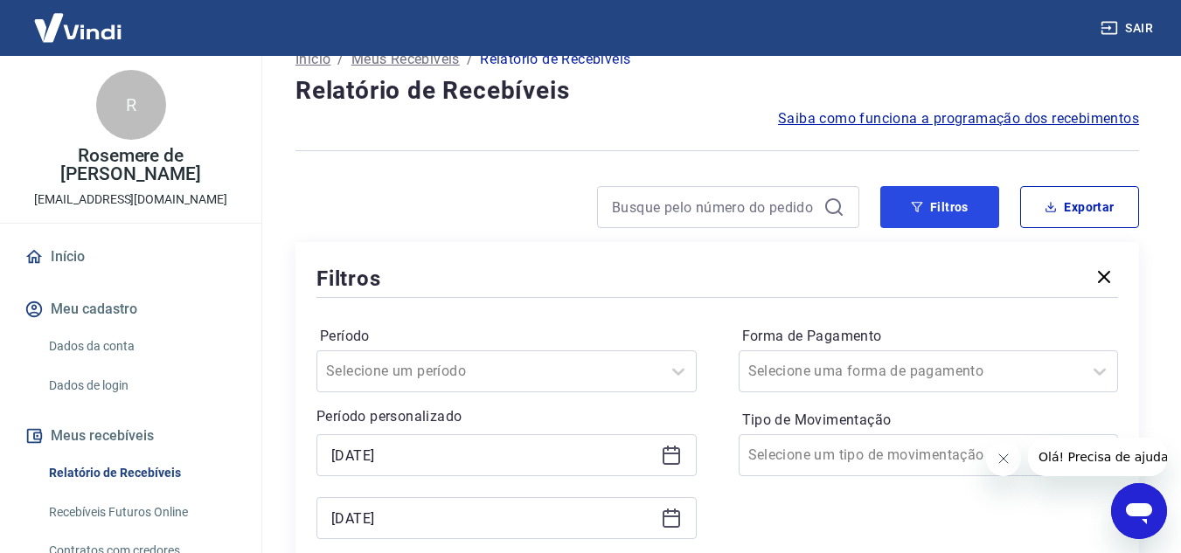
scroll to position [87, 0]
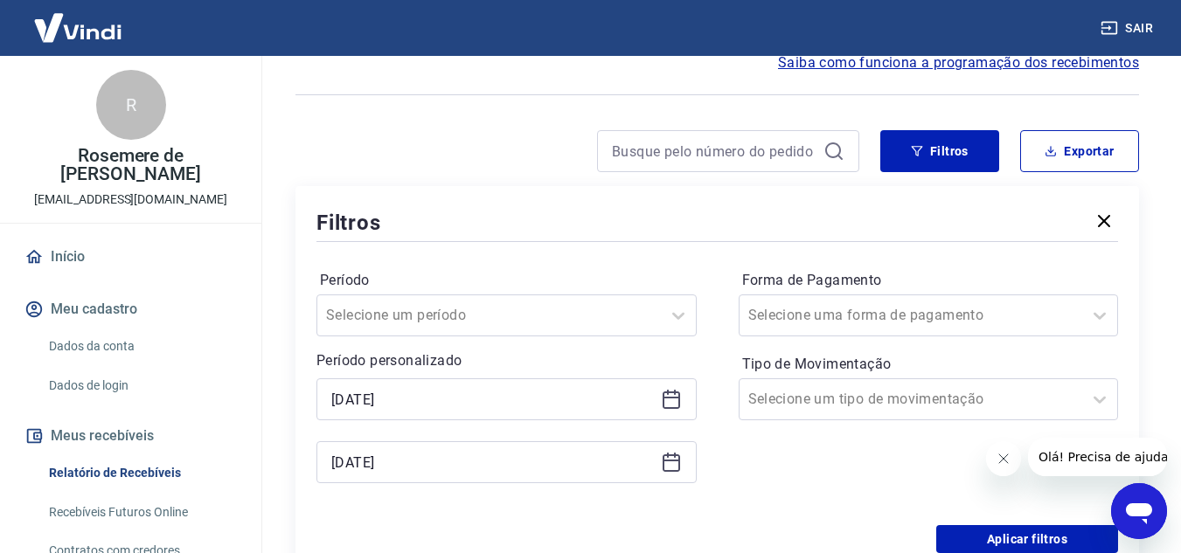
click at [670, 400] on icon at bounding box center [671, 399] width 21 height 21
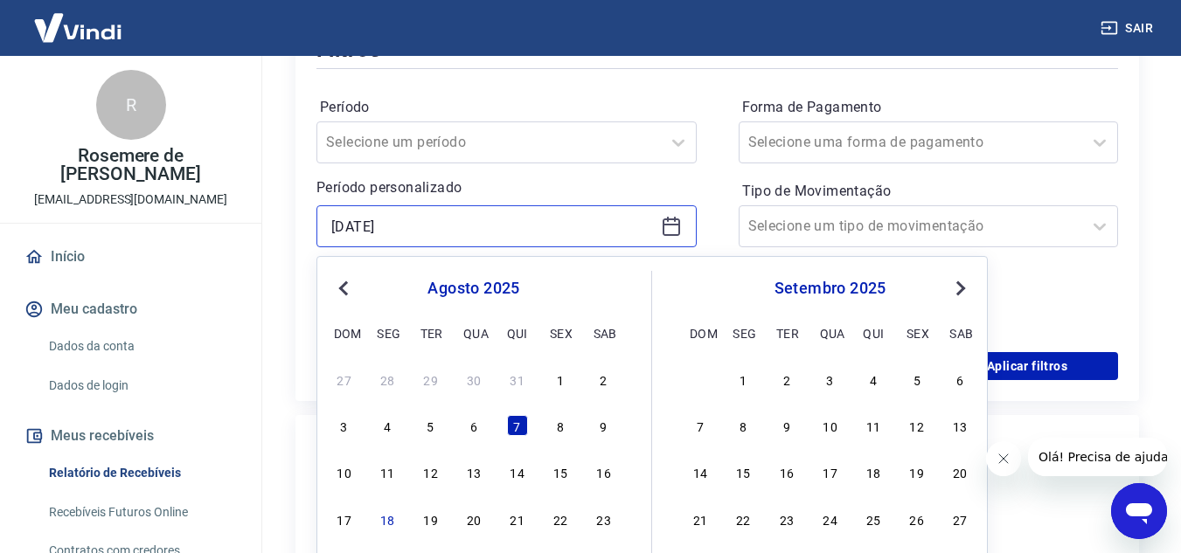
scroll to position [262, 0]
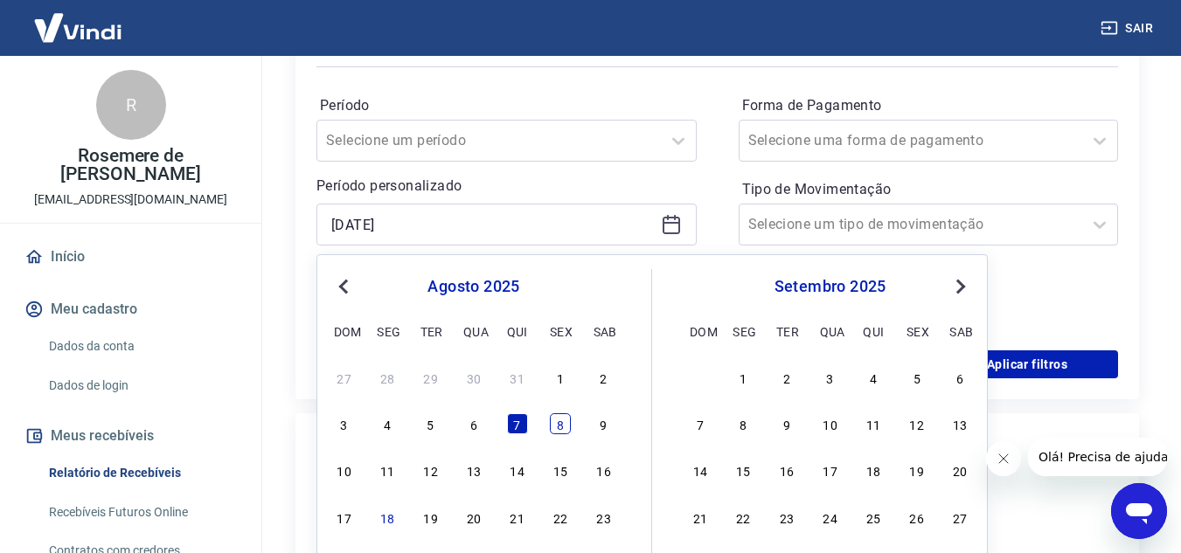
click at [567, 432] on div "8" at bounding box center [560, 424] width 21 height 21
type input "[DATE]"
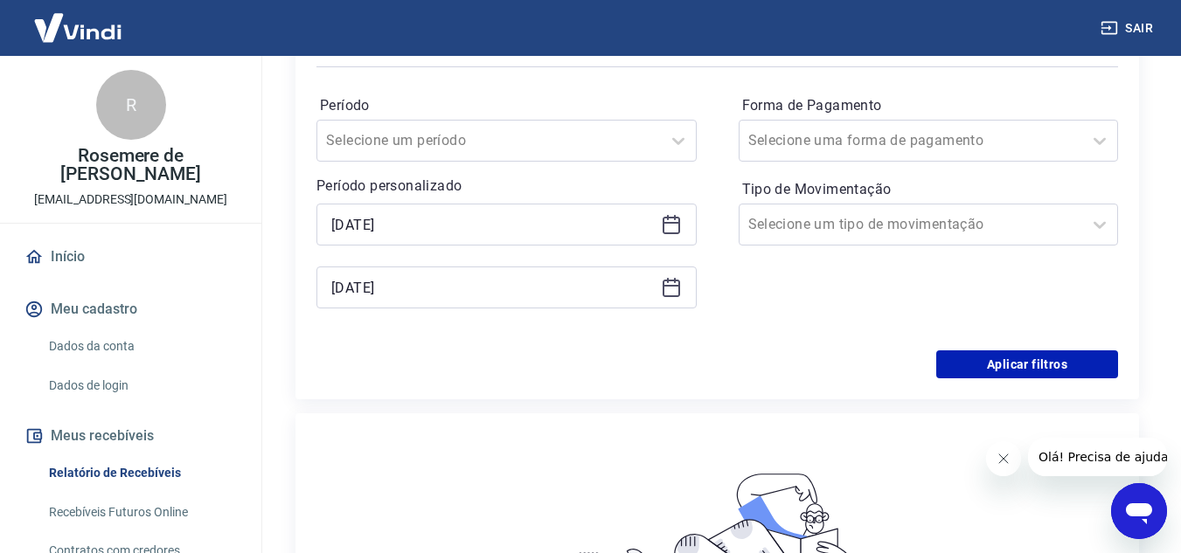
click at [678, 289] on icon at bounding box center [671, 287] width 21 height 21
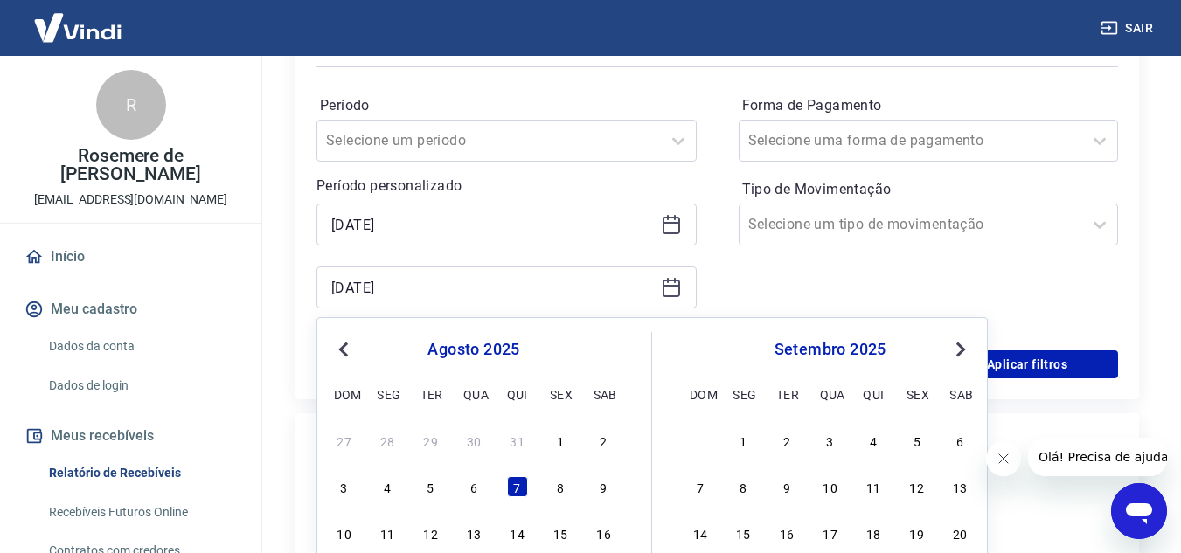
click at [560, 487] on div "8" at bounding box center [560, 487] width 21 height 21
type input "[DATE]"
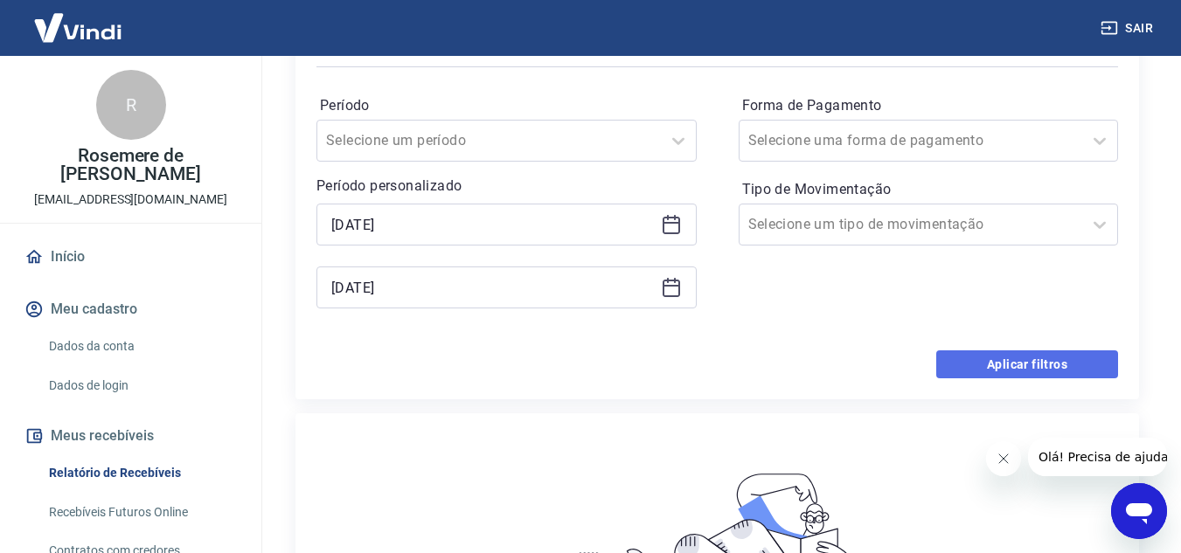
click at [1066, 364] on button "Aplicar filtros" at bounding box center [1027, 365] width 182 height 28
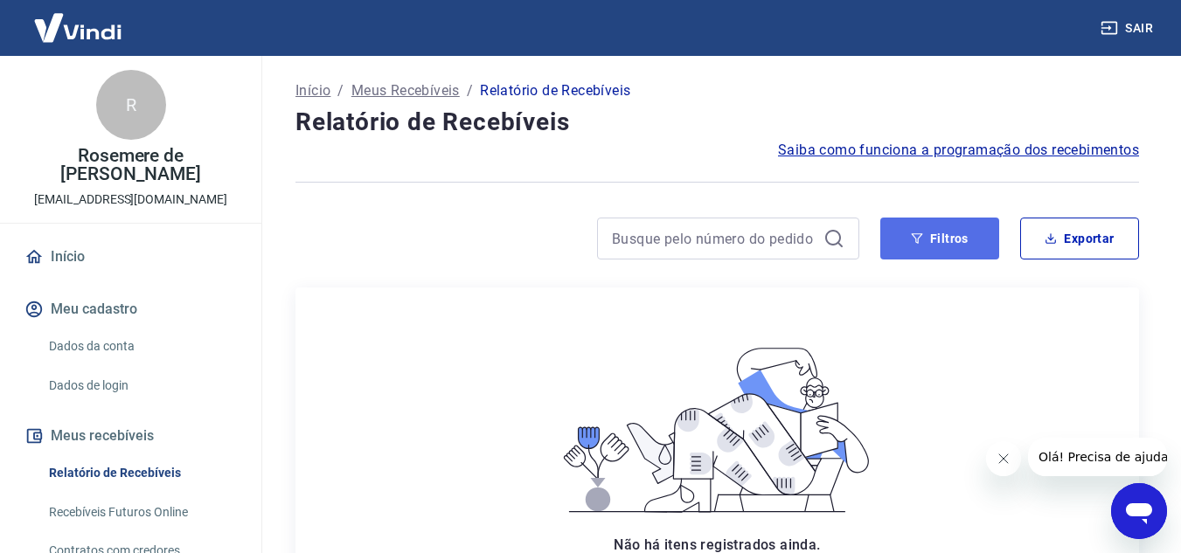
click at [932, 239] on button "Filtros" at bounding box center [939, 239] width 119 height 42
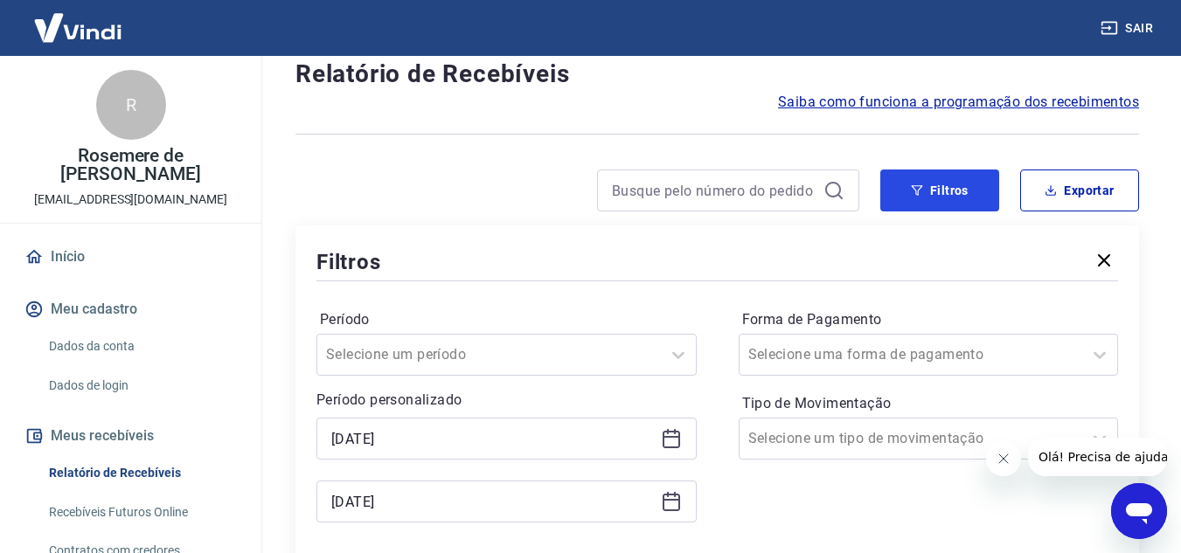
scroll to position [87, 0]
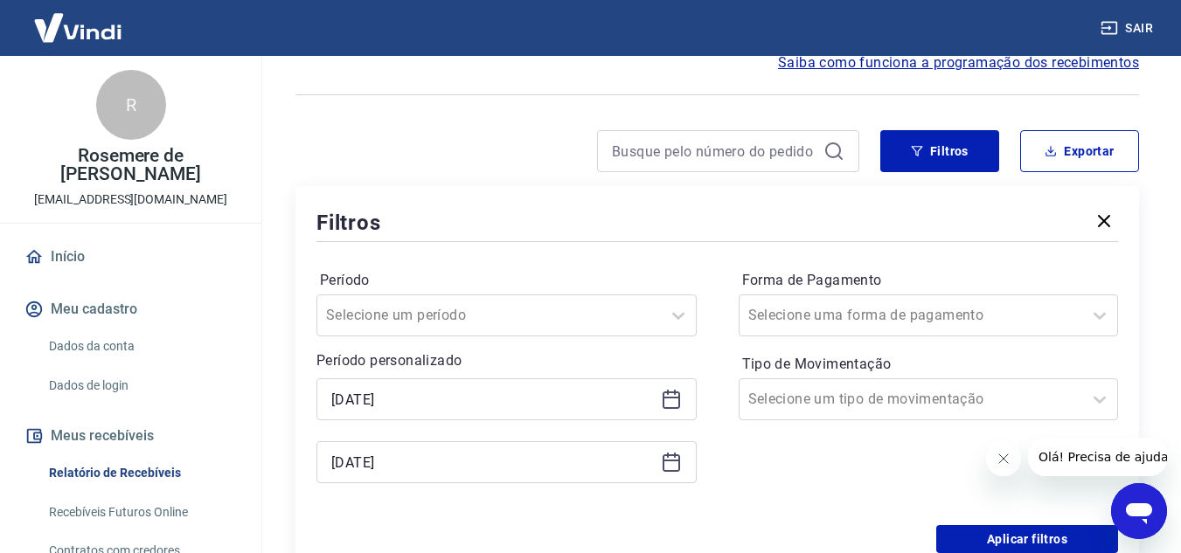
click at [670, 402] on icon at bounding box center [671, 399] width 21 height 21
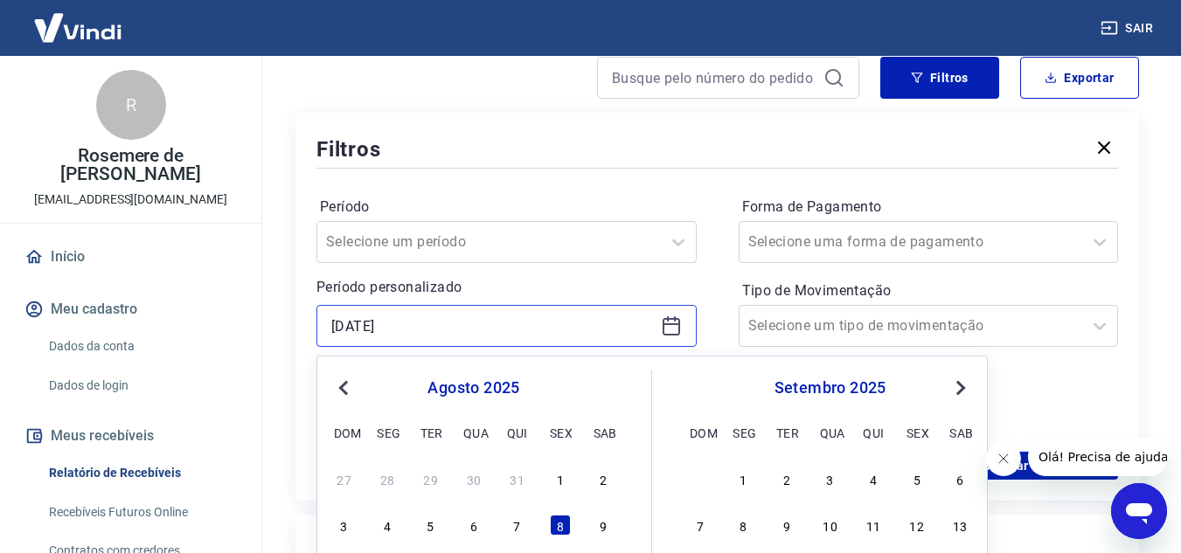
scroll to position [350, 0]
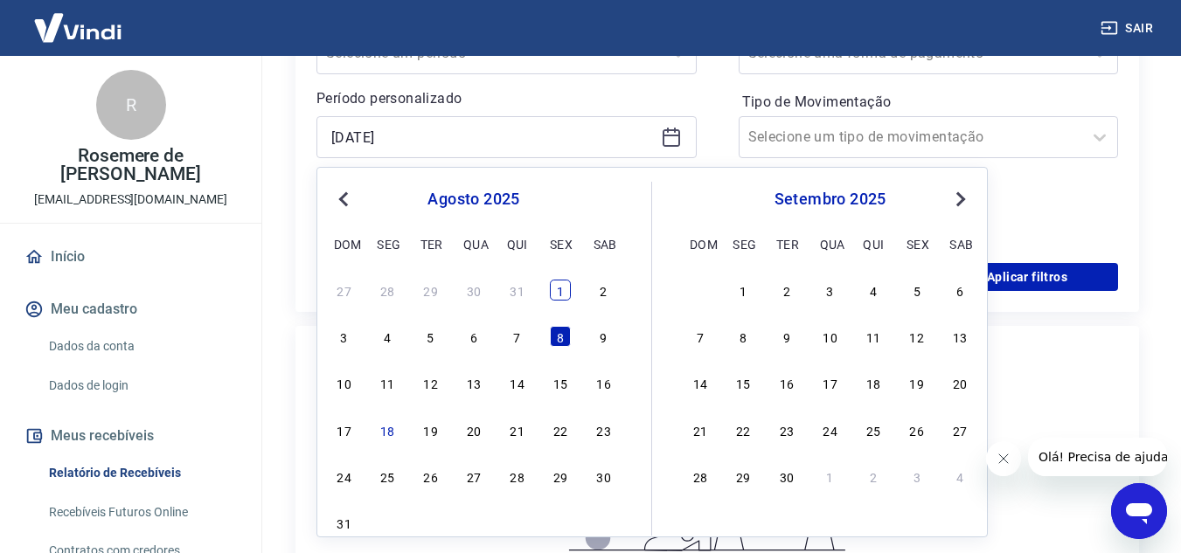
click at [559, 289] on div "1" at bounding box center [560, 290] width 21 height 21
type input "[DATE]"
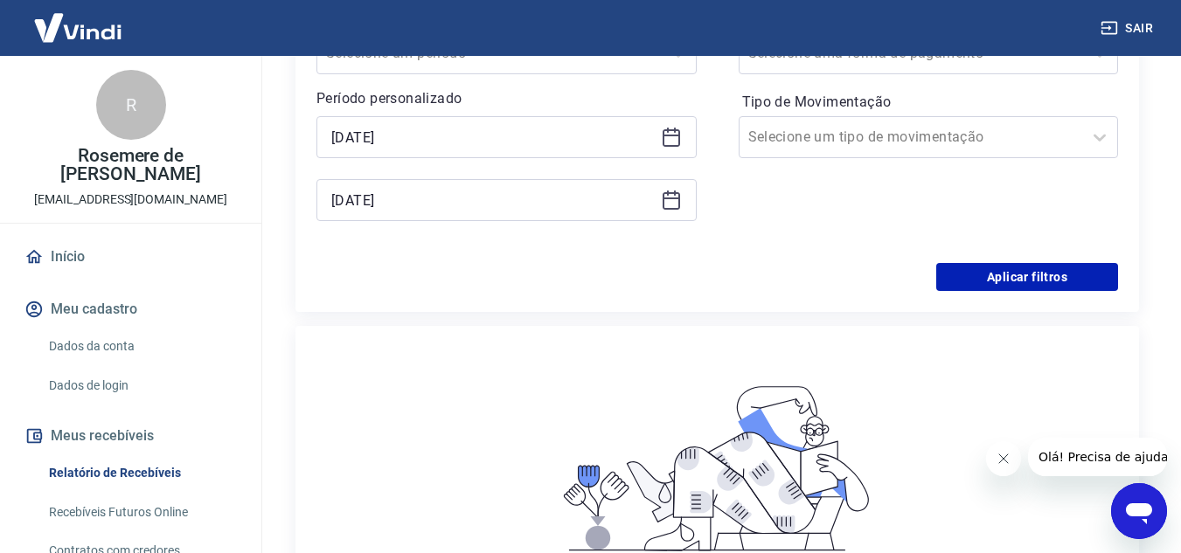
click at [672, 197] on icon at bounding box center [671, 200] width 21 height 21
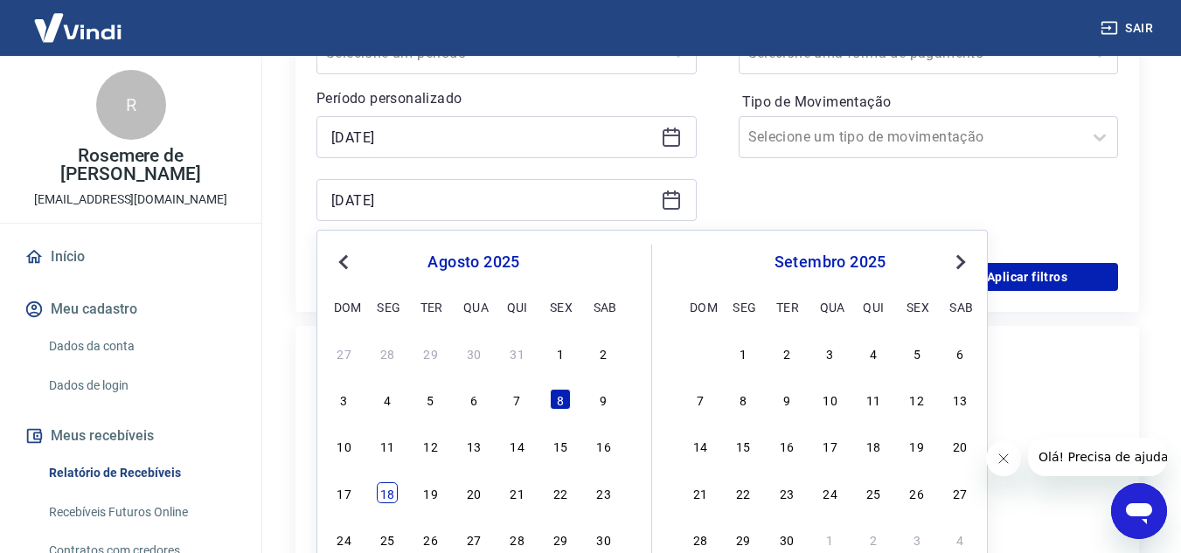
click at [395, 492] on div "18" at bounding box center [387, 493] width 21 height 21
type input "[DATE]"
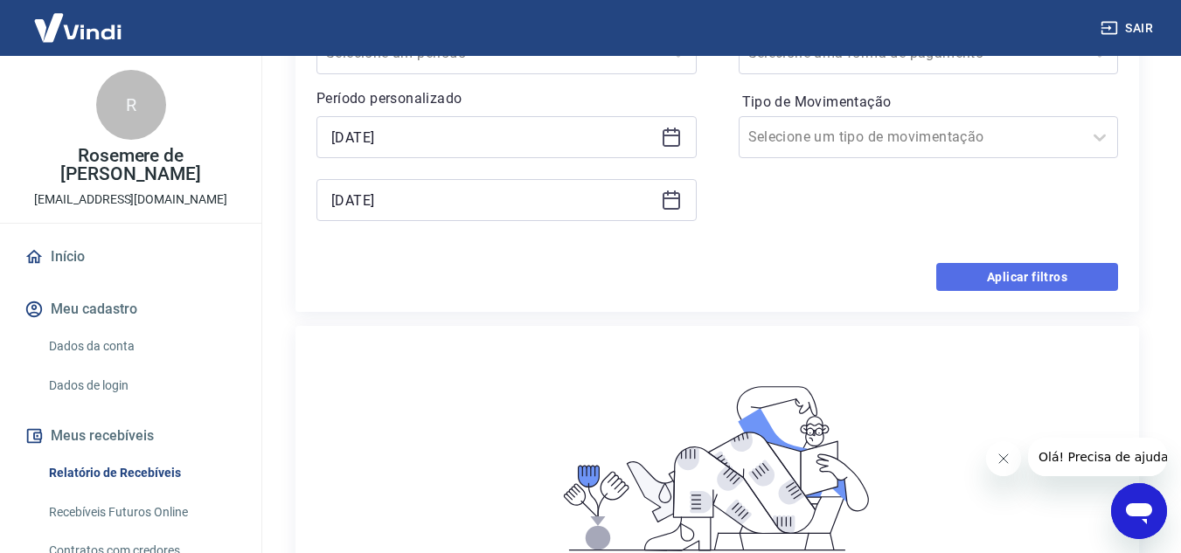
click at [1044, 279] on button "Aplicar filtros" at bounding box center [1027, 277] width 182 height 28
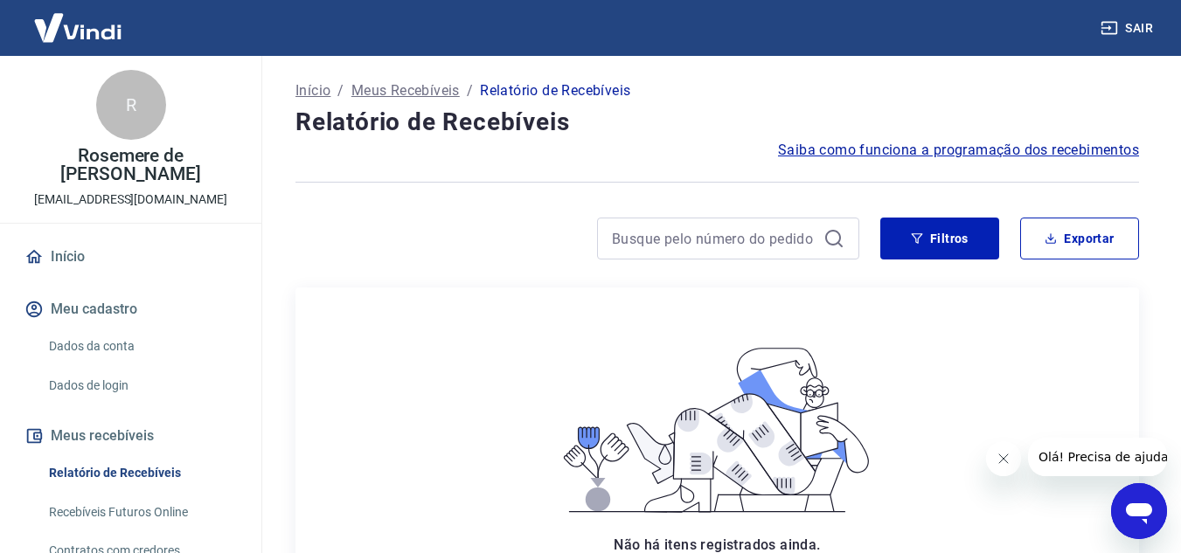
click at [1129, 27] on button "Sair" at bounding box center [1128, 28] width 63 height 32
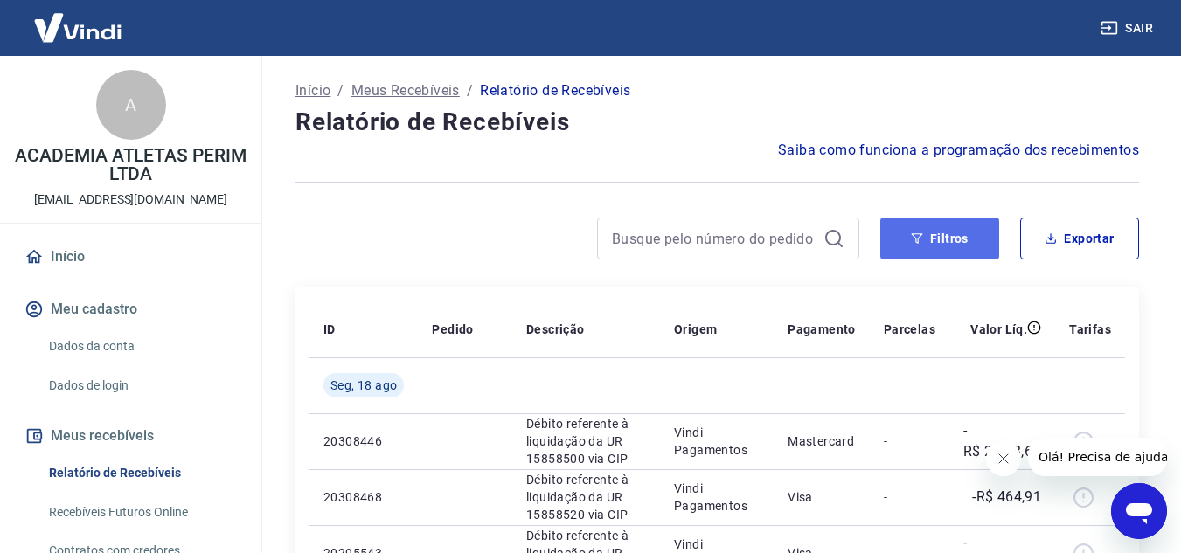
click at [957, 230] on button "Filtros" at bounding box center [939, 239] width 119 height 42
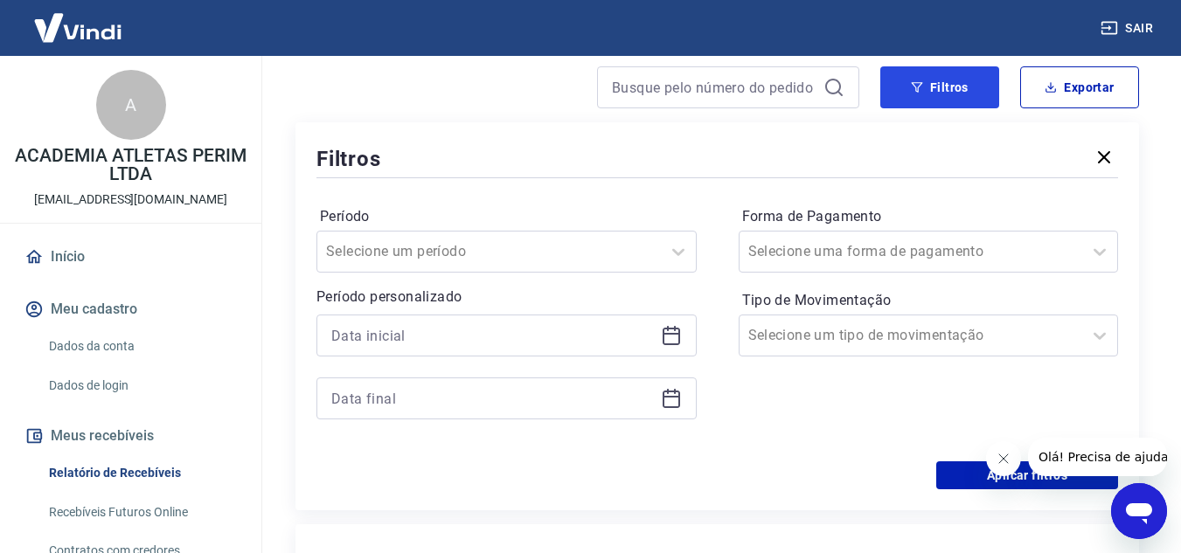
scroll to position [175, 0]
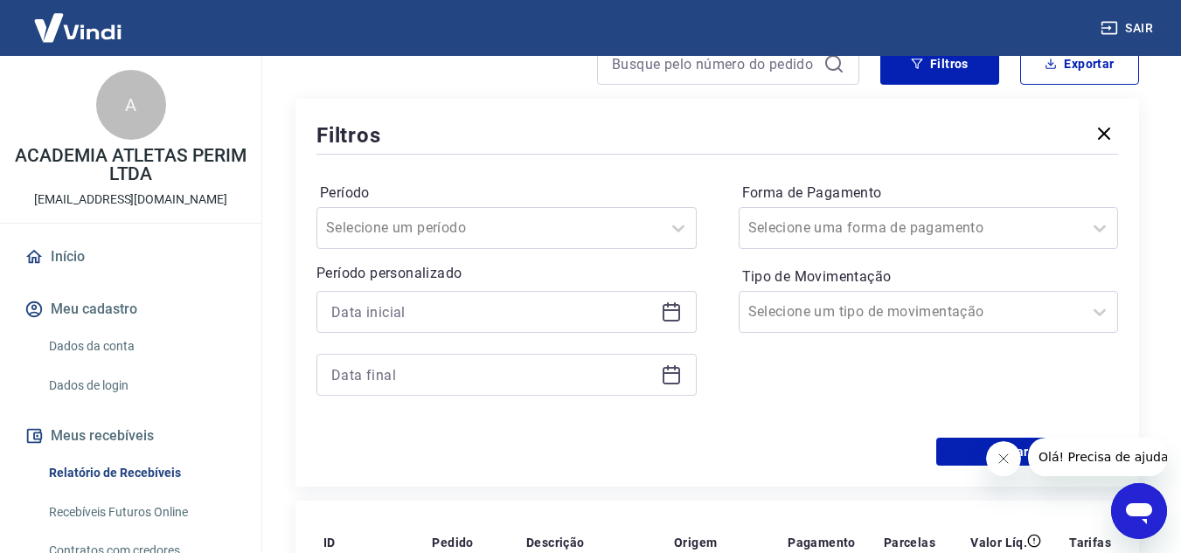
click at [671, 315] on icon at bounding box center [671, 312] width 21 height 21
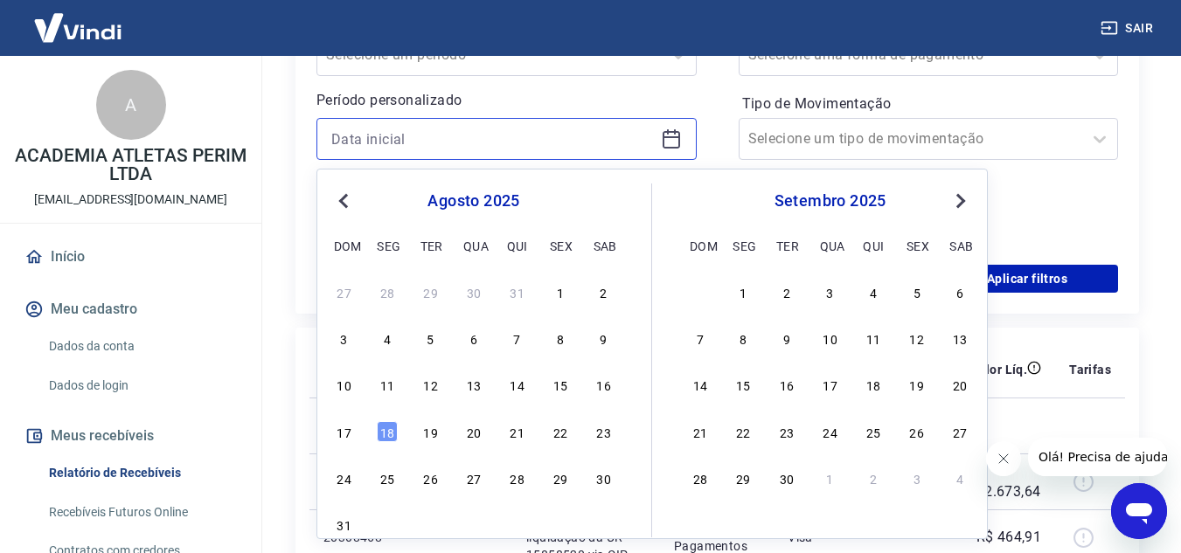
scroll to position [350, 0]
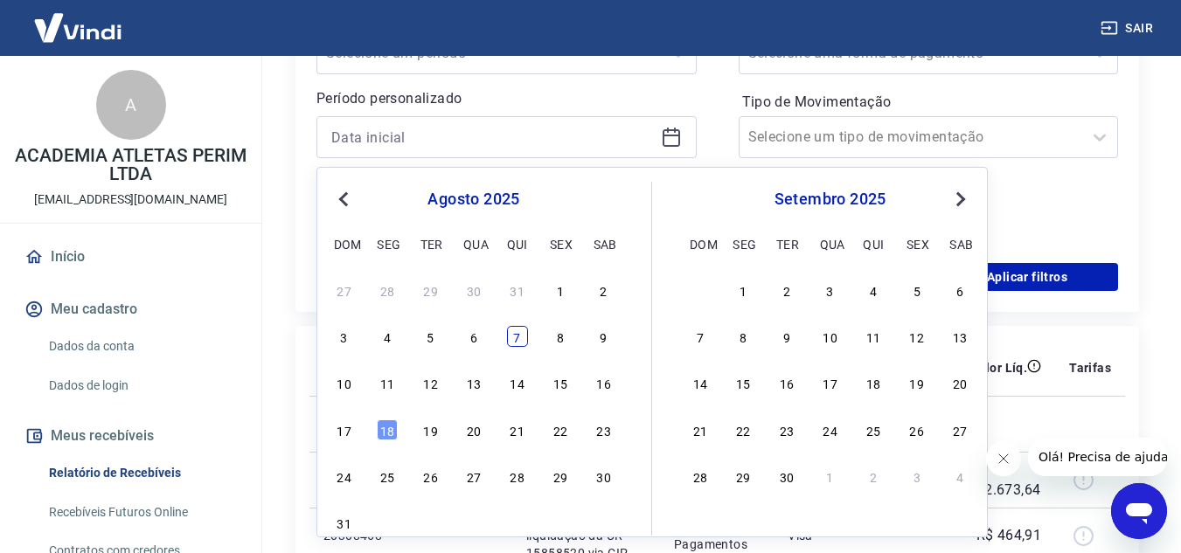
click at [518, 341] on div "7" at bounding box center [517, 336] width 21 height 21
type input "[DATE]"
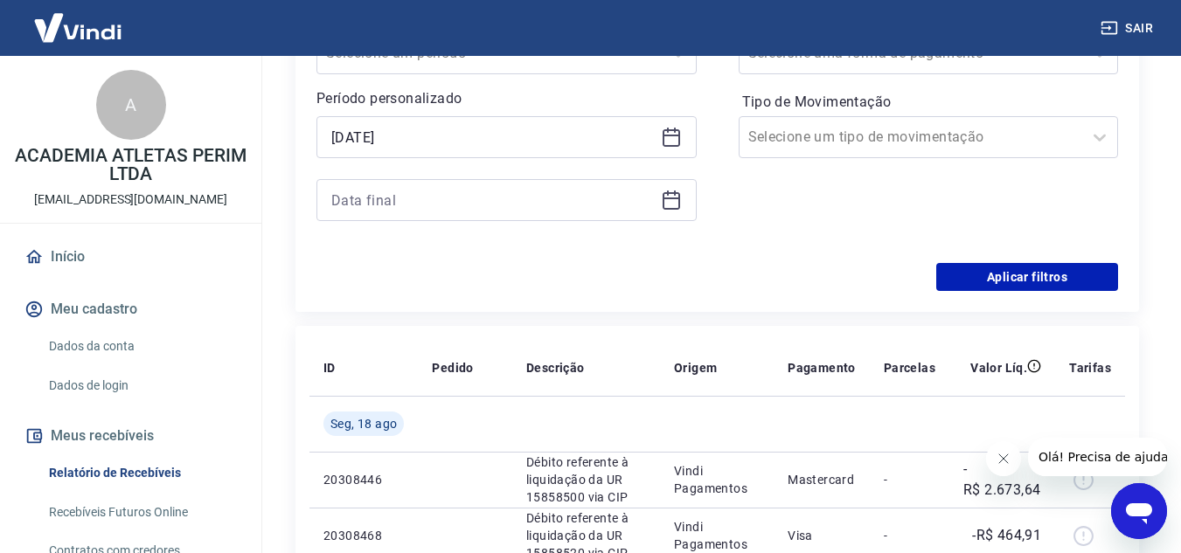
click at [677, 202] on icon at bounding box center [671, 200] width 21 height 21
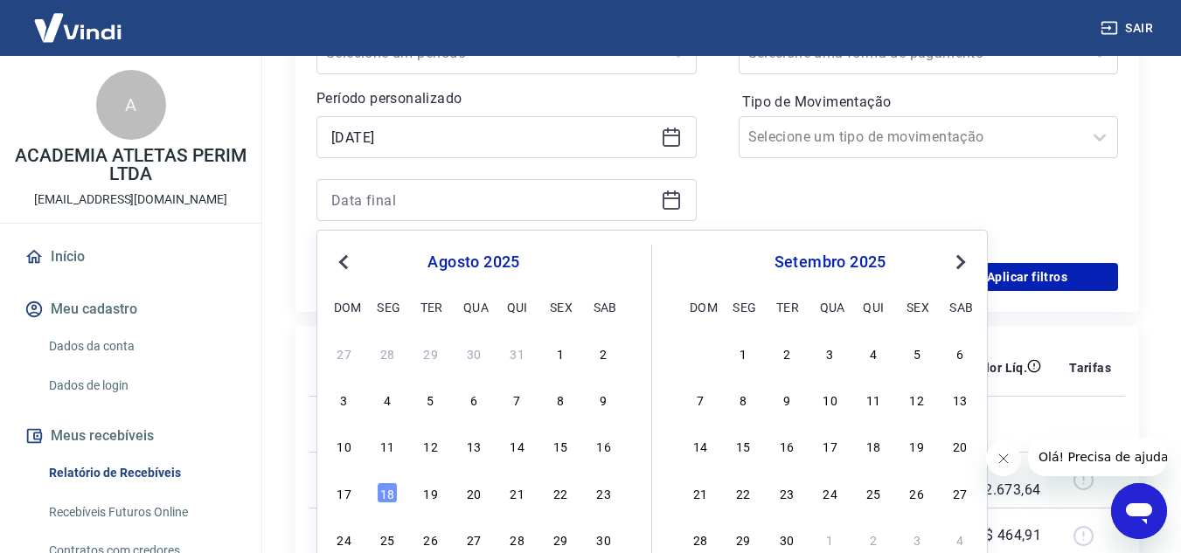
drag, startPoint x: 516, startPoint y: 407, endPoint x: 709, endPoint y: 333, distance: 206.7
click at [516, 406] on div "7" at bounding box center [517, 399] width 21 height 21
type input "[DATE]"
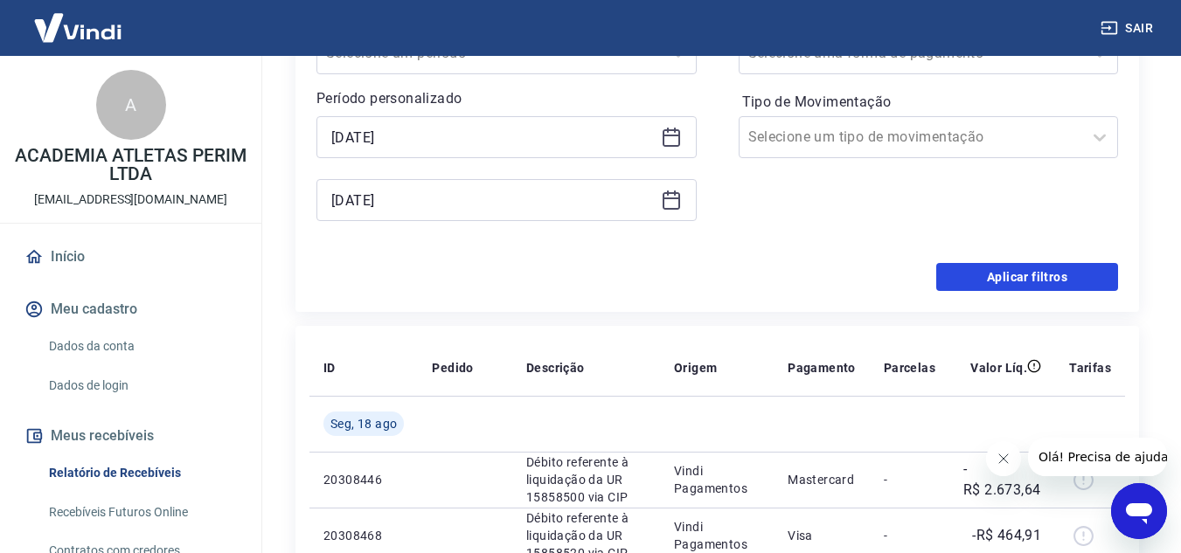
click at [968, 279] on button "Aplicar filtros" at bounding box center [1027, 277] width 182 height 28
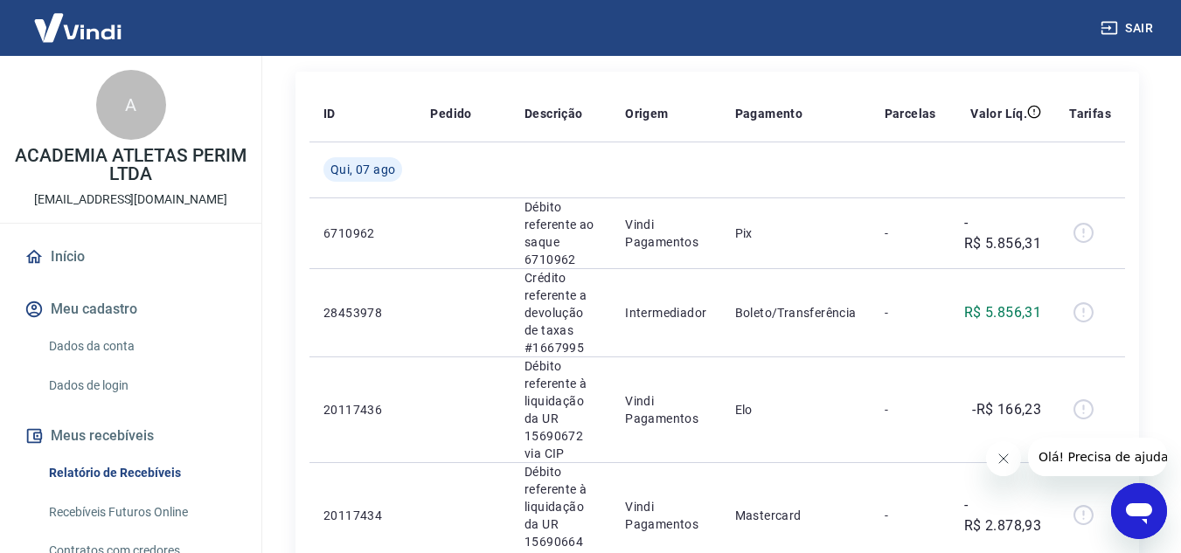
scroll to position [175, 0]
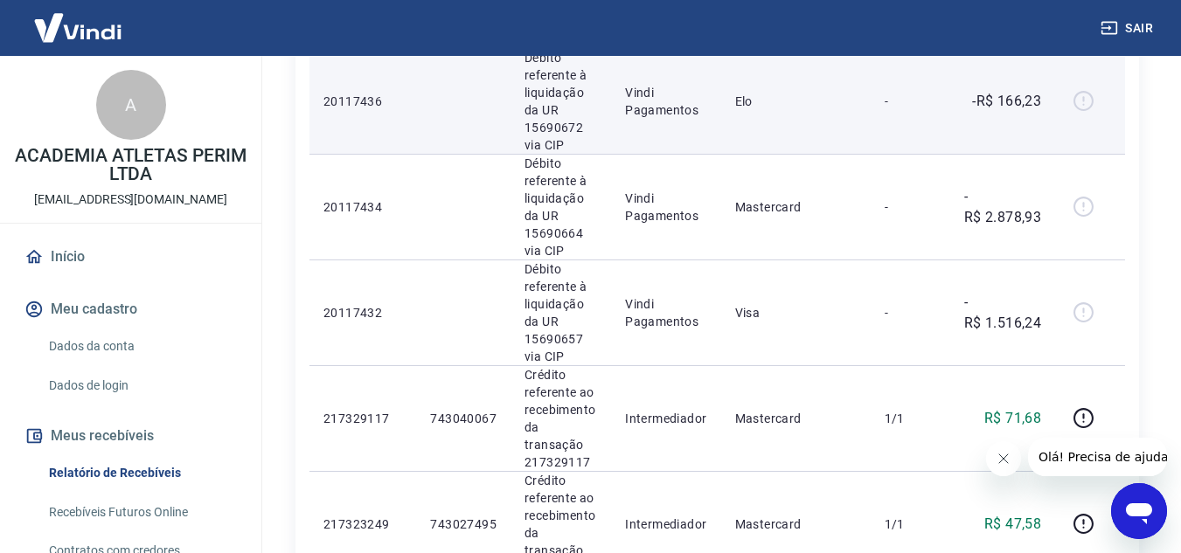
scroll to position [87, 0]
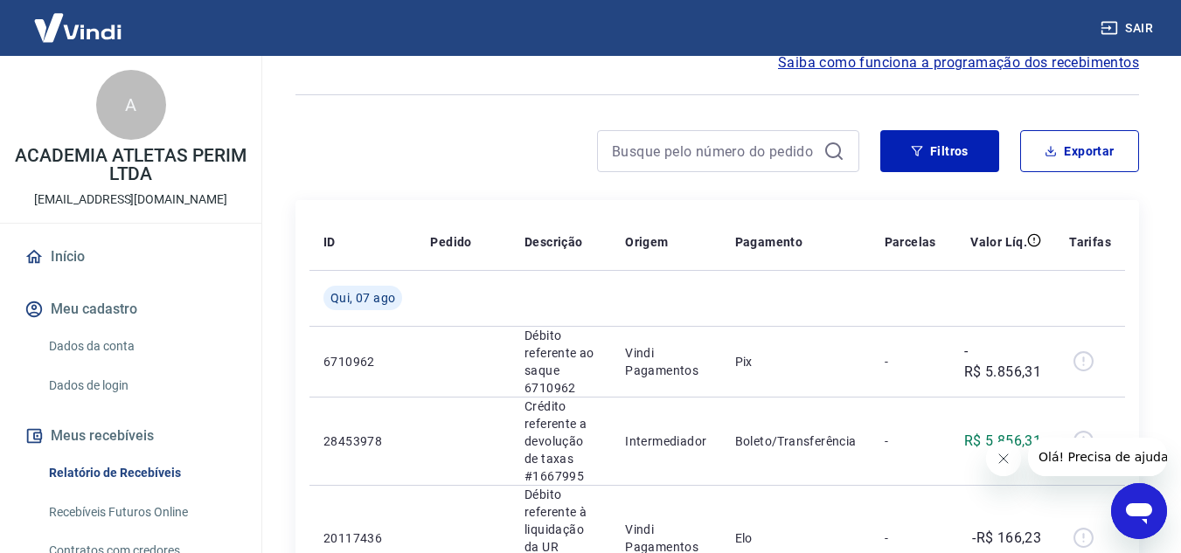
click at [103, 381] on link "Dados de login" at bounding box center [141, 386] width 198 height 36
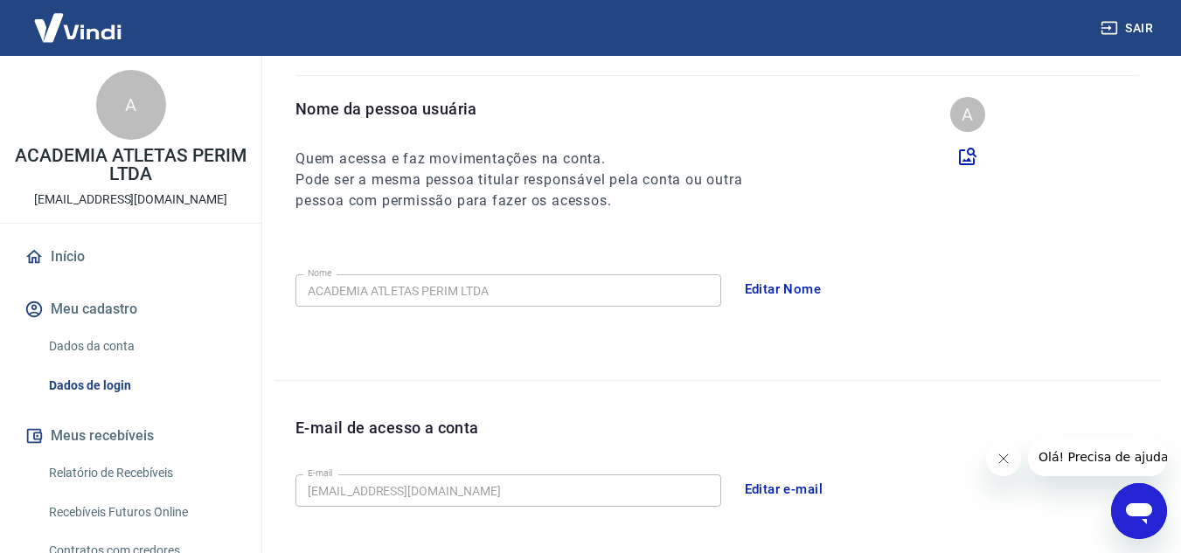
scroll to position [87, 0]
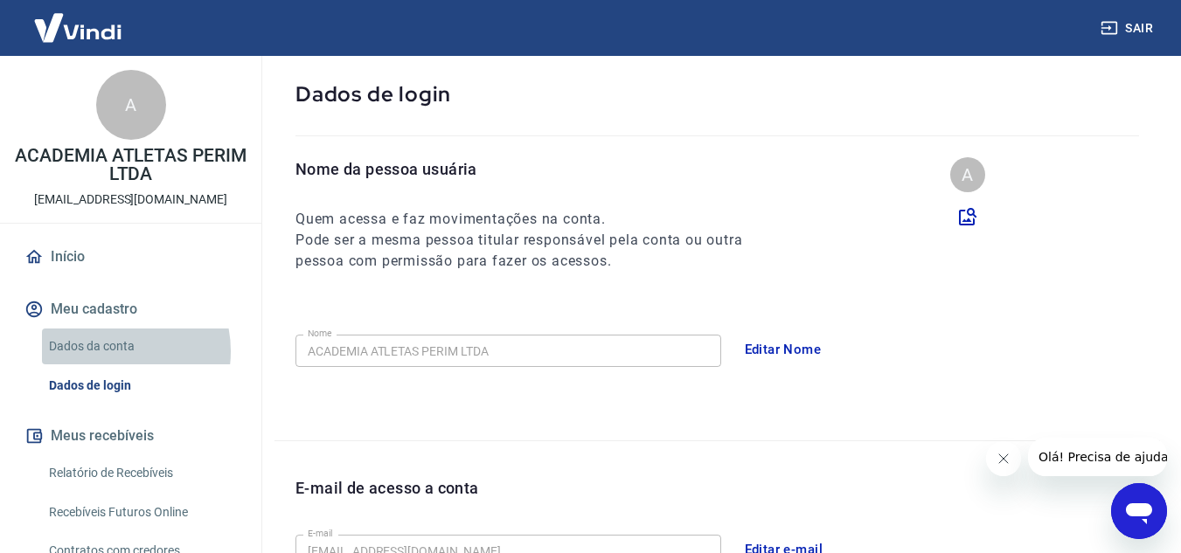
click at [110, 351] on link "Dados da conta" at bounding box center [141, 347] width 198 height 36
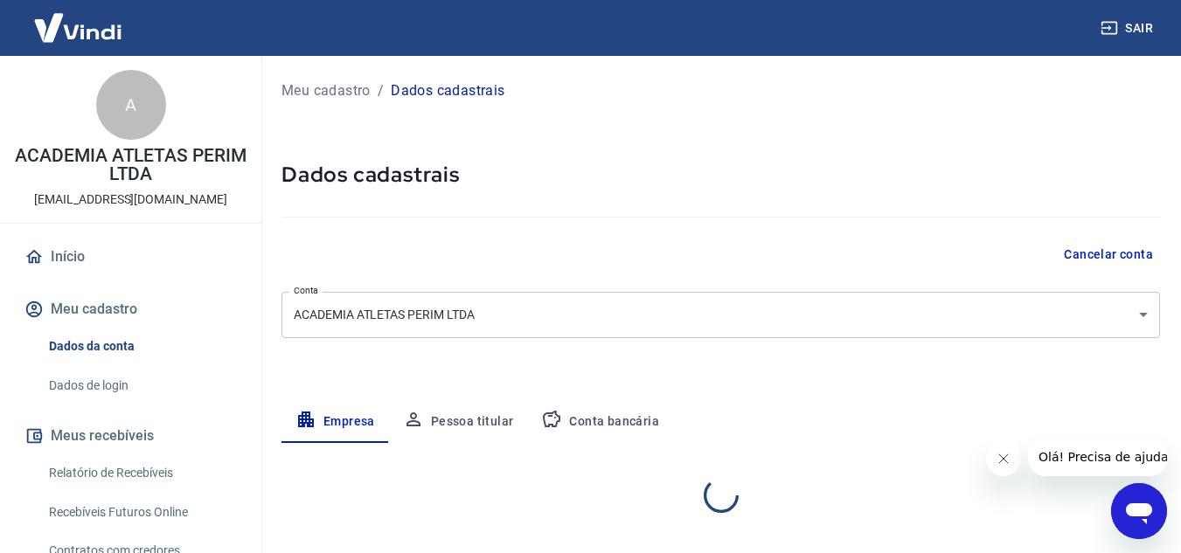
select select "ES"
click at [1138, 26] on button "Sair" at bounding box center [1128, 28] width 63 height 32
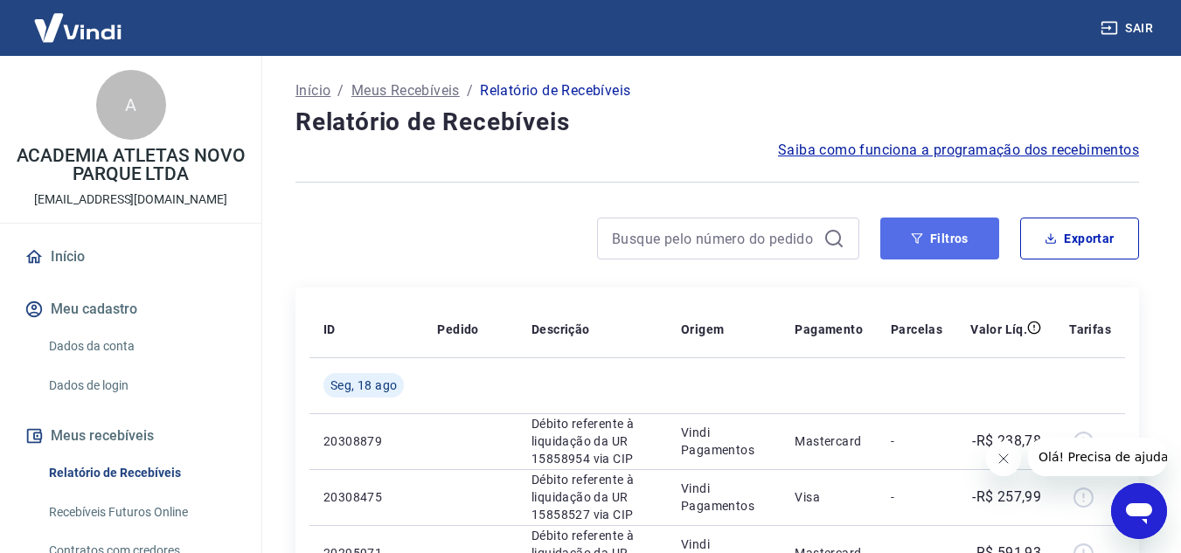
click at [907, 249] on button "Filtros" at bounding box center [939, 239] width 119 height 42
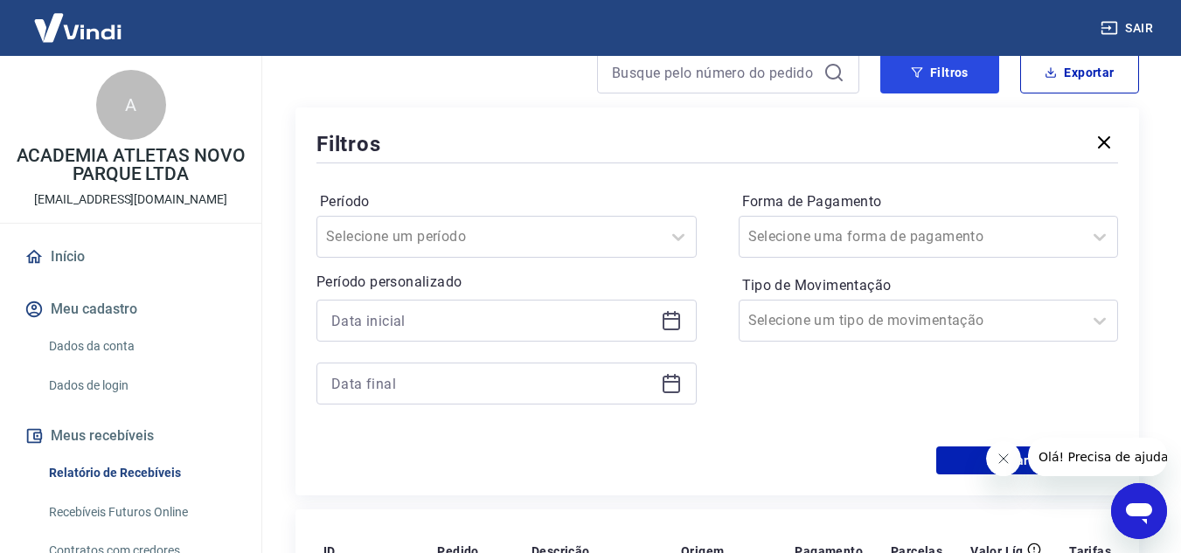
scroll to position [175, 0]
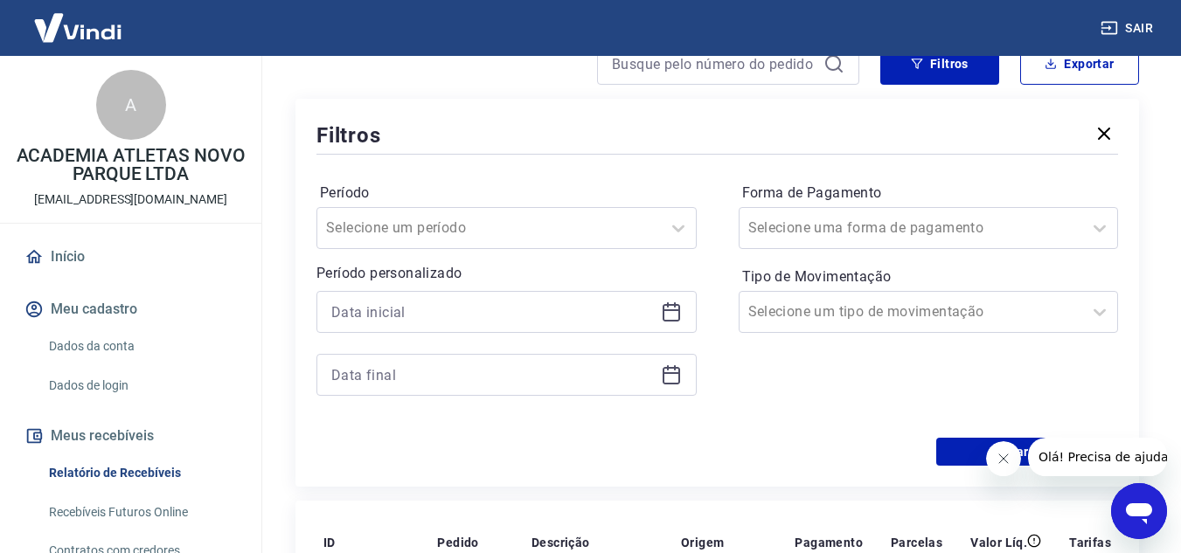
click at [678, 317] on icon at bounding box center [671, 312] width 21 height 21
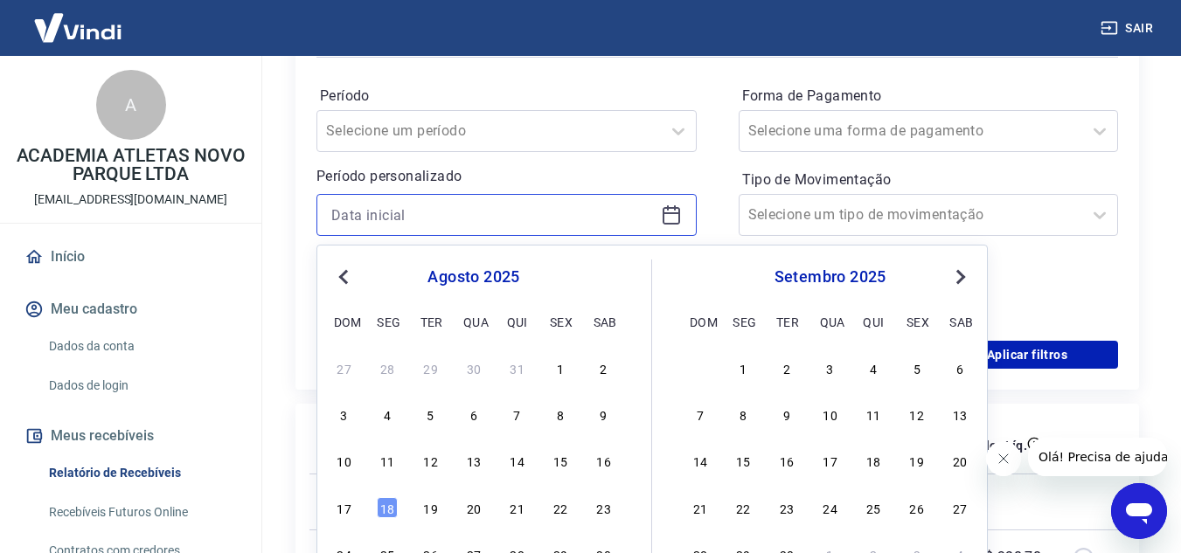
scroll to position [350, 0]
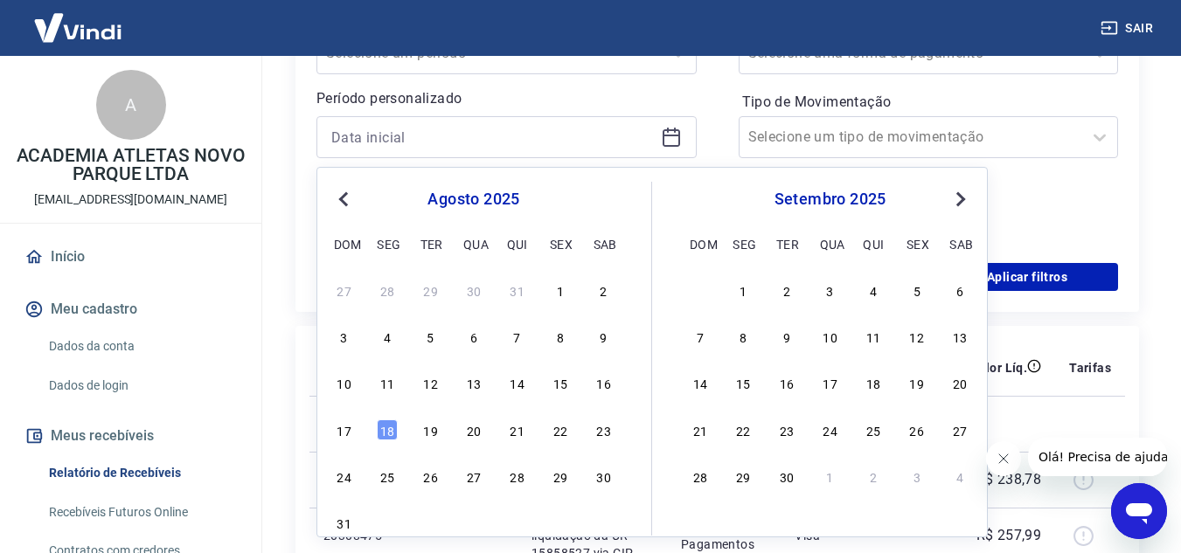
click at [516, 349] on div "3 4 5 6 7 8 9" at bounding box center [473, 336] width 285 height 25
click at [512, 340] on div "7" at bounding box center [517, 336] width 21 height 21
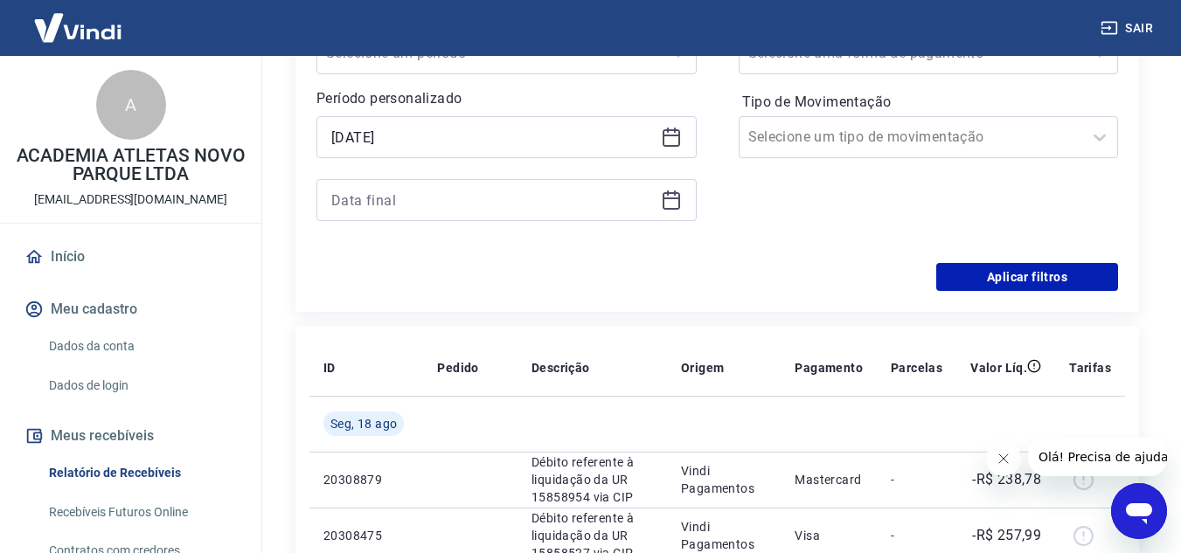
type input "[DATE]"
click at [675, 202] on icon at bounding box center [671, 200] width 21 height 21
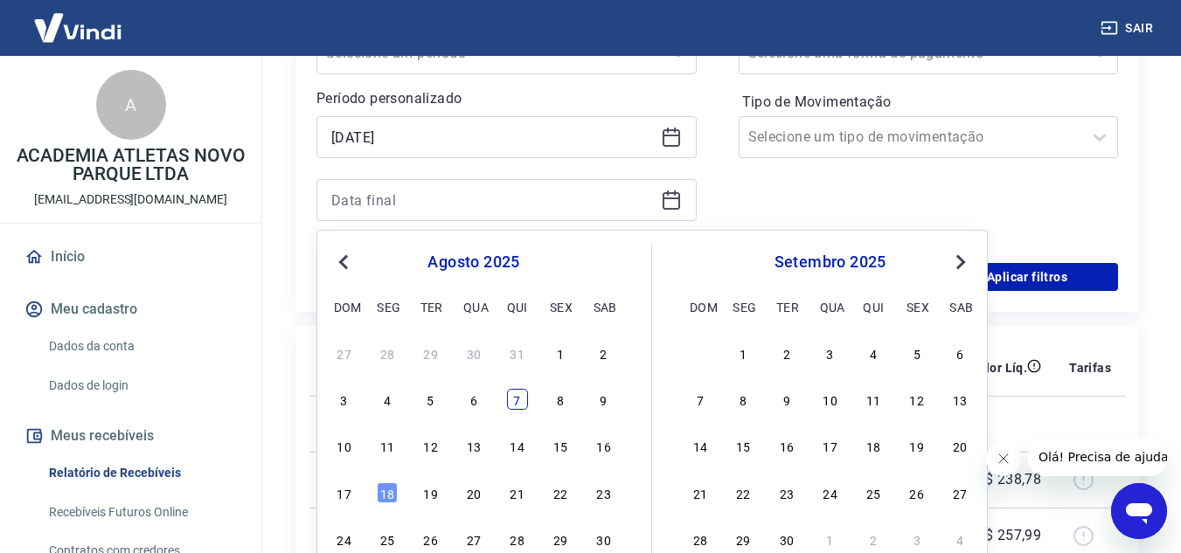
click at [509, 404] on div "7" at bounding box center [517, 399] width 21 height 21
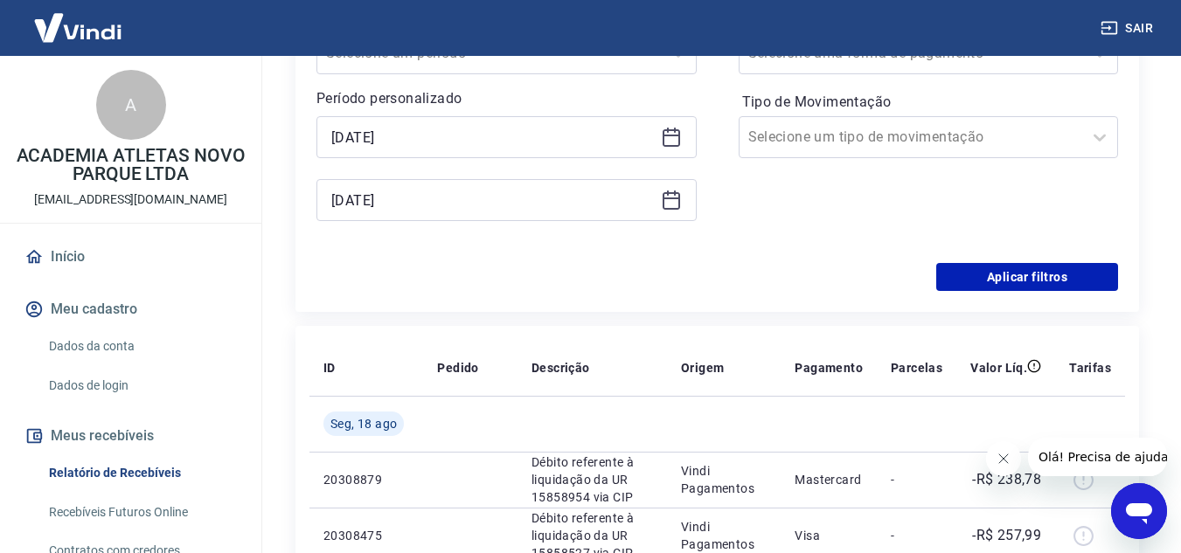
type input "[DATE]"
click at [726, 194] on div "Período Selecione um período Período personalizado Selected date: [DATE] [DATE]…" at bounding box center [718, 123] width 802 height 280
click at [987, 280] on button "Aplicar filtros" at bounding box center [1027, 277] width 182 height 28
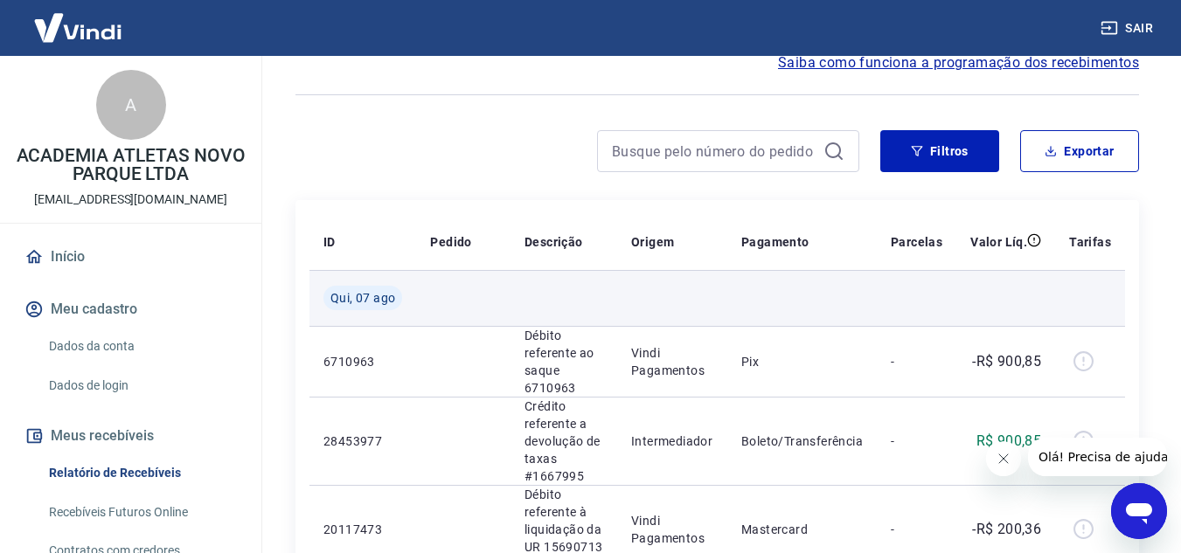
scroll to position [175, 0]
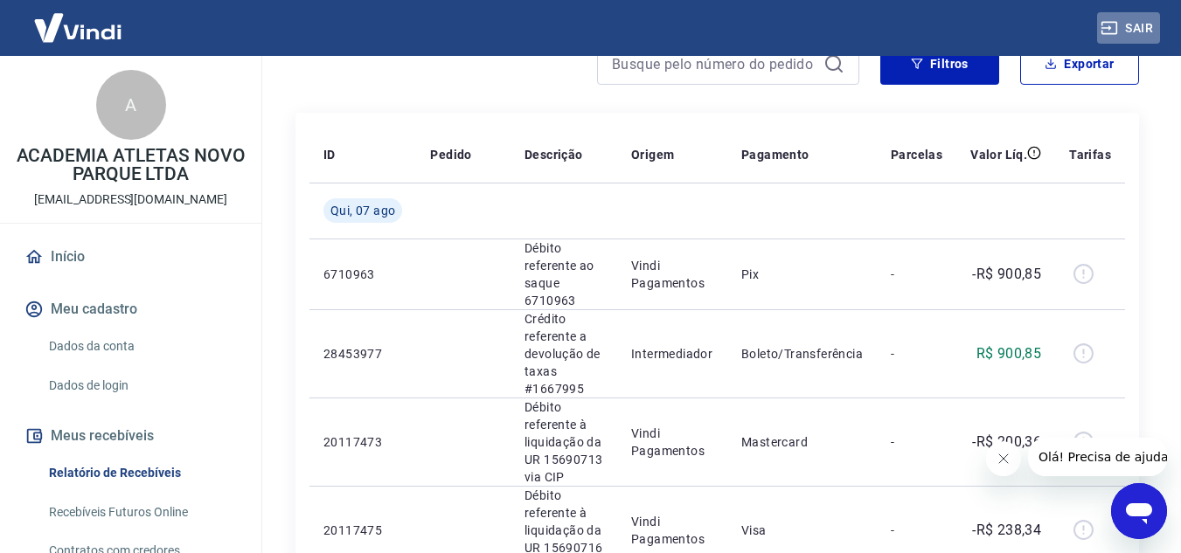
click at [1142, 37] on button "Sair" at bounding box center [1128, 28] width 63 height 32
